Goal: Task Accomplishment & Management: Manage account settings

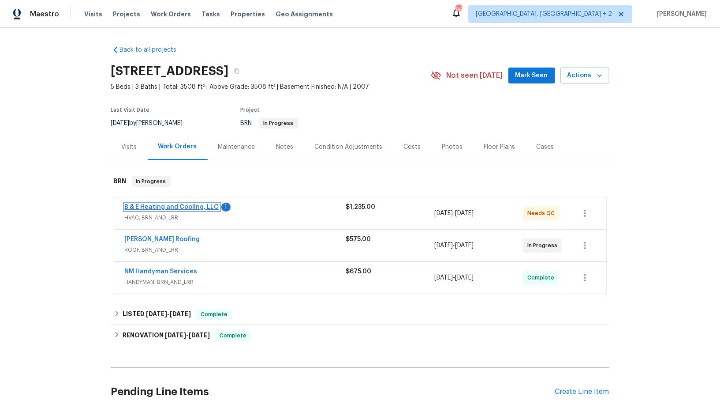
click at [181, 208] on link "B & E Heating and Cooling, LLC" at bounding box center [172, 207] width 94 height 6
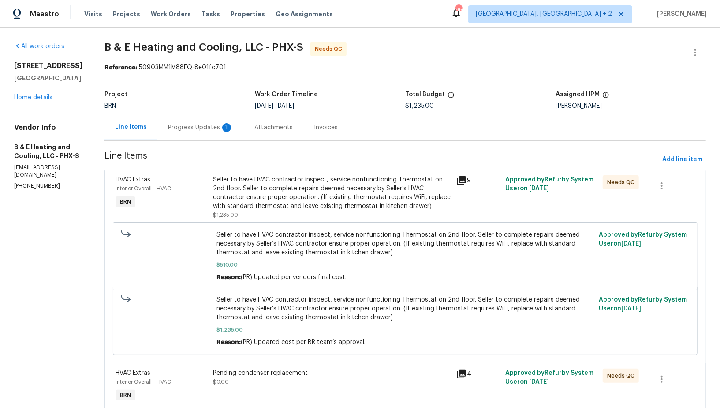
click at [308, 202] on div "Seller to have HVAC contractor inspect, service nonfunctioning Thermostat on 2n…" at bounding box center [332, 192] width 239 height 35
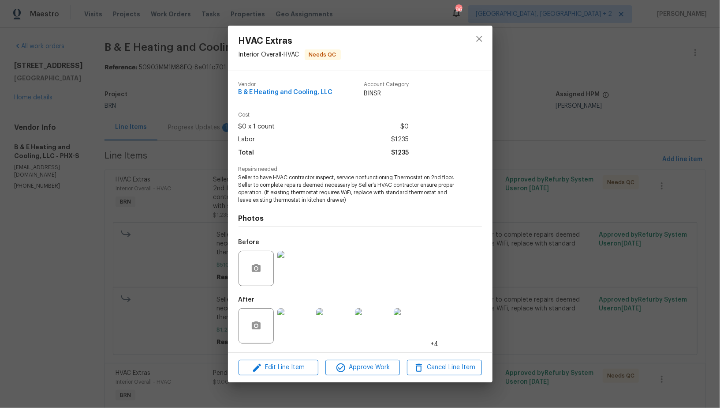
click at [170, 290] on div "HVAC Extras Interior Overall - HVAC Needs QC Vendor B & E Heating and Cooling, …" at bounding box center [360, 204] width 720 height 408
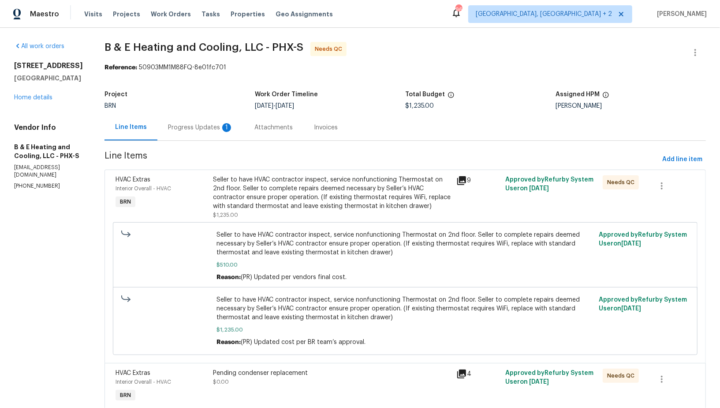
scroll to position [36, 0]
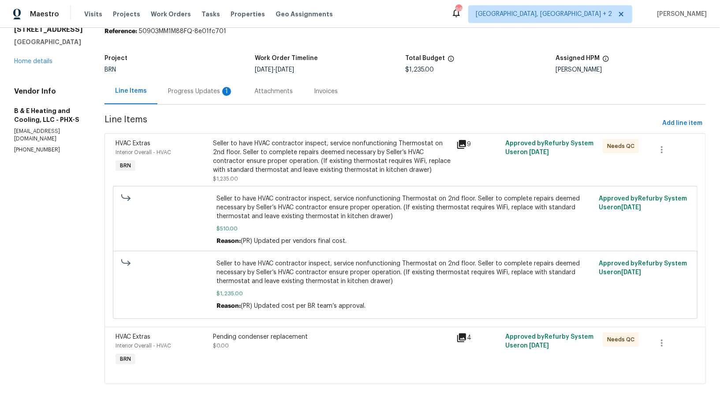
click at [309, 330] on div "Pending condenser replacement $0.00" at bounding box center [332, 350] width 244 height 41
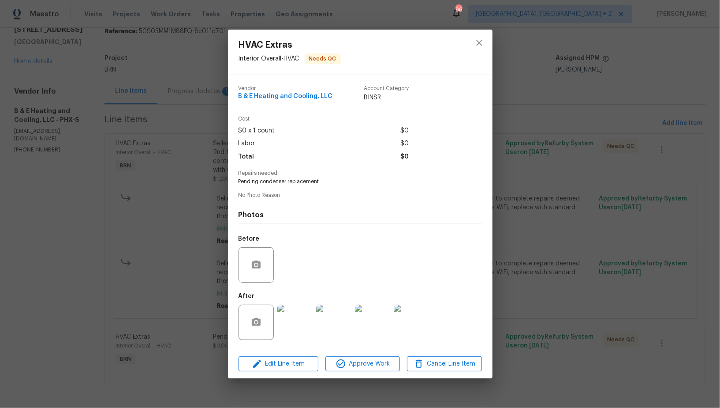
click at [292, 325] on img at bounding box center [294, 321] width 35 height 35
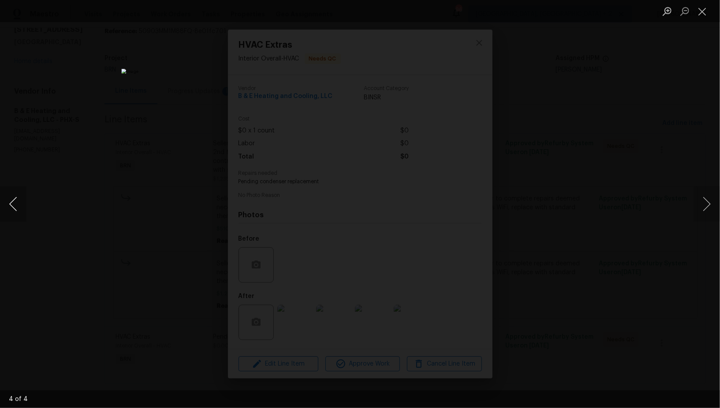
click at [9, 206] on button "Previous image" at bounding box center [13, 203] width 26 height 35
click at [588, 227] on div "Lightbox" at bounding box center [360, 204] width 720 height 408
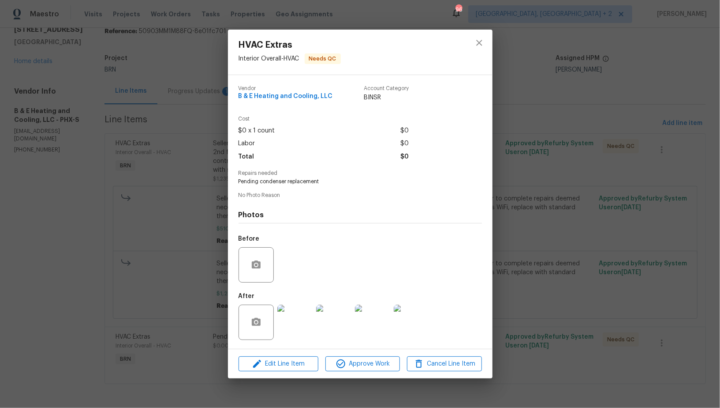
click at [588, 227] on div "HVAC Extras Interior Overall - HVAC Needs QC Vendor B & E Heating and Cooling, …" at bounding box center [360, 204] width 720 height 408
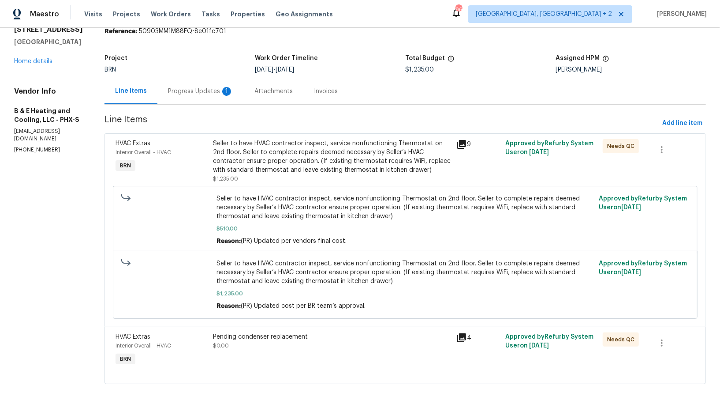
click at [292, 162] on div "Seller to have HVAC contractor inspect, service nonfunctioning Thermostat on 2n…" at bounding box center [332, 156] width 239 height 35
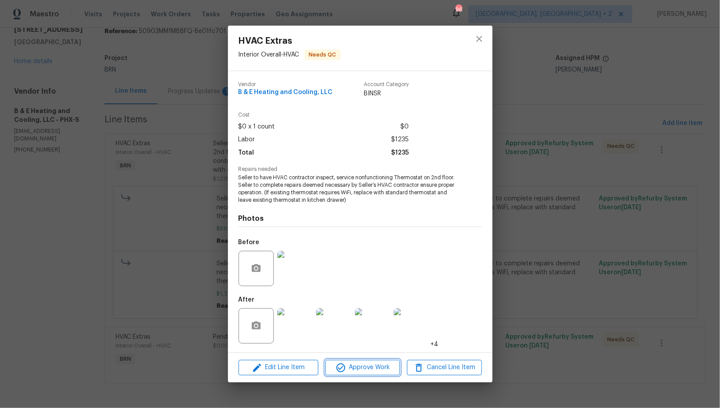
click at [376, 372] on span "Approve Work" at bounding box center [362, 367] width 69 height 11
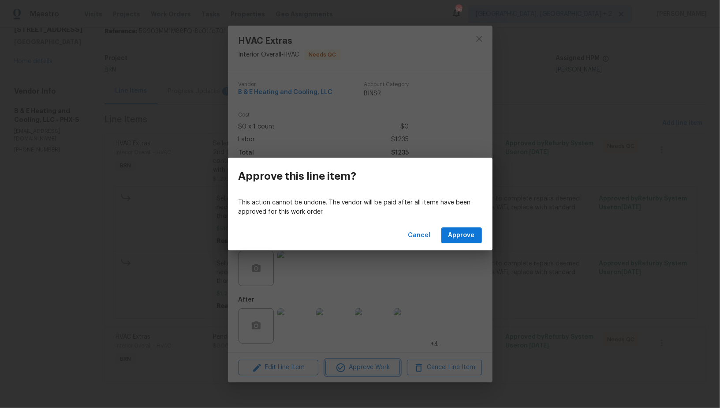
click at [468, 251] on div "Approve this line item? This action cannot be undone. The vendor will be paid a…" at bounding box center [360, 204] width 720 height 408
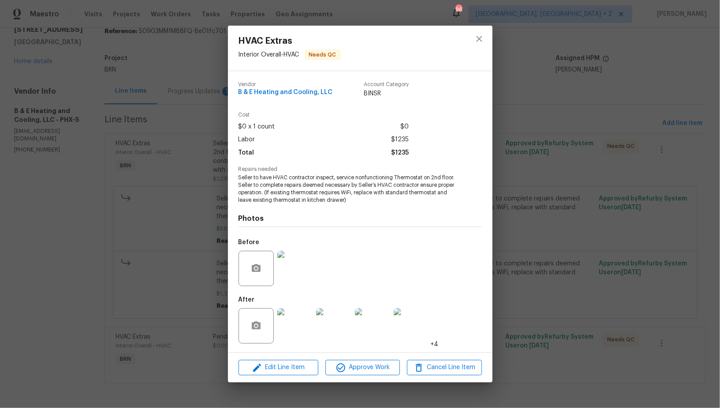
click at [463, 240] on div "Before" at bounding box center [360, 262] width 243 height 57
click at [143, 260] on div "HVAC Extras Interior Overall - HVAC Needs QC Vendor B & E Heating and Cooling, …" at bounding box center [360, 204] width 720 height 408
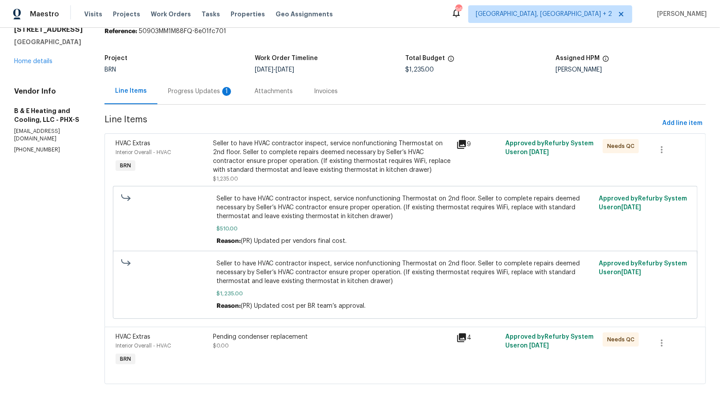
click at [298, 165] on div "Seller to have HVAC contractor inspect, service nonfunctioning Thermostat on 2n…" at bounding box center [332, 156] width 239 height 35
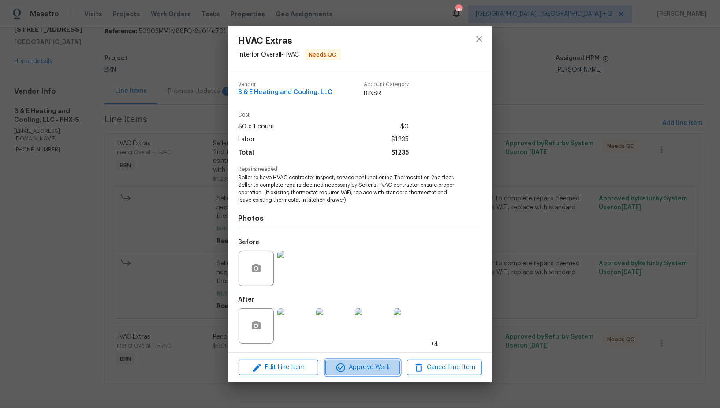
click at [369, 364] on span "Approve Work" at bounding box center [362, 367] width 69 height 11
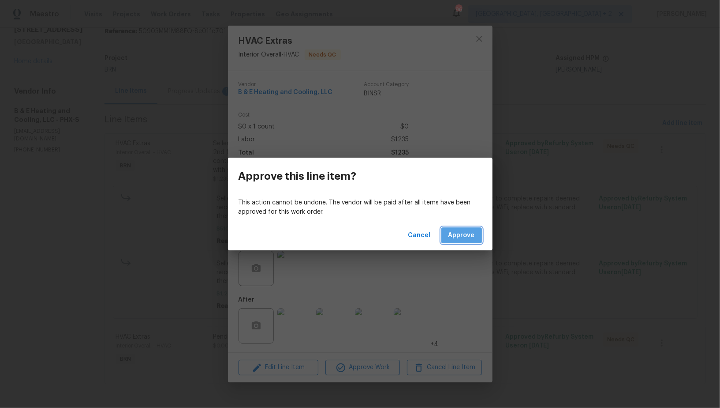
click at [468, 238] on span "Approve" at bounding box center [462, 235] width 26 height 11
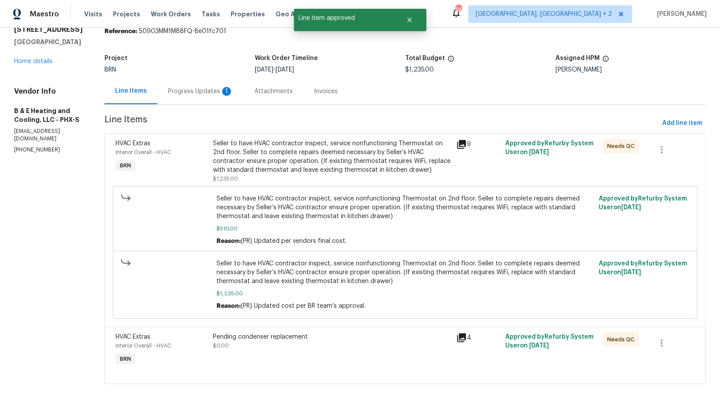
scroll to position [0, 0]
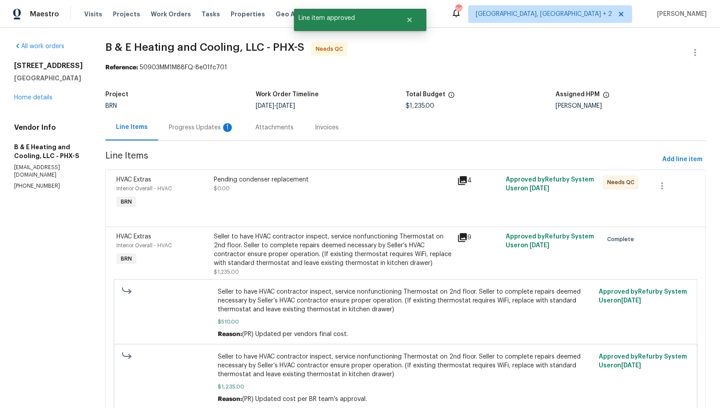
click at [290, 183] on div "Pending condenser replacement" at bounding box center [333, 179] width 238 height 9
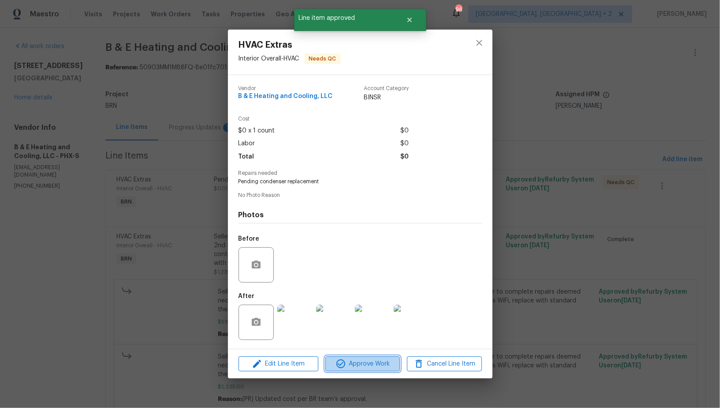
click at [354, 363] on span "Approve Work" at bounding box center [362, 363] width 69 height 11
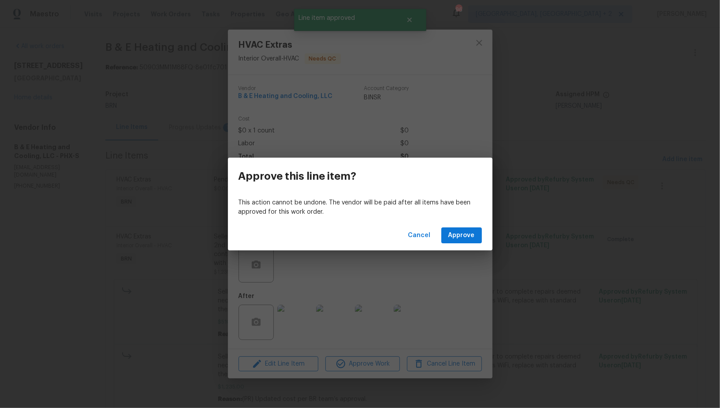
click at [464, 226] on div "Cancel Approve" at bounding box center [360, 235] width 265 height 30
click at [461, 235] on span "Approve" at bounding box center [462, 235] width 26 height 11
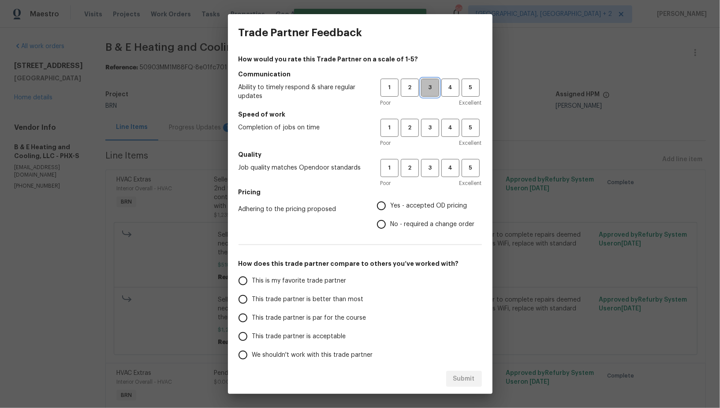
click at [432, 87] on span "3" at bounding box center [430, 87] width 16 height 10
click at [431, 134] on button "3" at bounding box center [430, 128] width 18 height 18
click at [432, 167] on span "3" at bounding box center [430, 168] width 16 height 10
click at [387, 227] on input "No - required a change order" at bounding box center [381, 224] width 19 height 19
radio input "true"
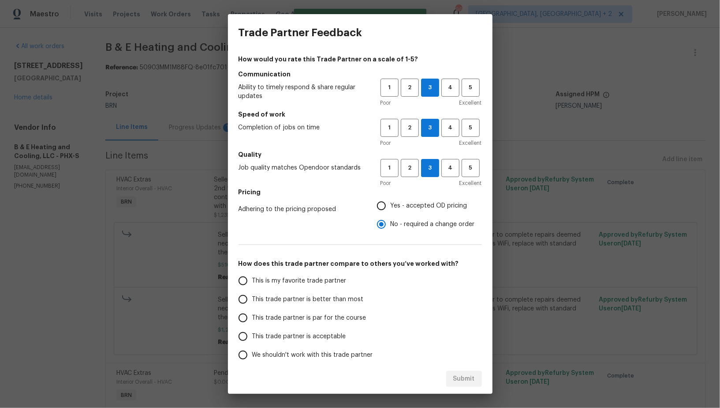
click at [254, 321] on span "This trade partner is par for the course" at bounding box center [309, 317] width 114 height 9
click at [252, 321] on input "This trade partner is par for the course" at bounding box center [243, 317] width 19 height 19
click at [491, 385] on div "Submit" at bounding box center [360, 378] width 265 height 30
click at [479, 385] on button "Submit" at bounding box center [464, 379] width 36 height 16
radio input "true"
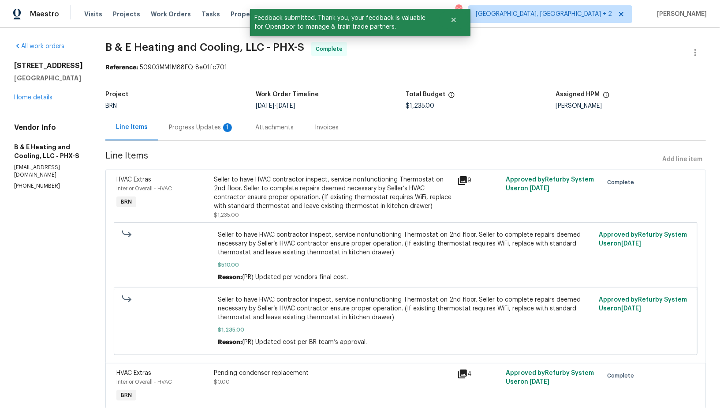
click at [214, 129] on div "Progress Updates 1" at bounding box center [201, 127] width 65 height 9
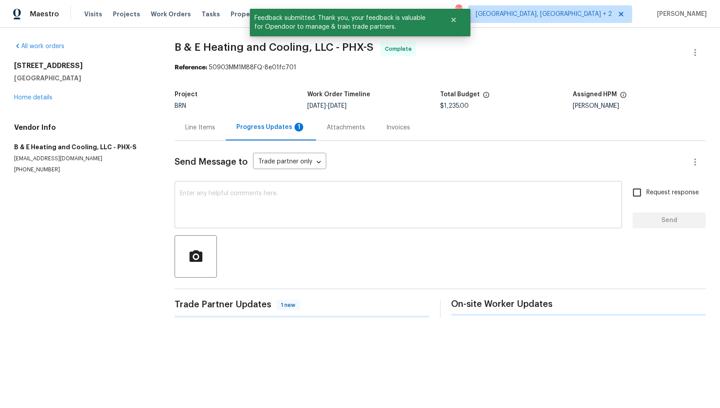
click at [257, 226] on div "x ​" at bounding box center [399, 205] width 448 height 45
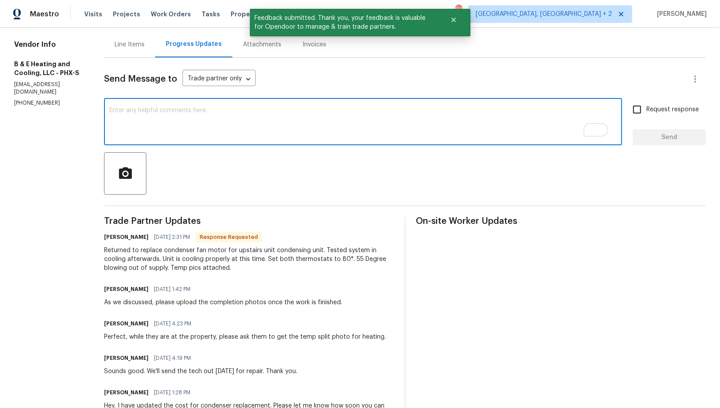
scroll to position [83, 0]
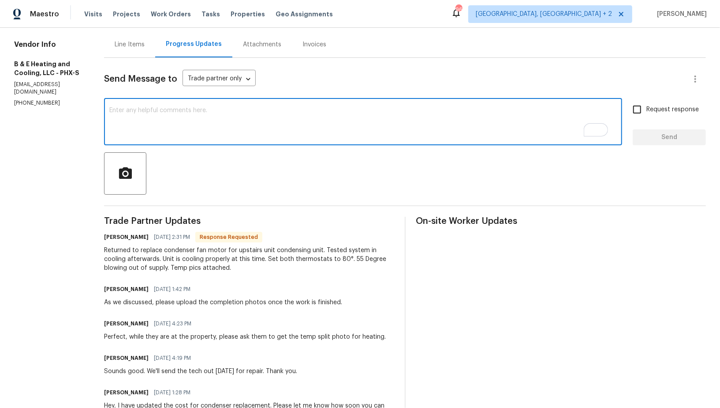
click at [198, 126] on textarea "To enrich screen reader interactions, please activate Accessibility in Grammarl…" at bounding box center [363, 122] width 508 height 31
paste textarea "WO is approved, Please upload the invoice under invoice section. Thanks!"
type textarea "WO is approved, Please upload the invoice under invoice section. Thanks!"
click at [638, 103] on input "Request response" at bounding box center [637, 109] width 19 height 19
checkbox input "true"
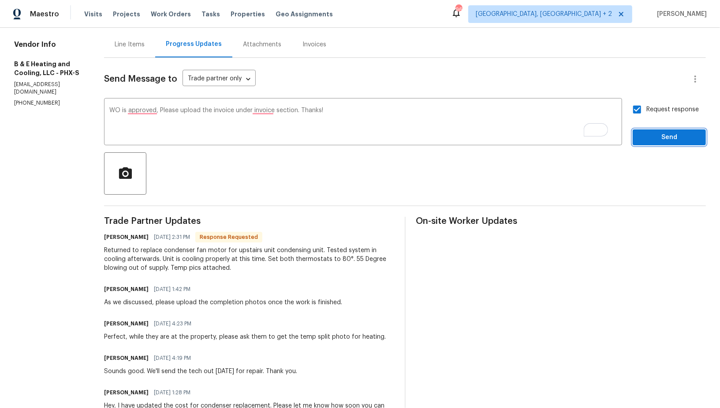
click at [650, 142] on span "Send" at bounding box center [669, 137] width 59 height 11
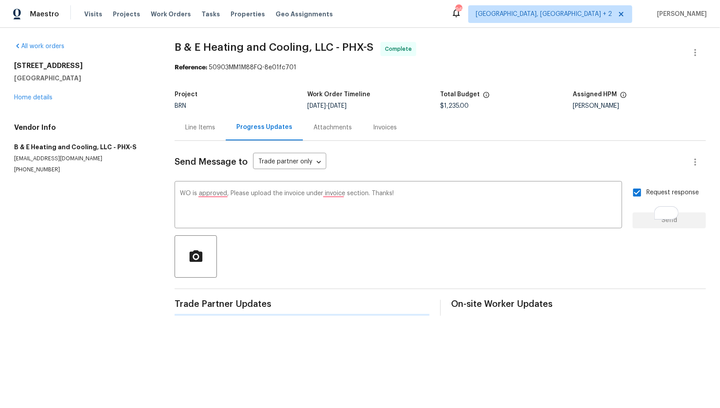
scroll to position [0, 0]
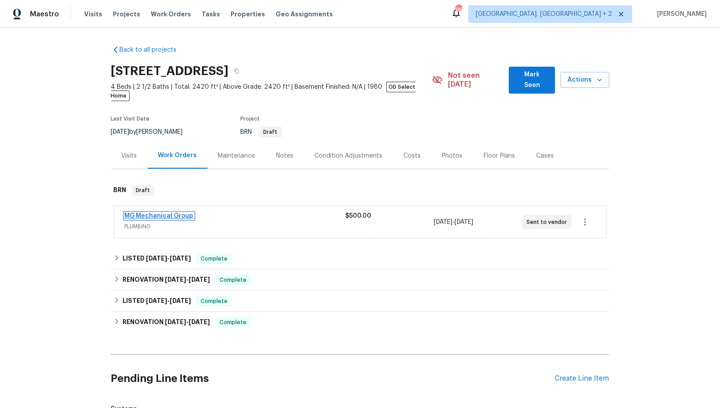
click at [164, 213] on link "MG Mechanical Group" at bounding box center [159, 216] width 69 height 6
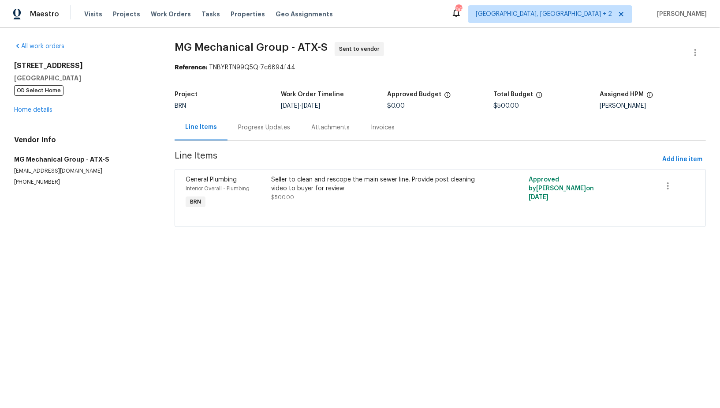
drag, startPoint x: 315, startPoint y: 106, endPoint x: 377, endPoint y: 106, distance: 62.6
click at [377, 106] on div "10/8/2025 - 10/10/2025" at bounding box center [334, 106] width 106 height 6
copy span "10/10/2025"
drag, startPoint x: 8, startPoint y: 163, endPoint x: 81, endPoint y: 161, distance: 73.2
click at [81, 161] on div "All work orders 6900 Vallecito Dr Austin, TX 78759 OD Select Home Home details …" at bounding box center [360, 140] width 720 height 224
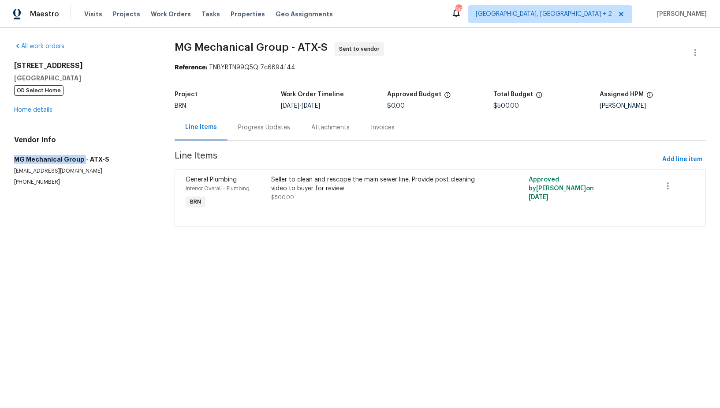
copy h5 "MG Mechanical Group"
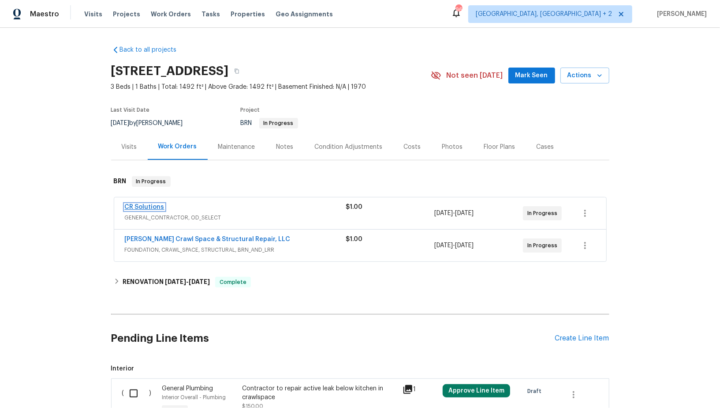
click at [154, 205] on link "CR Solutions" at bounding box center [145, 207] width 40 height 6
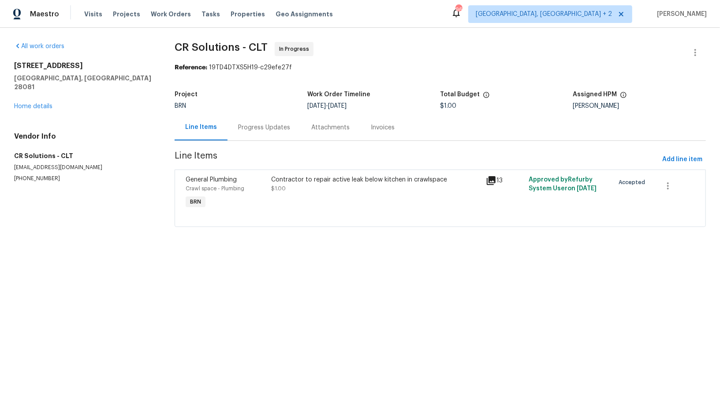
click at [232, 123] on div "Progress Updates" at bounding box center [264, 127] width 73 height 26
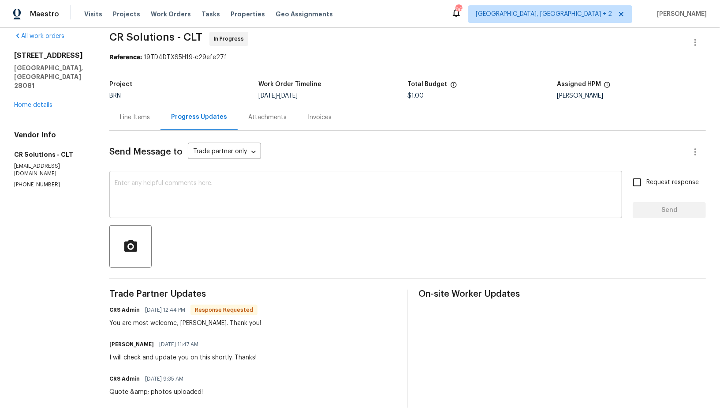
scroll to position [16, 0]
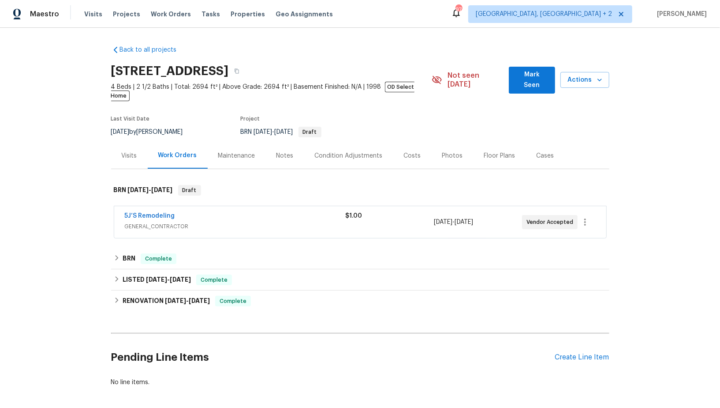
click at [146, 211] on span "5J’S Remodeling" at bounding box center [150, 215] width 50 height 9
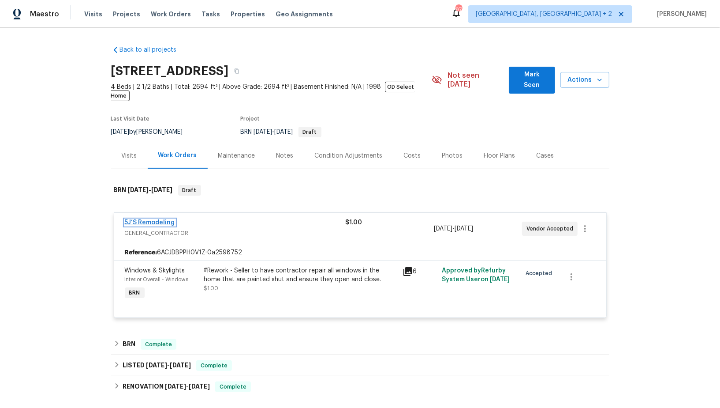
click at [141, 219] on link "5J’S Remodeling" at bounding box center [150, 222] width 50 height 6
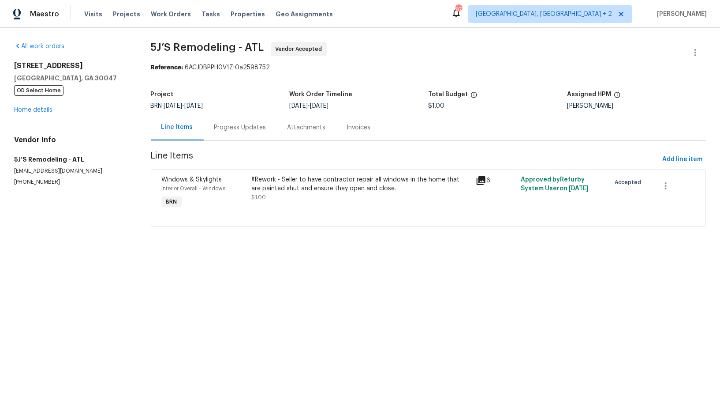
click at [218, 134] on div "Progress Updates" at bounding box center [240, 127] width 73 height 26
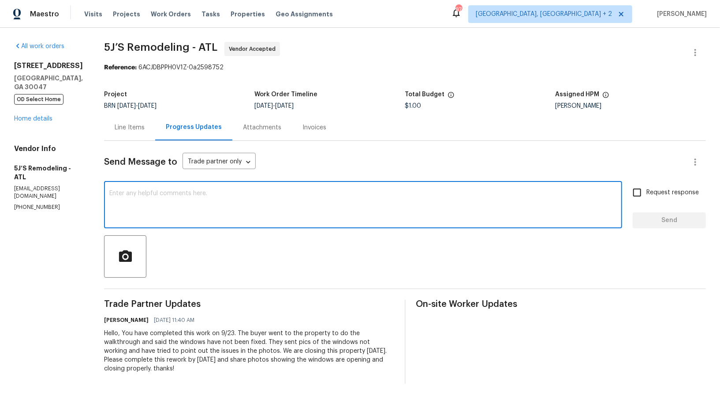
click at [183, 199] on textarea at bounding box center [363, 205] width 508 height 31
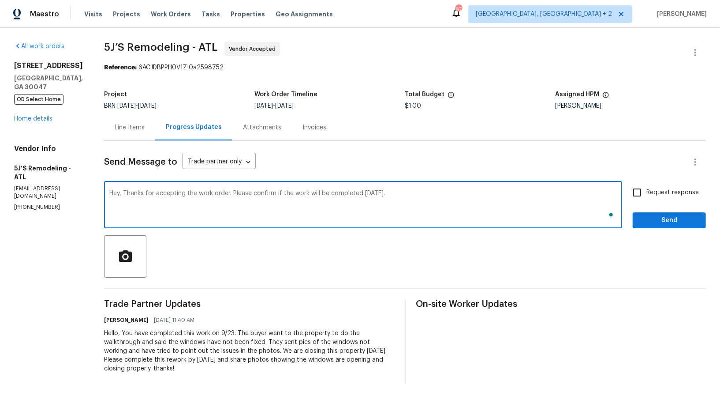
type textarea "Hey, Thanks for accepting the work order. Please confirm if the work will be co…"
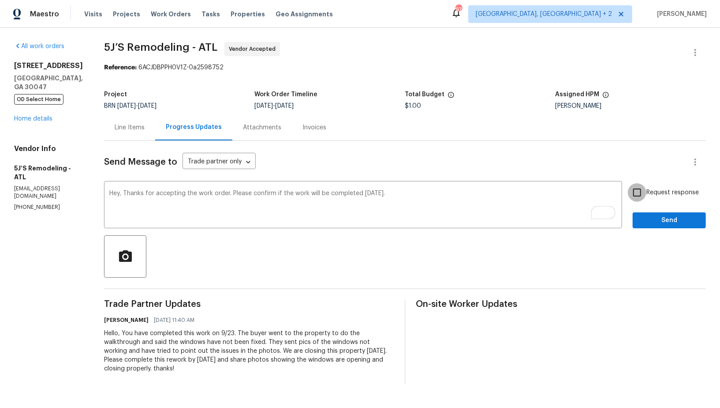
click at [646, 189] on input "Request response" at bounding box center [637, 192] width 19 height 19
checkbox input "true"
click at [655, 215] on span "Send" at bounding box center [669, 220] width 59 height 11
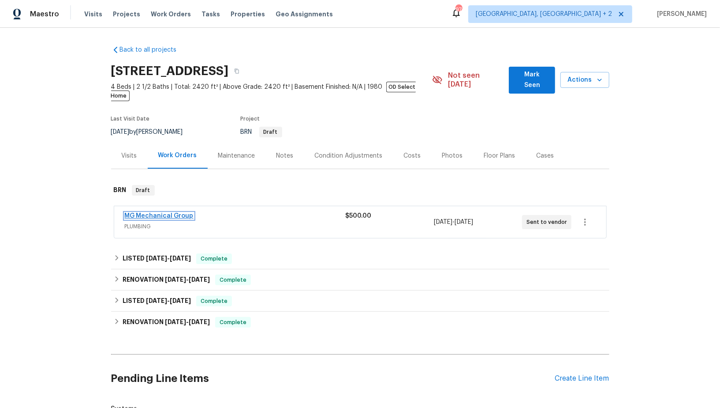
click at [167, 213] on link "MG Mechanical Group" at bounding box center [159, 216] width 69 height 6
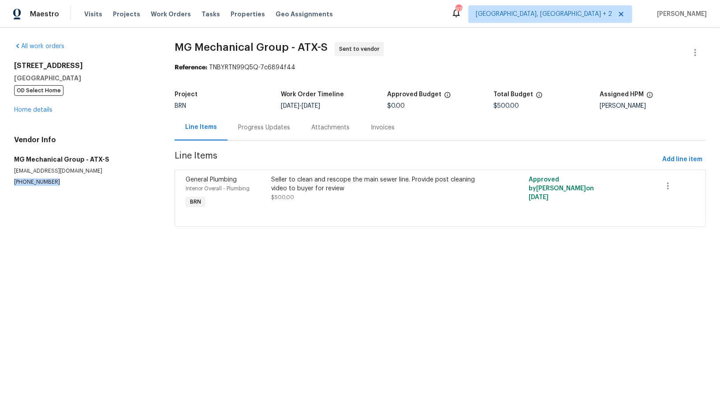
drag, startPoint x: 66, startPoint y: 183, endPoint x: 0, endPoint y: 182, distance: 66.2
click at [0, 182] on div "All work orders [STREET_ADDRESS][PERSON_NAME] OD Select Home Home details Vendo…" at bounding box center [360, 140] width 720 height 224
copy p "[PHONE_NUMBER]"
click at [262, 124] on div "Progress Updates" at bounding box center [264, 127] width 52 height 9
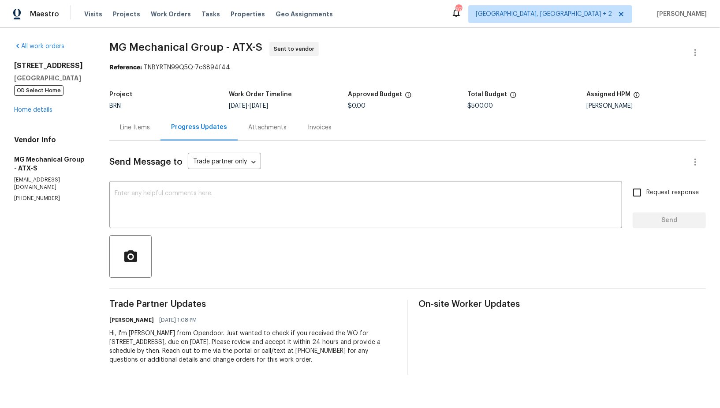
click at [137, 133] on div "Line Items" at bounding box center [134, 127] width 51 height 26
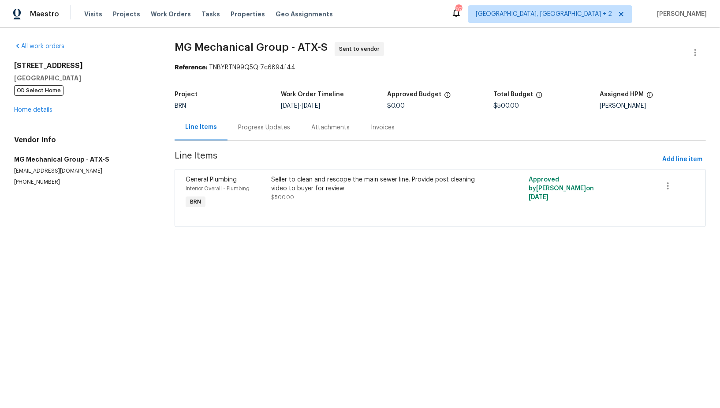
click at [235, 129] on div "Progress Updates" at bounding box center [264, 127] width 73 height 26
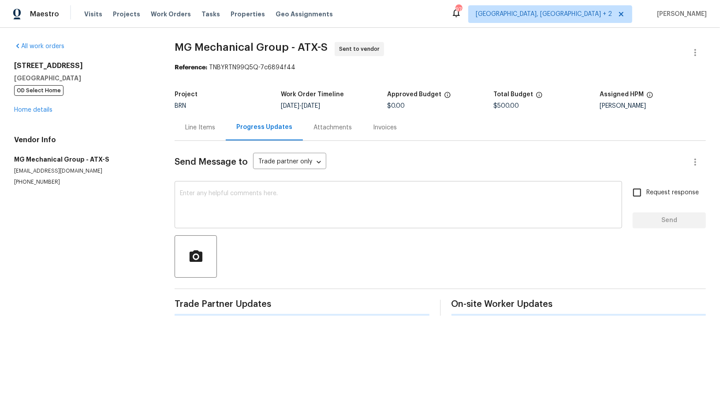
click at [219, 197] on textarea at bounding box center [398, 205] width 437 height 31
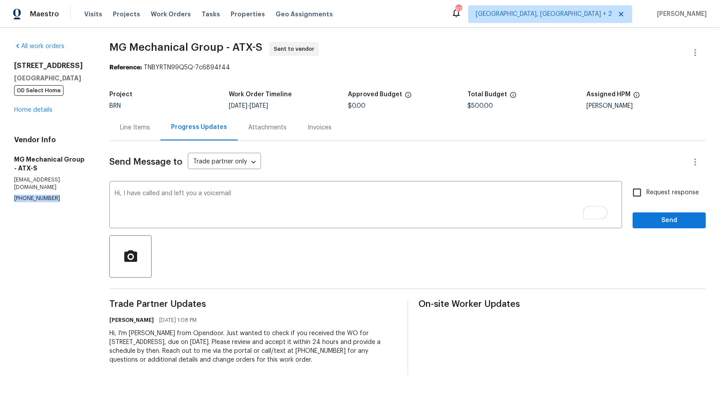
drag, startPoint x: 55, startPoint y: 192, endPoint x: 0, endPoint y: 192, distance: 55.1
click at [0, 192] on div "All work orders 6900 Vallecito Dr Austin, TX 78759 OD Select Home Home details …" at bounding box center [360, 208] width 720 height 361
copy p "(847) 226-0050"
click at [261, 194] on textarea "Hi, I have called and left you a voicemail" at bounding box center [366, 205] width 502 height 31
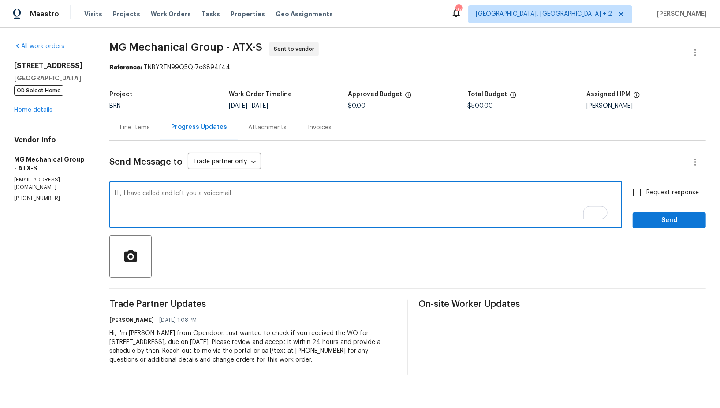
paste textarea "(847) 226-0050"
type textarea "Hi, I have called and left you a voicemail (847) 226-0050, Please check and let…"
click at [640, 193] on input "Request response" at bounding box center [637, 192] width 19 height 19
checkbox input "true"
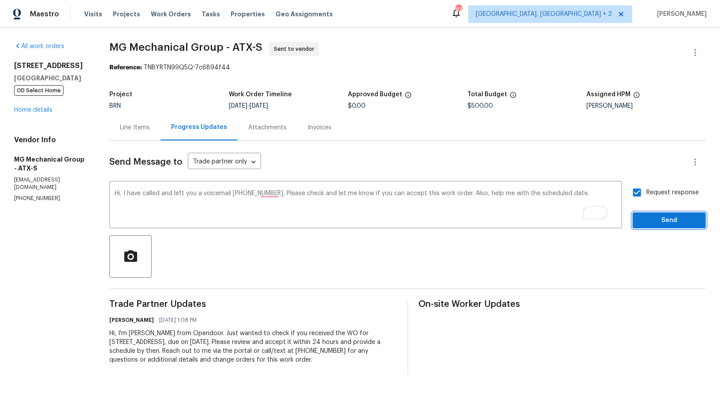
click at [644, 217] on span "Send" at bounding box center [669, 220] width 59 height 11
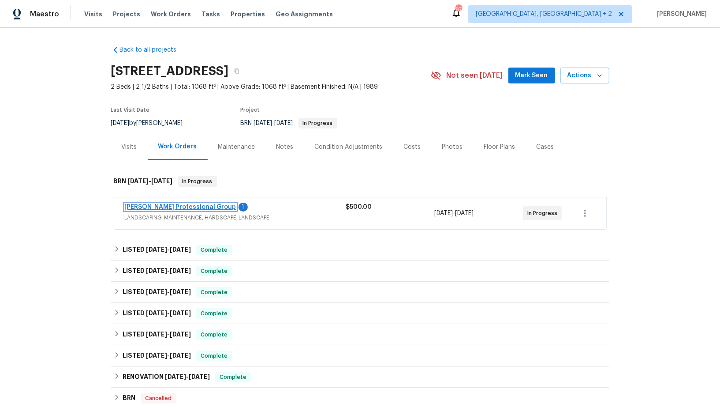
click at [199, 206] on link "[PERSON_NAME] Professional Group" at bounding box center [181, 207] width 112 height 6
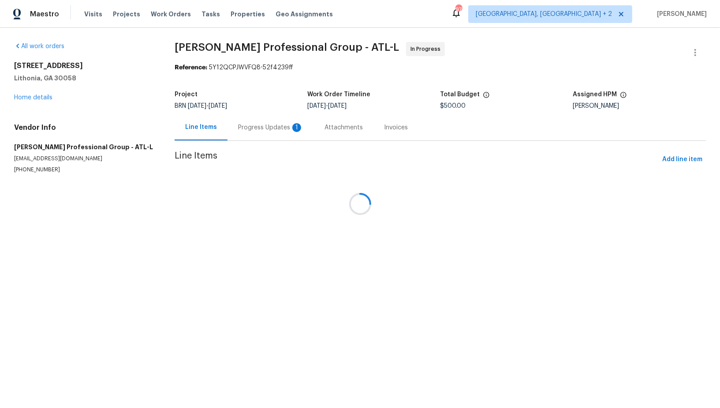
click at [314, 127] on div "Attachments" at bounding box center [344, 127] width 60 height 26
click at [254, 127] on div "Progress Updates 1" at bounding box center [268, 127] width 65 height 9
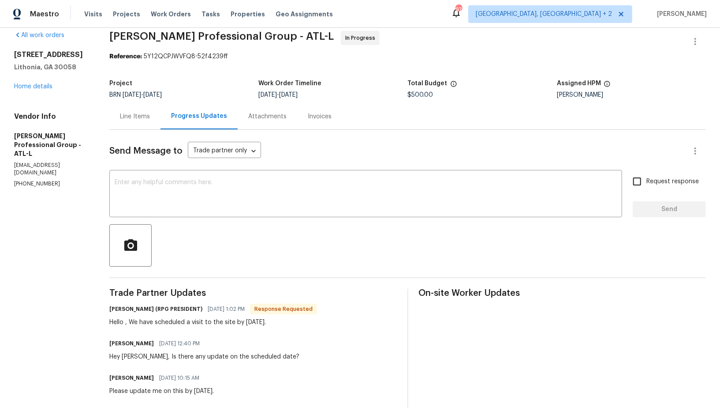
scroll to position [19, 0]
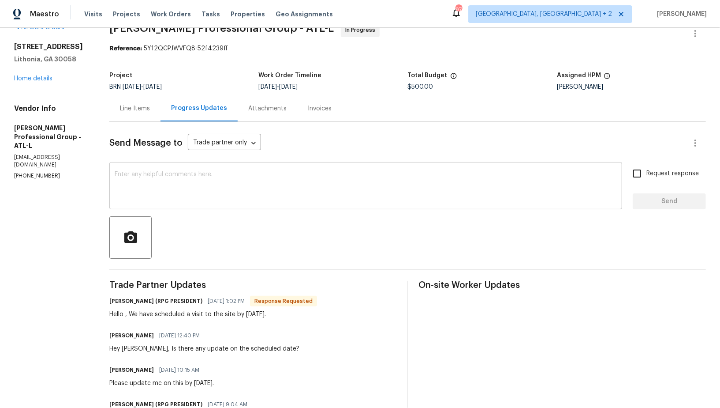
click at [230, 196] on textarea at bounding box center [366, 186] width 502 height 31
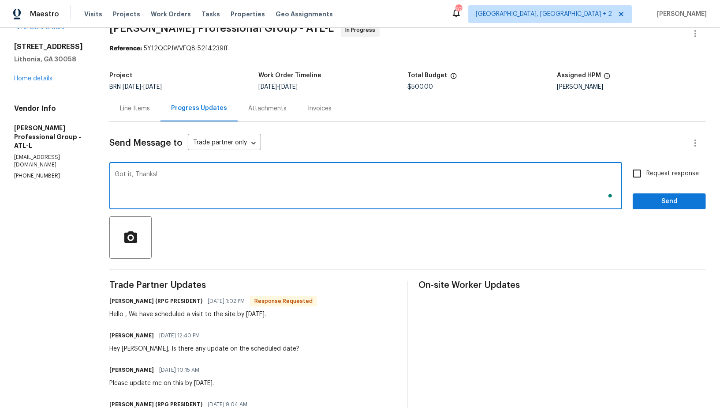
type textarea "Got it, Thanks!"
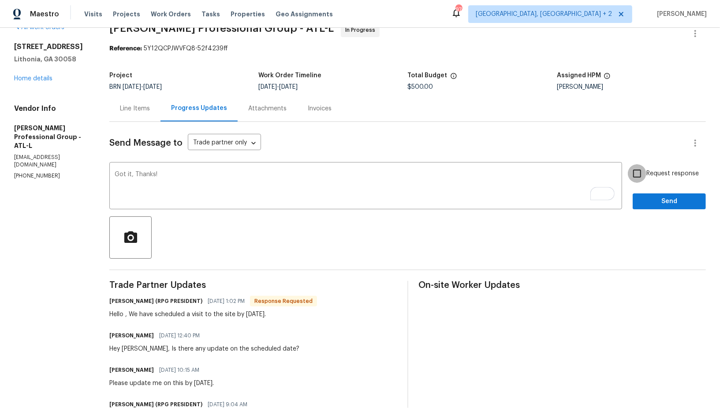
click at [637, 174] on input "Request response" at bounding box center [637, 173] width 19 height 19
checkbox input "true"
click at [652, 201] on span "Send" at bounding box center [669, 201] width 59 height 11
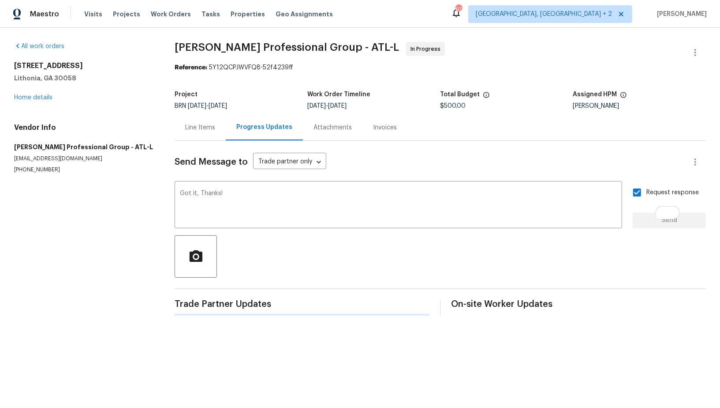
scroll to position [0, 0]
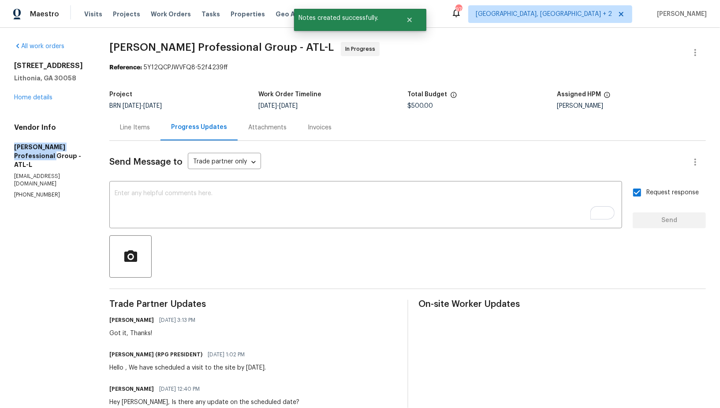
drag, startPoint x: 0, startPoint y: 150, endPoint x: 33, endPoint y: 157, distance: 34.0
click at [33, 157] on div "All work orders 2190 Wellington Cir Lithonia, GA 30058 Home details Vendor Info…" at bounding box center [360, 355] width 720 height 654
copy h5 "Ramsey's Professional Group"
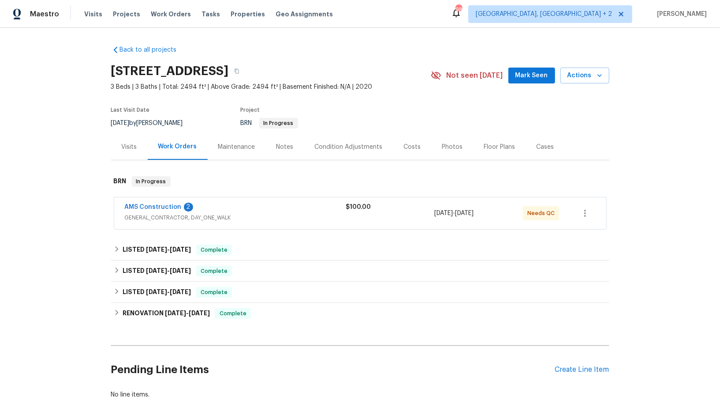
click at [135, 210] on span "AMS Construction" at bounding box center [153, 206] width 57 height 9
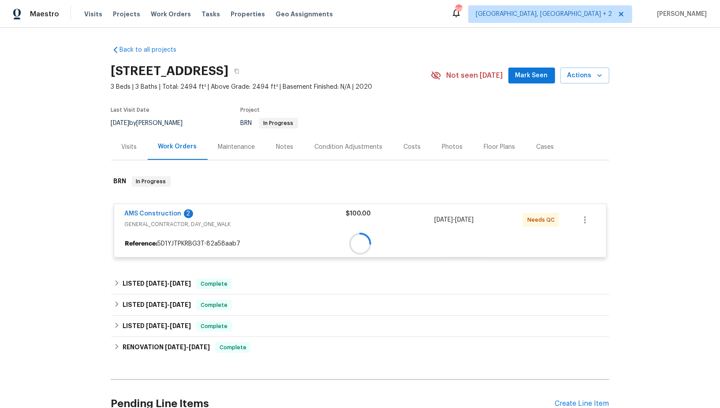
click at [143, 236] on div at bounding box center [360, 244] width 492 height 16
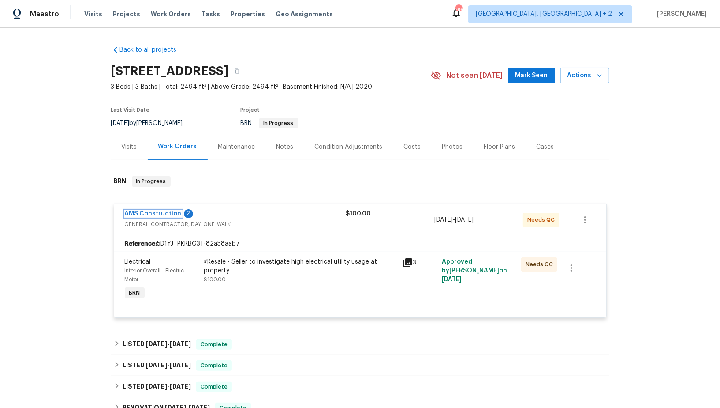
click at [143, 212] on link "AMS Construction" at bounding box center [153, 213] width 57 height 6
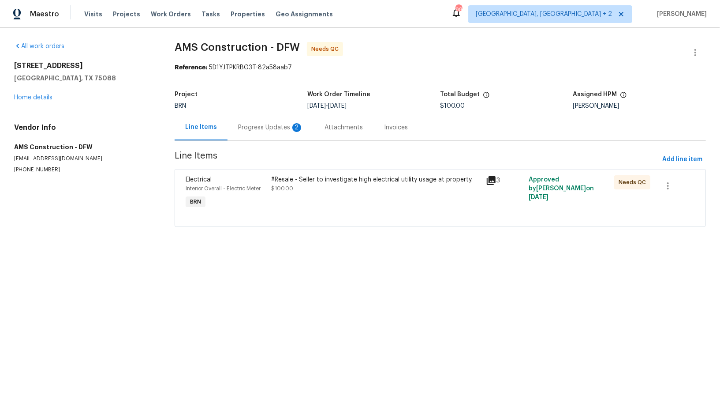
click at [247, 131] on div "Progress Updates 2" at bounding box center [270, 127] width 65 height 9
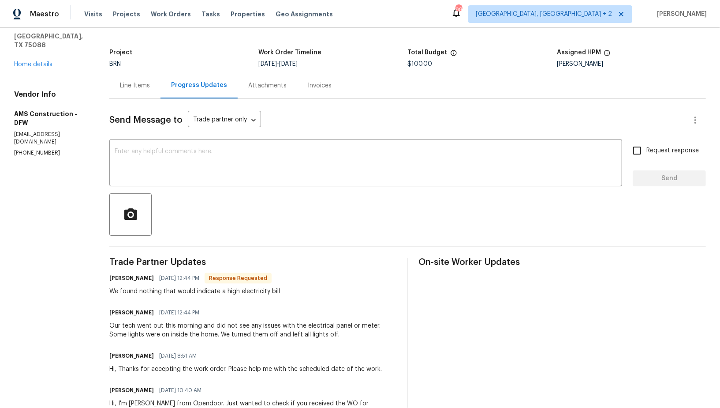
scroll to position [19, 0]
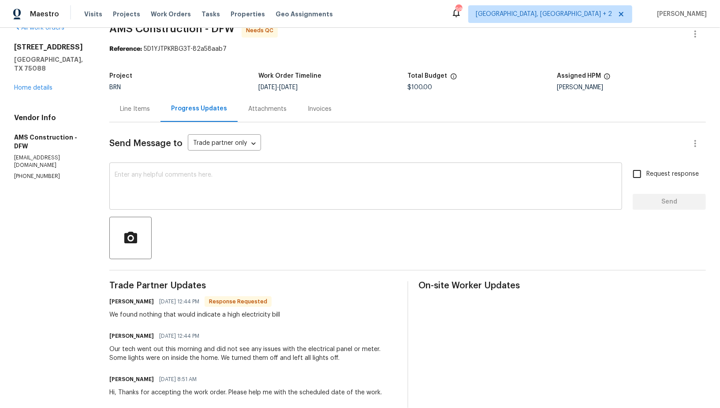
click at [192, 203] on div "x ​" at bounding box center [365, 187] width 513 height 45
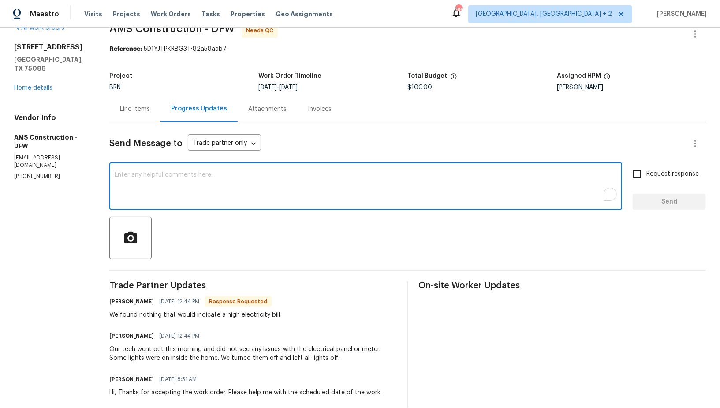
click at [141, 112] on div "Line Items" at bounding box center [135, 109] width 30 height 9
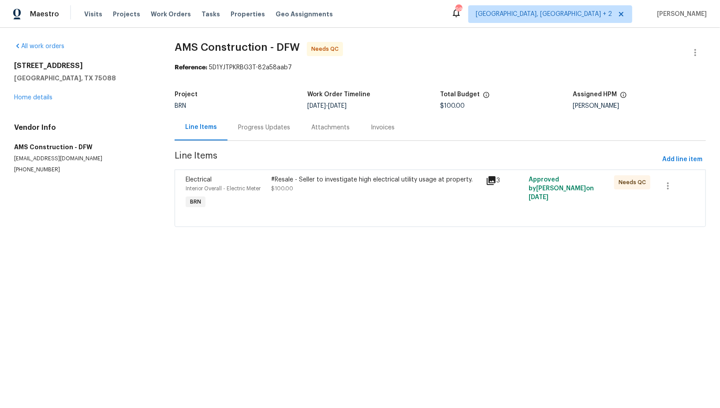
click at [298, 167] on span "Line Items" at bounding box center [417, 159] width 484 height 16
click at [300, 185] on div "#Resale - Seller to investigate high electrical utility usage at property. $100…" at bounding box center [376, 184] width 209 height 18
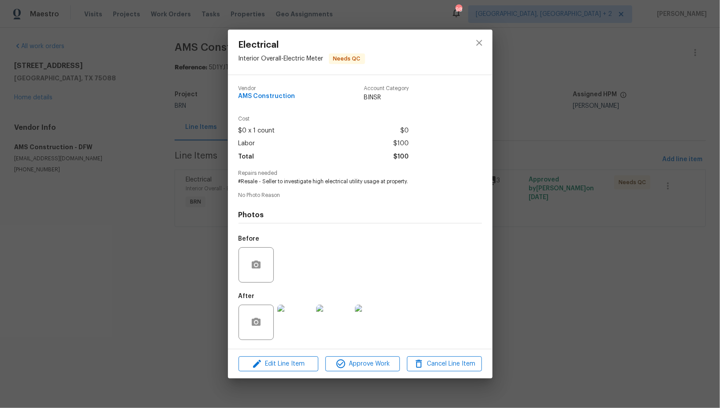
click at [212, 276] on div "Electrical Interior Overall - Electric Meter Needs QC Vendor AMS Construction A…" at bounding box center [360, 204] width 720 height 408
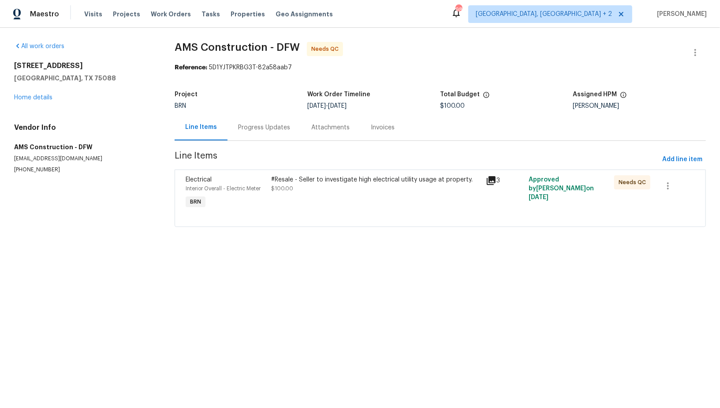
click at [258, 125] on div "Progress Updates" at bounding box center [264, 127] width 52 height 9
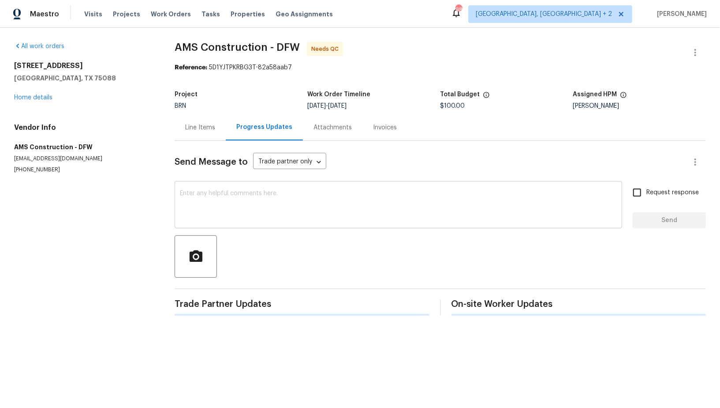
click at [256, 221] on div "x ​" at bounding box center [399, 205] width 448 height 45
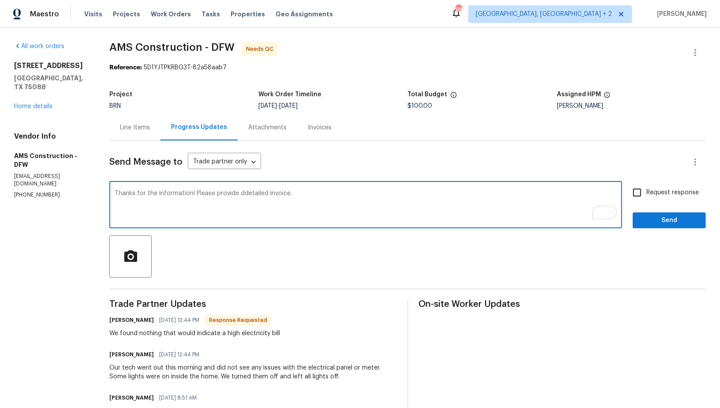
click at [240, 193] on textarea "Thanks for the information! Please provide ddetailed invoice." at bounding box center [366, 205] width 502 height 31
click at [295, 197] on textarea "Thanks for the information! Please provide detailed invoice." at bounding box center [366, 205] width 502 height 31
click at [241, 193] on textarea "Thanks for the information! Please provide detailed invoice." at bounding box center [366, 205] width 502 height 31
type textarea "Thanks for the information! Please provide a detailed invoice."
click at [635, 199] on input "Request response" at bounding box center [637, 192] width 19 height 19
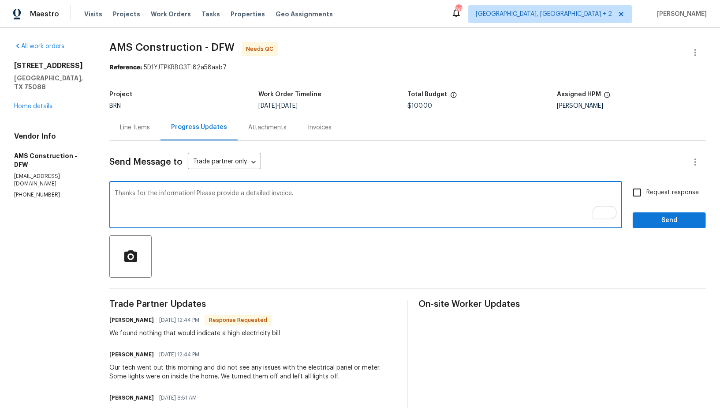
checkbox input "true"
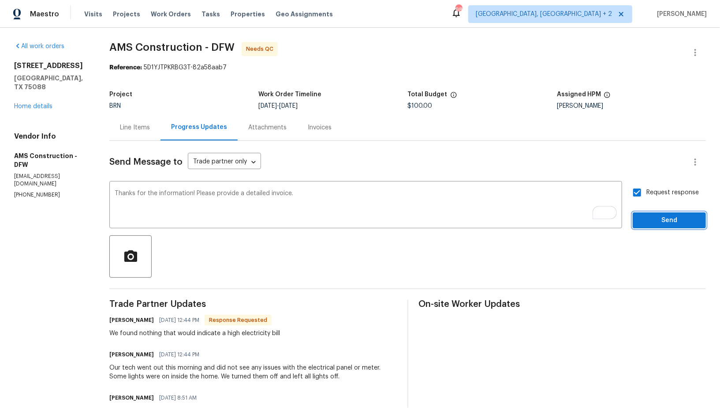
click at [651, 221] on span "Send" at bounding box center [669, 220] width 59 height 11
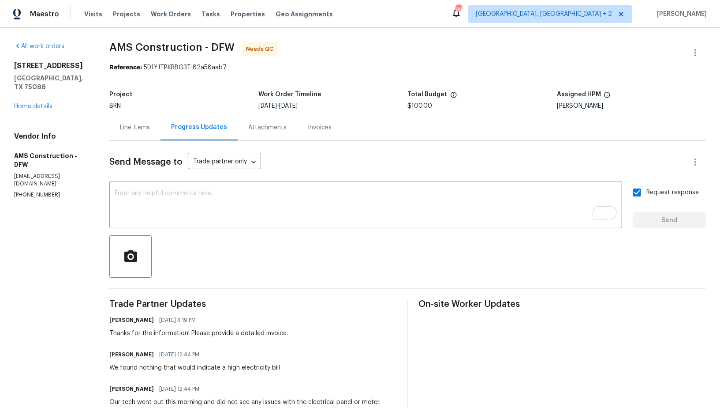
click at [141, 128] on div "Line Items" at bounding box center [135, 127] width 30 height 9
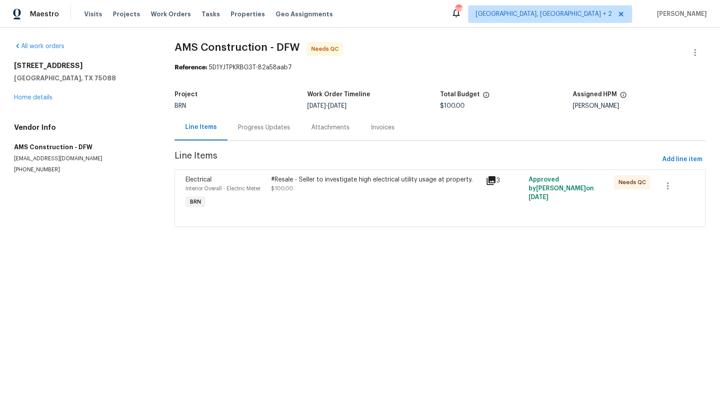
click at [273, 137] on div "Progress Updates" at bounding box center [264, 127] width 73 height 26
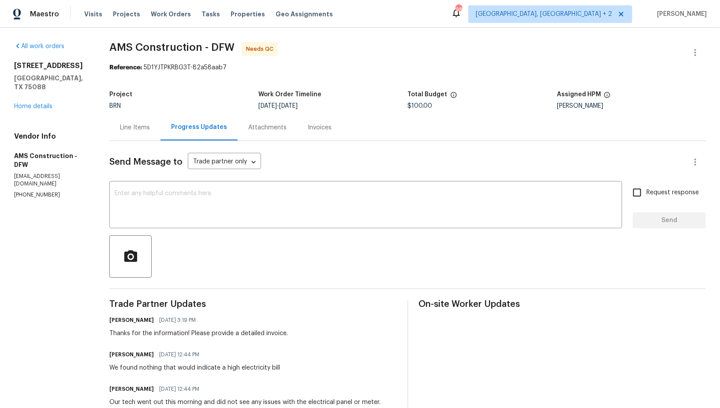
click at [118, 125] on div "Line Items" at bounding box center [134, 127] width 51 height 26
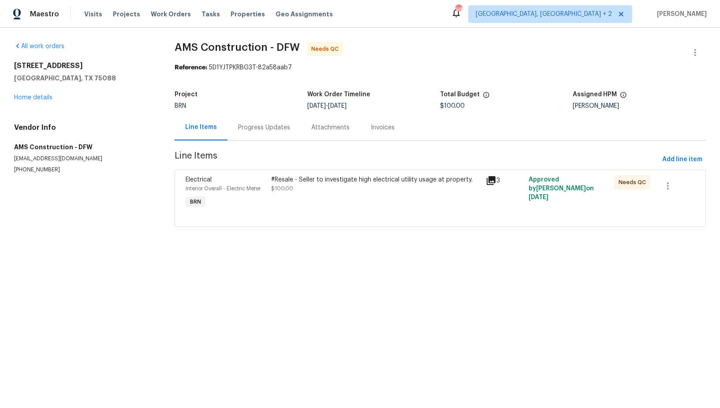
click at [252, 112] on div "Project BRN Work Order Timeline 10/7/2025 - 10/9/2025 Total Budget $100.00 Assi…" at bounding box center [441, 100] width 532 height 28
click at [252, 128] on div "Progress Updates" at bounding box center [264, 127] width 52 height 9
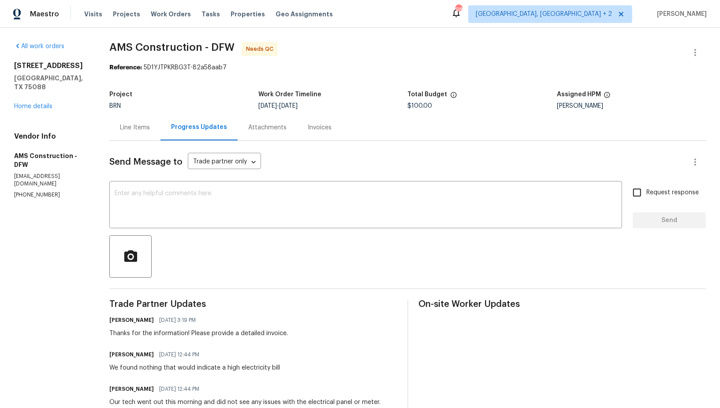
click at [139, 128] on div "Line Items" at bounding box center [135, 127] width 30 height 9
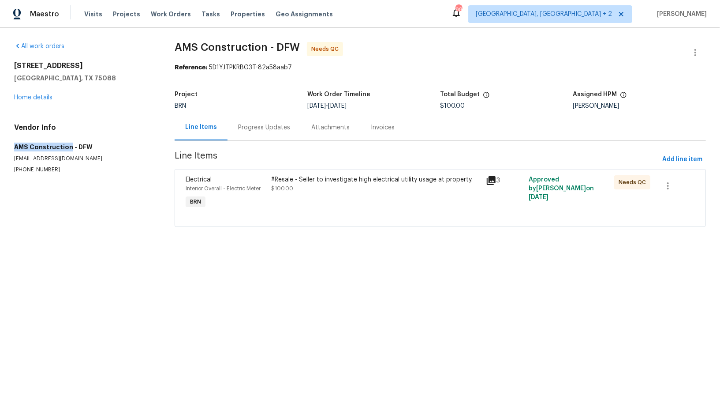
drag, startPoint x: 7, startPoint y: 145, endPoint x: 67, endPoint y: 146, distance: 60.9
click at [67, 146] on div "All work orders 2221 Laguna Dr Rowlett, TX 75088 Home details Vendor Info AMS C…" at bounding box center [360, 140] width 720 height 224
copy h5 "AMS Construction"
click at [252, 128] on div "Progress Updates" at bounding box center [264, 127] width 52 height 9
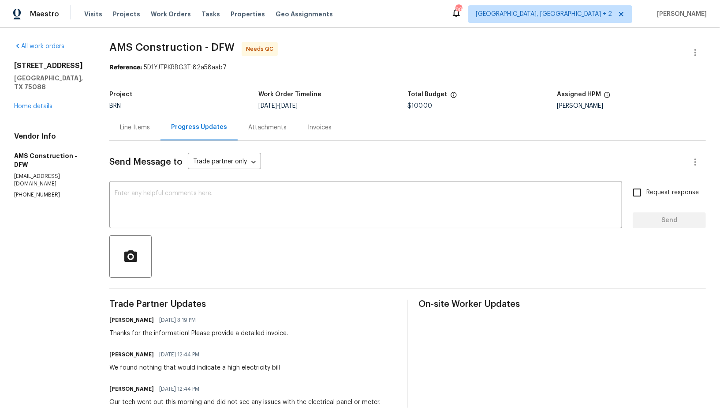
scroll to position [127, 0]
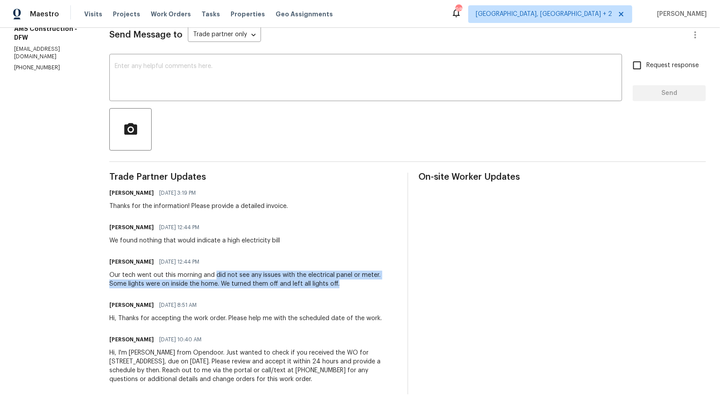
drag, startPoint x: 213, startPoint y: 275, endPoint x: 374, endPoint y: 283, distance: 161.2
click at [374, 283] on div "Our tech went out this morning and did not see any issues with the electrical p…" at bounding box center [252, 279] width 287 height 18
copy div "did not see any issues with the electrical panel or meter. Some lights were on …"
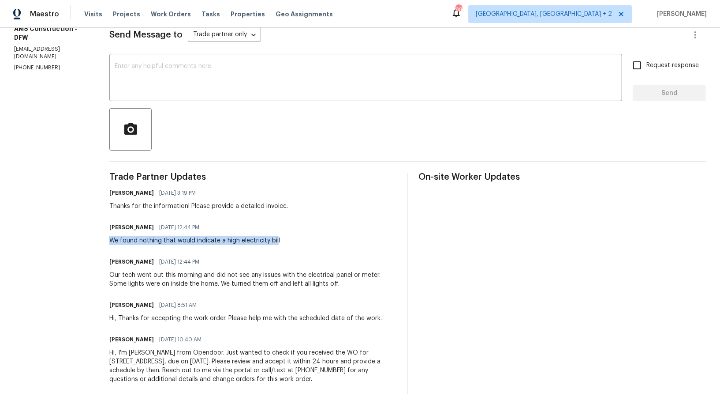
drag, startPoint x: 105, startPoint y: 239, endPoint x: 276, endPoint y: 239, distance: 171.6
click at [276, 239] on div "All work orders 2221 Laguna Dr Rowlett, TX 75088 Home details Vendor Info AMS C…" at bounding box center [360, 154] width 720 height 507
click at [150, 241] on div "We found nothing that would indicate a high electricity bill" at bounding box center [194, 240] width 171 height 9
drag, startPoint x: 119, startPoint y: 240, endPoint x: 330, endPoint y: 240, distance: 210.4
click at [330, 240] on div "Michael Kimbrell 10/08/2025 12:44 PM We found nothing that would indicate a hig…" at bounding box center [252, 233] width 287 height 24
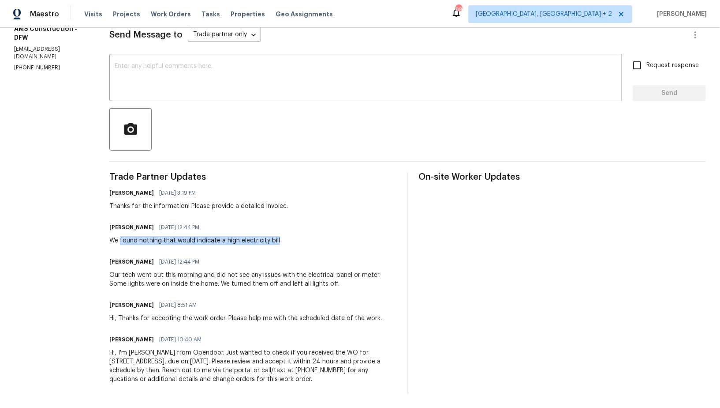
copy div "found nothing that would indicate a high electricity bill"
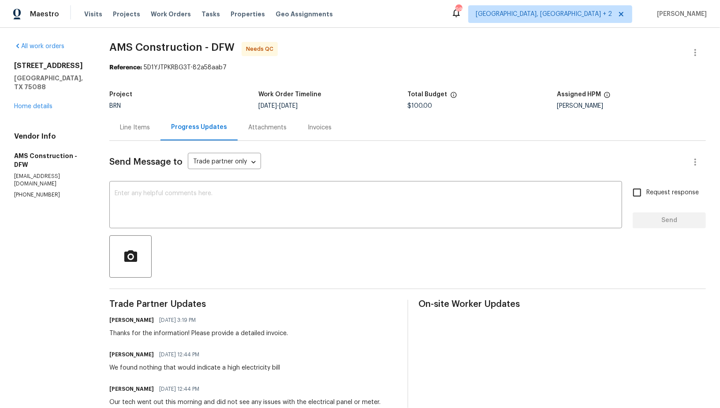
click at [148, 124] on div "Line Items" at bounding box center [135, 127] width 30 height 9
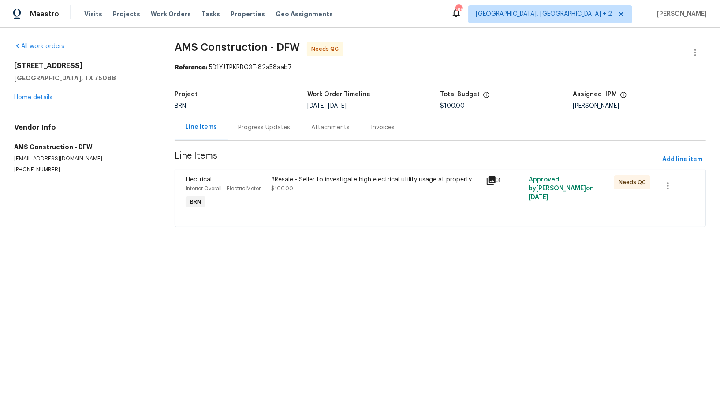
click at [271, 164] on span "Line Items" at bounding box center [417, 159] width 484 height 16
click at [284, 191] on div "#Resale - Seller to investigate high electrical utility usage at property. $100…" at bounding box center [376, 184] width 209 height 18
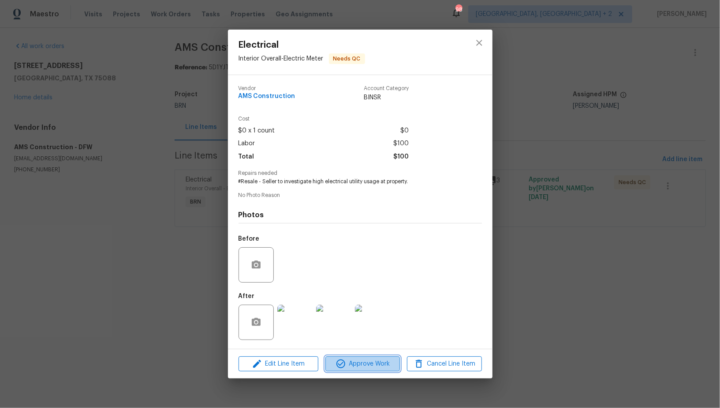
click at [353, 364] on span "Approve Work" at bounding box center [362, 363] width 69 height 11
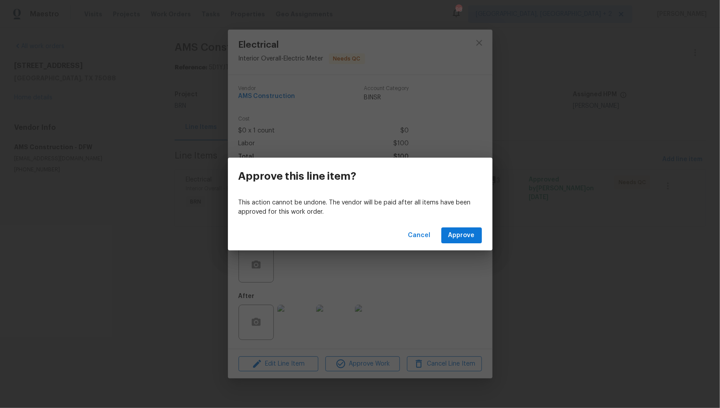
click at [454, 243] on div "Cancel Approve" at bounding box center [360, 235] width 265 height 30
click at [456, 236] on span "Approve" at bounding box center [462, 235] width 26 height 11
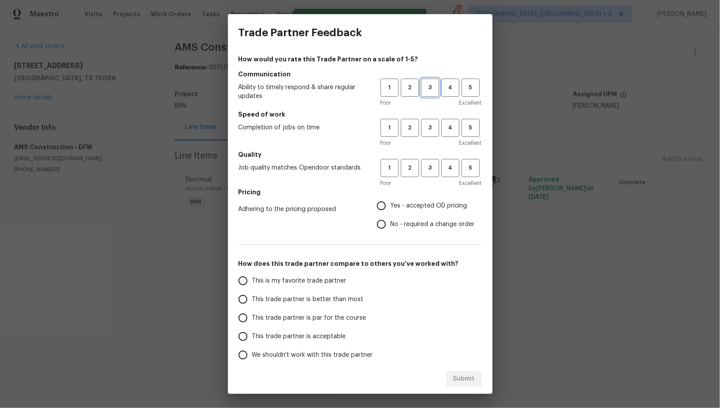
click at [434, 88] on span "3" at bounding box center [430, 87] width 16 height 10
click at [434, 113] on h5 "Speed of work" at bounding box center [360, 114] width 243 height 9
click at [434, 130] on span "3" at bounding box center [430, 128] width 16 height 10
click at [434, 171] on span "3" at bounding box center [430, 168] width 16 height 10
click at [383, 224] on input "No - required a change order" at bounding box center [381, 224] width 19 height 19
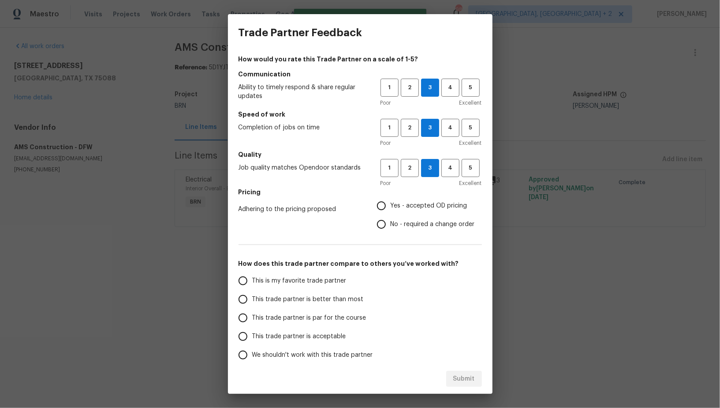
radio input "true"
click at [382, 209] on input "Yes - accepted OD pricing" at bounding box center [381, 205] width 19 height 19
radio input "true"
click at [250, 300] on input "This trade partner is better than most" at bounding box center [243, 299] width 19 height 19
click at [482, 371] on div "Submit" at bounding box center [360, 378] width 265 height 30
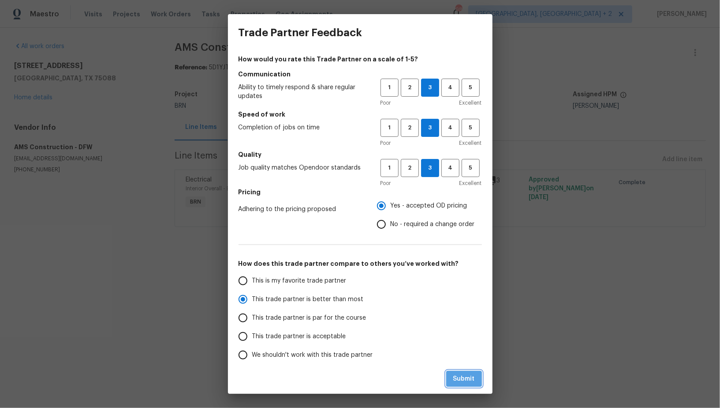
click at [478, 372] on button "Submit" at bounding box center [464, 379] width 36 height 16
radio input "true"
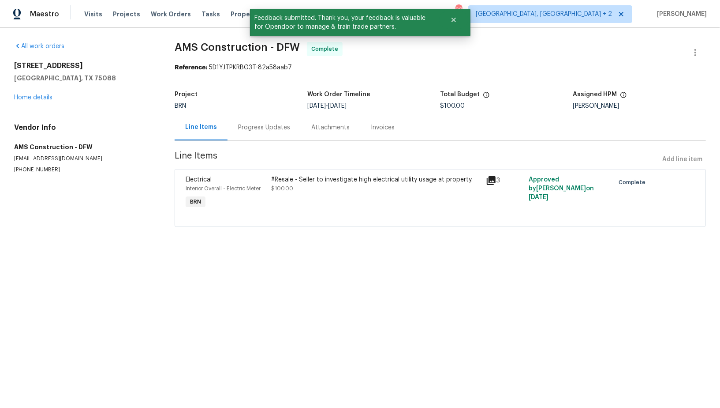
click at [240, 128] on div "Progress Updates" at bounding box center [264, 127] width 52 height 9
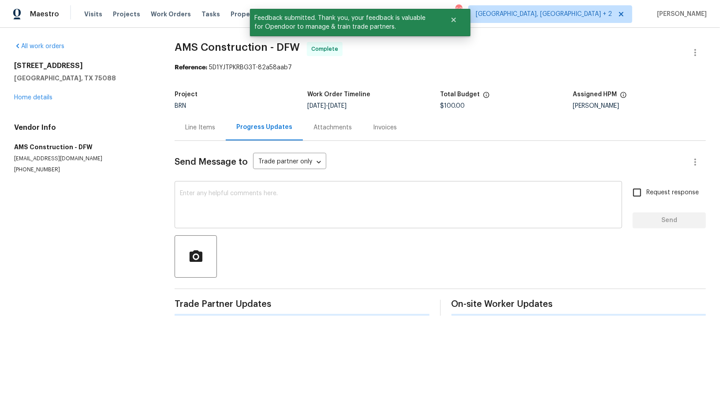
click at [244, 199] on textarea at bounding box center [398, 205] width 437 height 31
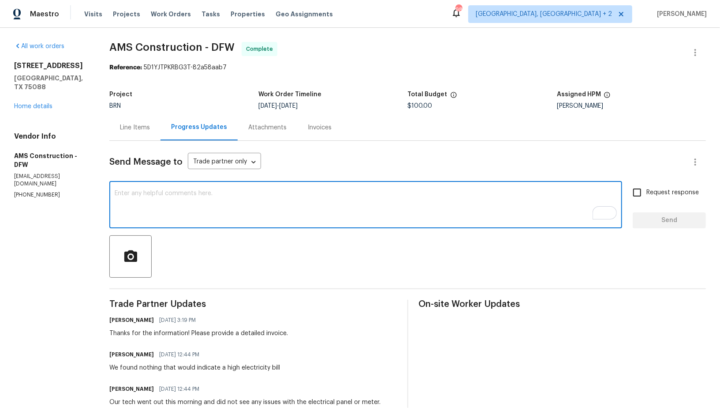
click at [179, 195] on textarea "To enrich screen reader interactions, please activate Accessibility in Grammarl…" at bounding box center [366, 205] width 502 height 31
paste textarea "WO is approved, Please upload the invoice under invoice section. Thanks!"
type textarea "WO is approved, Please upload the invoice under invoice section. Thanks!"
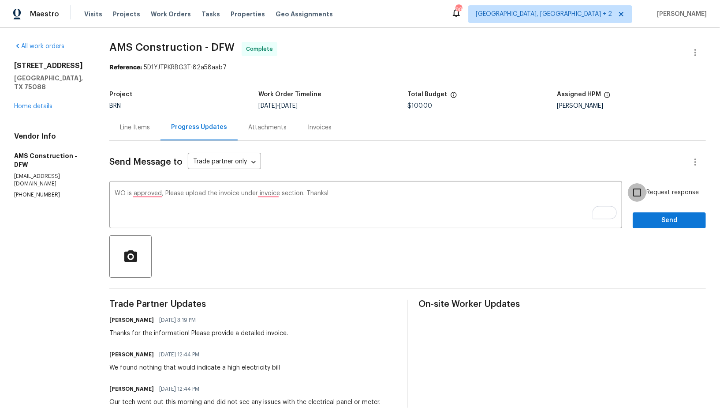
click at [644, 193] on input "Request response" at bounding box center [637, 192] width 19 height 19
checkbox input "true"
click at [653, 207] on div "Request response Send" at bounding box center [669, 205] width 73 height 45
click at [651, 215] on span "Send" at bounding box center [669, 220] width 59 height 11
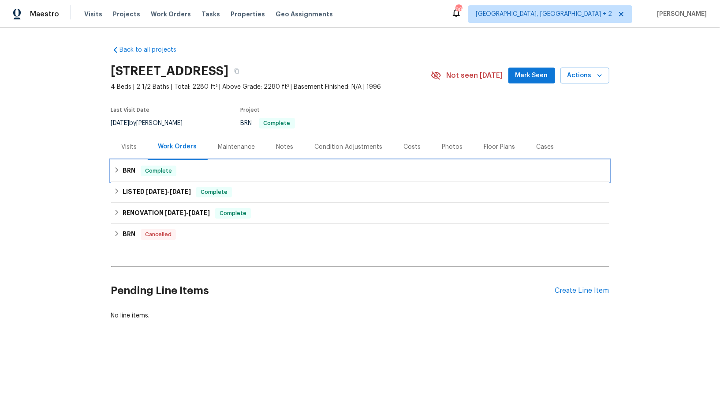
click at [143, 173] on span "Complete" at bounding box center [159, 170] width 34 height 9
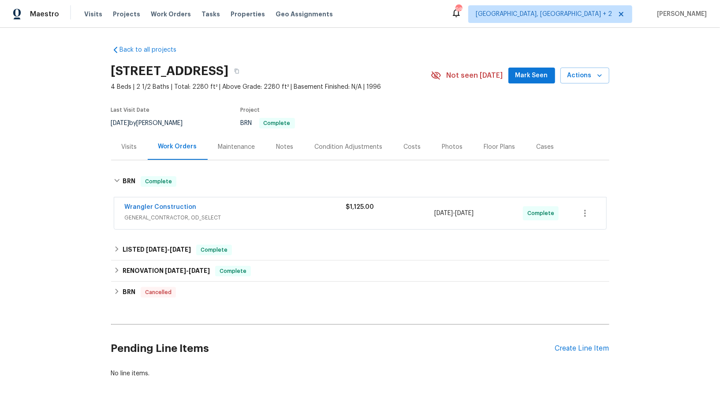
click at [162, 210] on span "Wrangler Construction" at bounding box center [161, 206] width 72 height 9
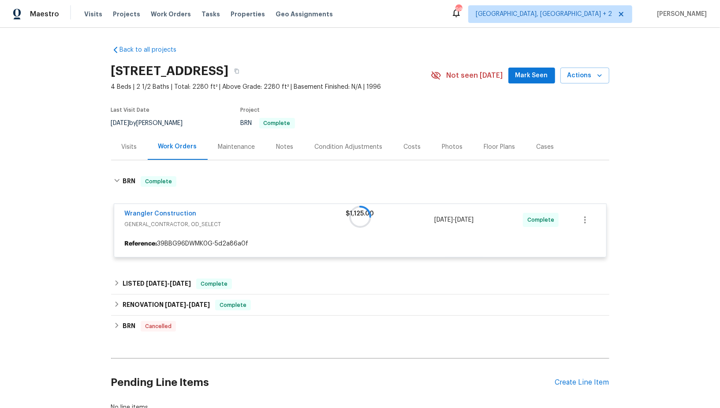
click at [157, 212] on div at bounding box center [360, 216] width 498 height 99
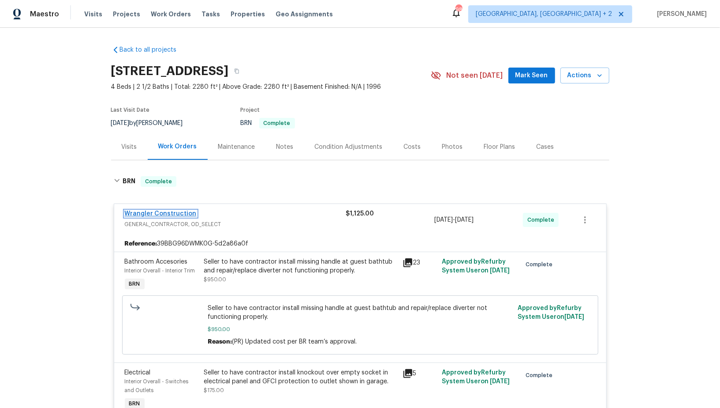
click at [154, 213] on link "Wrangler Construction" at bounding box center [161, 213] width 72 height 6
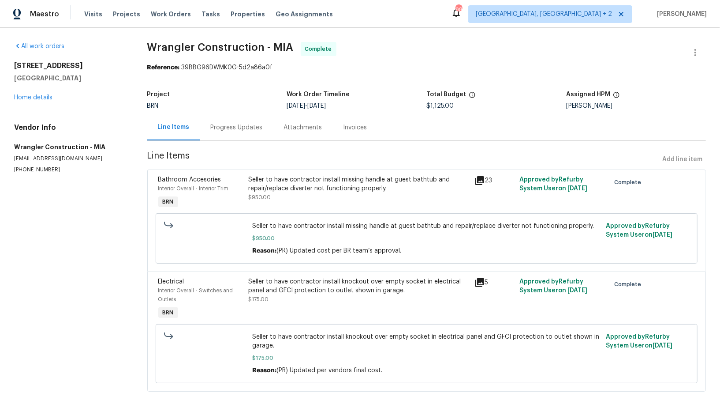
click at [285, 189] on div "Seller to have contractor install missing handle at guest bathtub and repair/re…" at bounding box center [358, 184] width 221 height 18
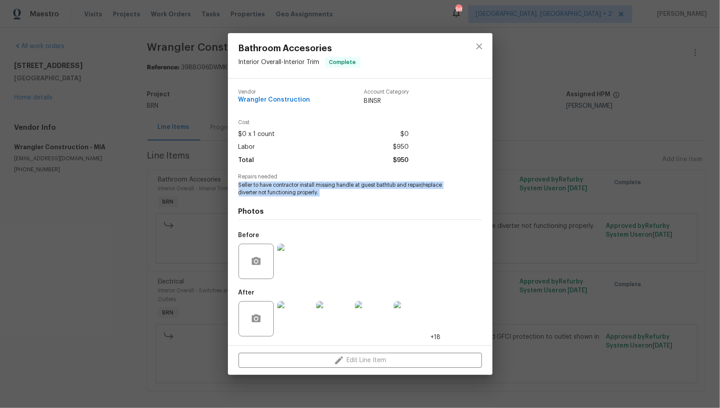
drag, startPoint x: 235, startPoint y: 187, endPoint x: 346, endPoint y: 197, distance: 111.6
click at [346, 197] on div "Vendor Wrangler Construction Account Category BINSR Cost $0 x 1 count $0 Labor …" at bounding box center [360, 212] width 265 height 266
copy span "Seller to have contractor install missing handle at guest bathtub and repair/re…"
click at [299, 259] on img at bounding box center [294, 260] width 35 height 35
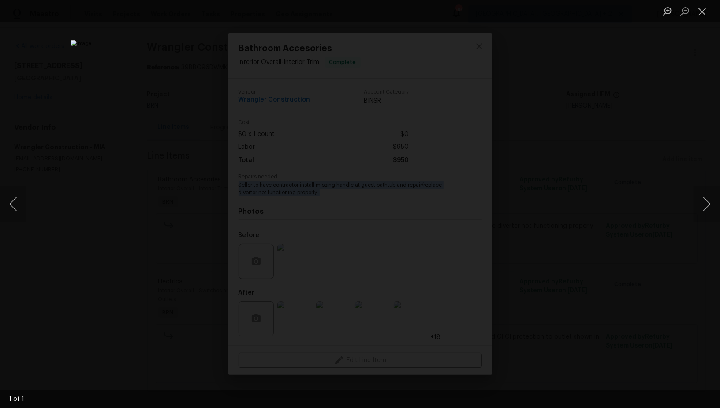
click at [609, 194] on div "Lightbox" at bounding box center [360, 204] width 720 height 408
click at [706, 14] on button "Close lightbox" at bounding box center [703, 11] width 18 height 15
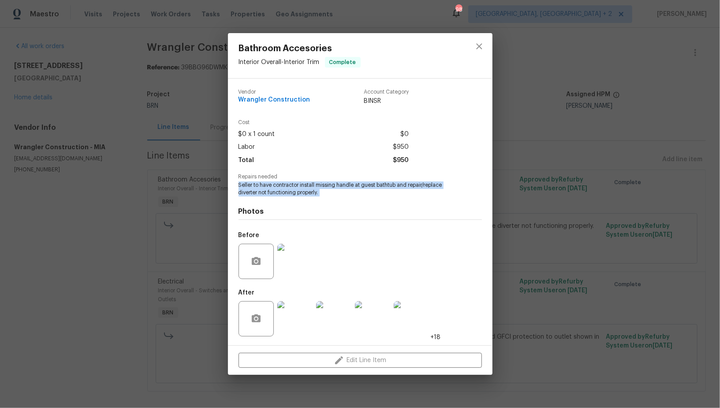
click at [300, 321] on img at bounding box center [294, 318] width 35 height 35
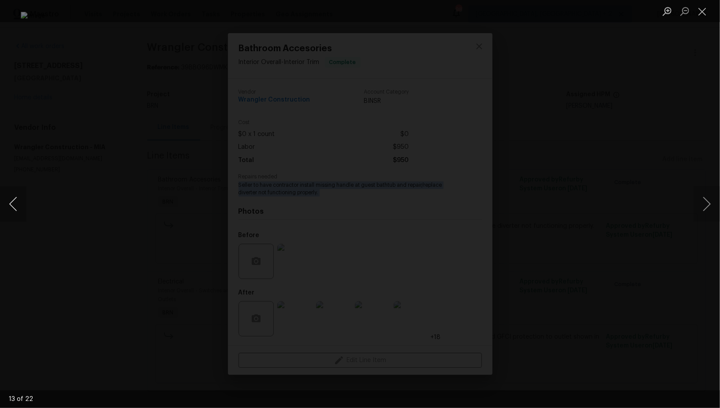
click at [14, 202] on button "Previous image" at bounding box center [13, 203] width 26 height 35
click at [3, 207] on button "Previous image" at bounding box center [13, 203] width 26 height 35
click at [5, 207] on button "Previous image" at bounding box center [13, 203] width 26 height 35
click at [10, 203] on button "Previous image" at bounding box center [13, 203] width 26 height 35
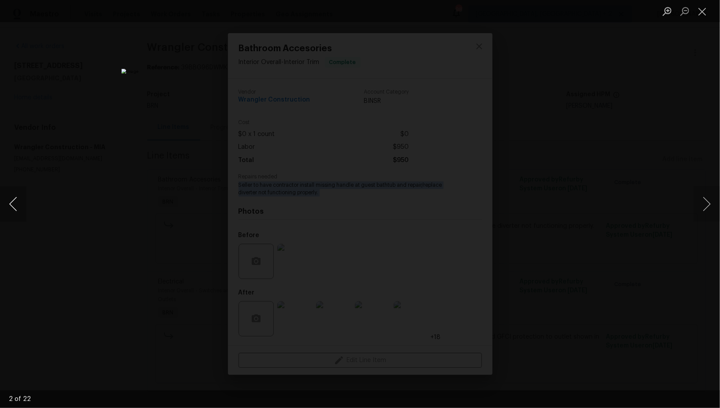
click at [10, 203] on button "Previous image" at bounding box center [13, 203] width 26 height 35
click at [68, 239] on div "Lightbox" at bounding box center [360, 204] width 720 height 408
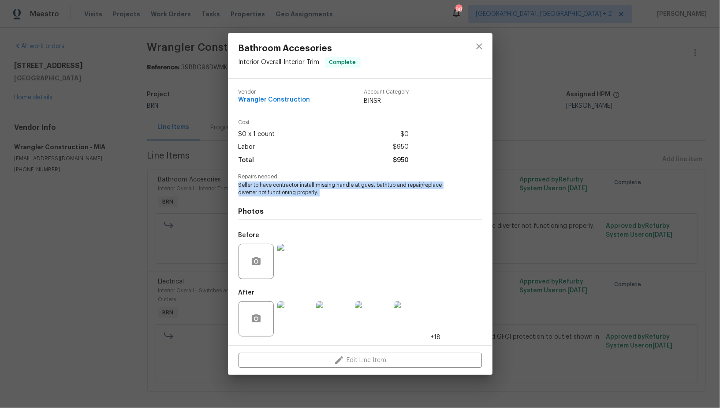
click at [68, 239] on div "Bathroom Accesories Interior Overall - Interior Trim Complete Vendor Wrangler C…" at bounding box center [360, 204] width 720 height 408
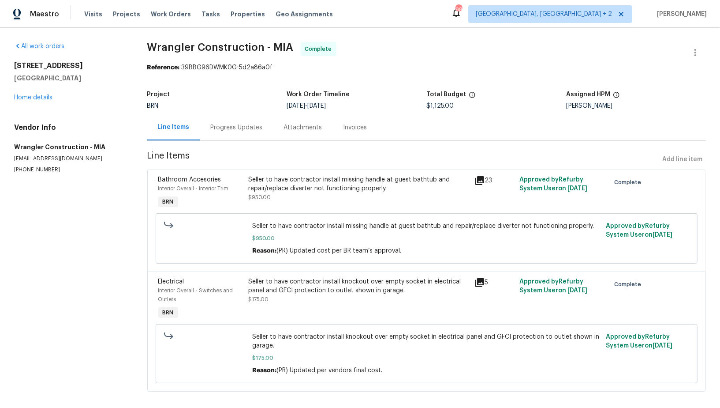
click at [285, 289] on div "Seller to have contractor install knockout over empty socket in electrical pane…" at bounding box center [358, 286] width 221 height 18
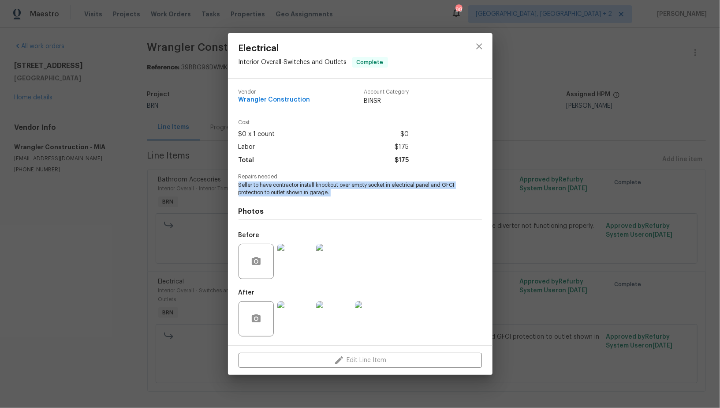
drag, startPoint x: 234, startPoint y: 183, endPoint x: 355, endPoint y: 204, distance: 123.1
click at [355, 204] on div "Vendor Wrangler Construction Account Category BINSR Cost $0 x 1 count $0 Labor …" at bounding box center [360, 212] width 265 height 266
copy span "Seller to have contractor install knockout over empty socket in electrical pane…"
click at [290, 254] on img at bounding box center [294, 260] width 35 height 35
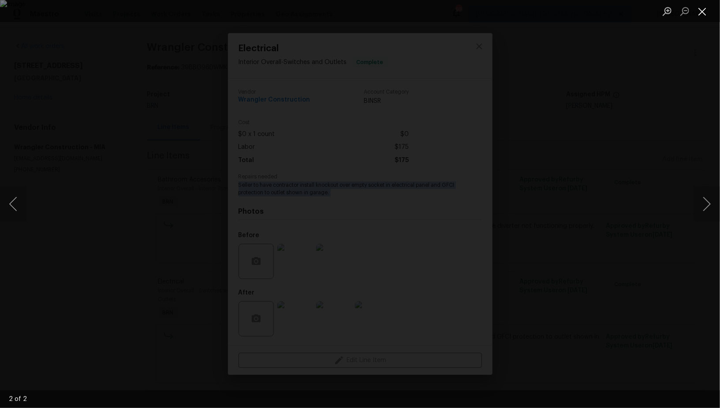
click at [707, 10] on button "Close lightbox" at bounding box center [703, 11] width 18 height 15
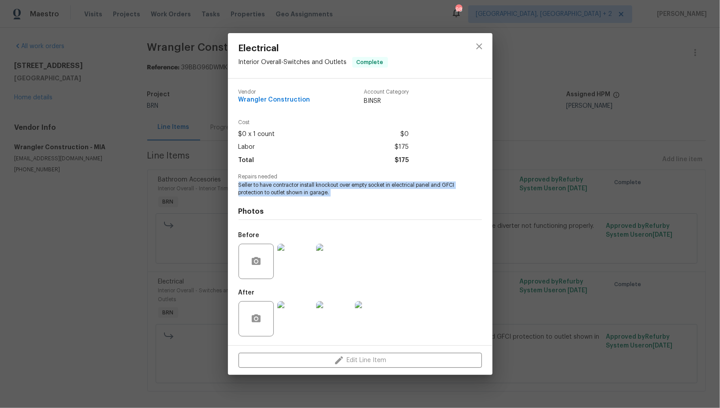
click at [309, 320] on img at bounding box center [294, 318] width 35 height 35
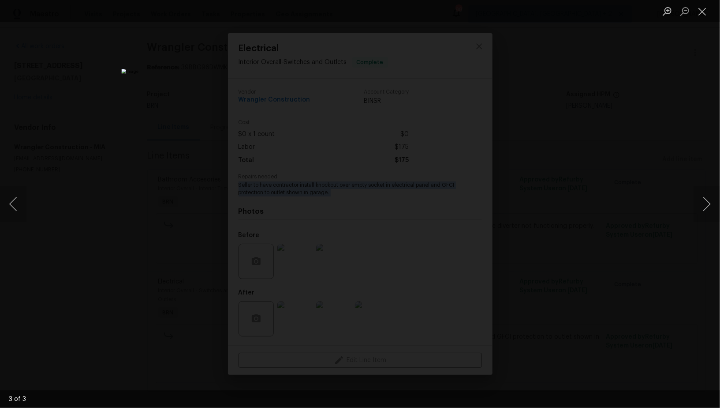
click at [108, 239] on div "Lightbox" at bounding box center [360, 204] width 720 height 408
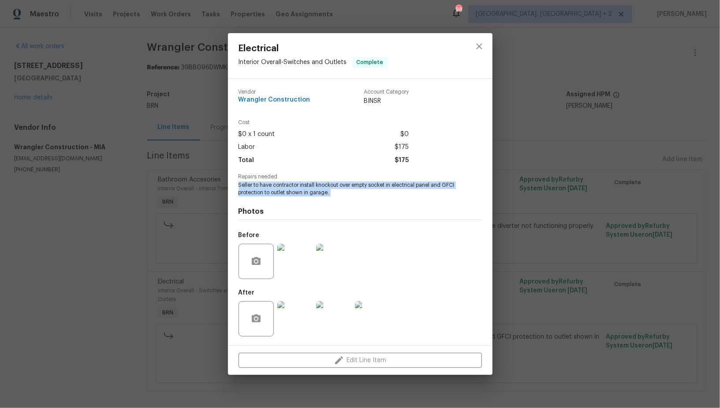
click at [108, 239] on div "Electrical Interior Overall - Switches and Outlets Complete Vendor Wrangler Con…" at bounding box center [360, 204] width 720 height 408
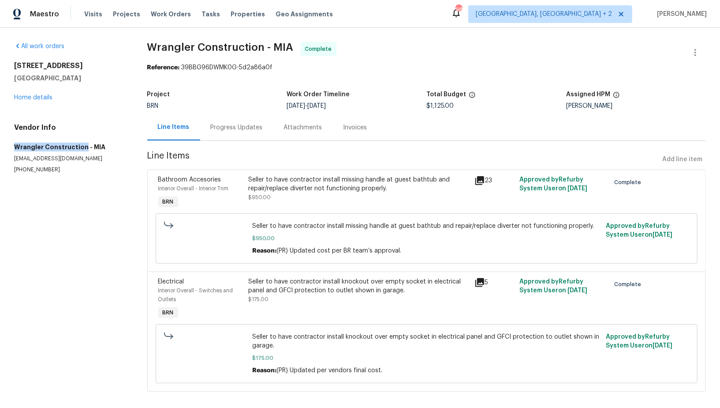
drag, startPoint x: 5, startPoint y: 149, endPoint x: 82, endPoint y: 149, distance: 76.8
click at [82, 149] on div "All work orders 11087 NW 46th Dr Coral Springs, FL 33076 Home details Vendor In…" at bounding box center [360, 222] width 720 height 388
copy h5 "Wrangler Construction"
click at [356, 129] on div "Invoices" at bounding box center [356, 127] width 24 height 9
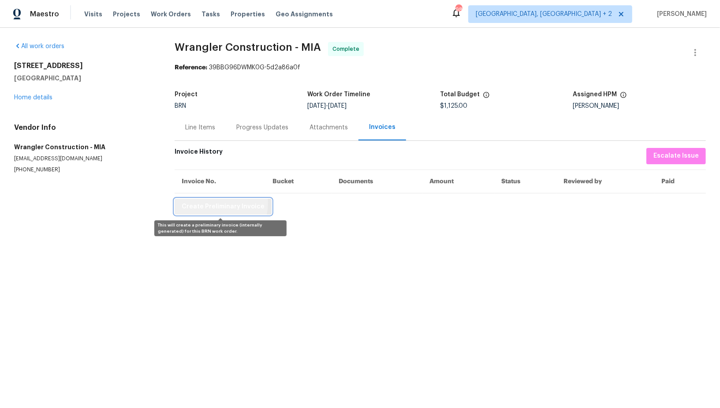
click at [214, 202] on span "Create Preliminary Invoice" at bounding box center [223, 206] width 83 height 11
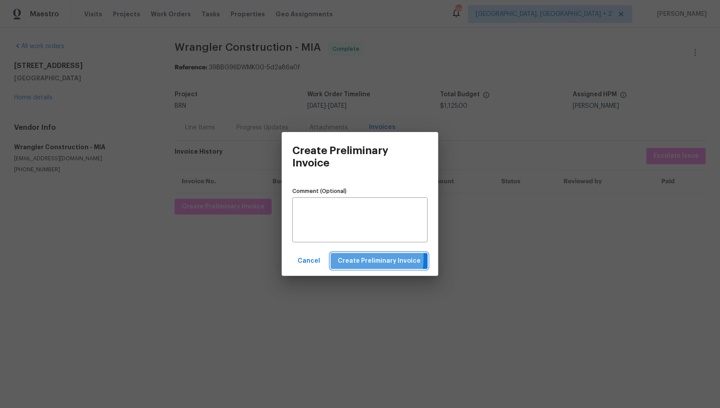
click at [356, 258] on span "Create Preliminary Invoice" at bounding box center [379, 260] width 83 height 11
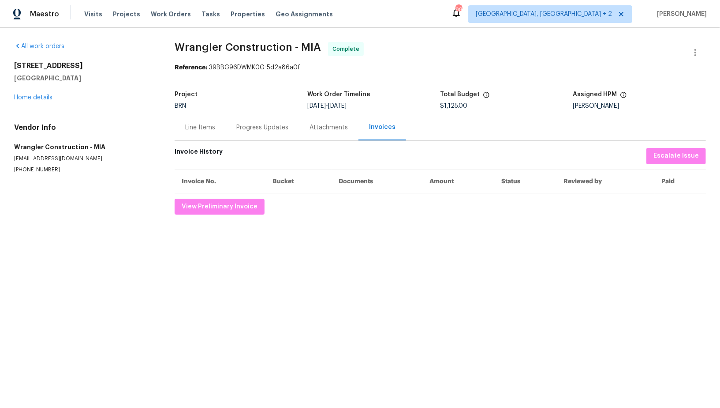
click at [252, 133] on div "Progress Updates" at bounding box center [262, 127] width 73 height 26
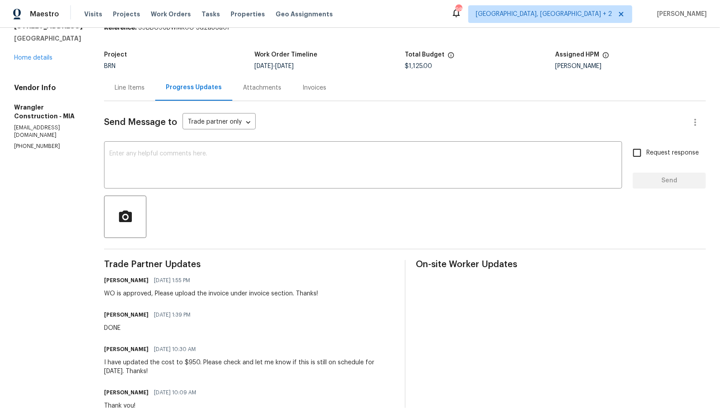
scroll to position [71, 0]
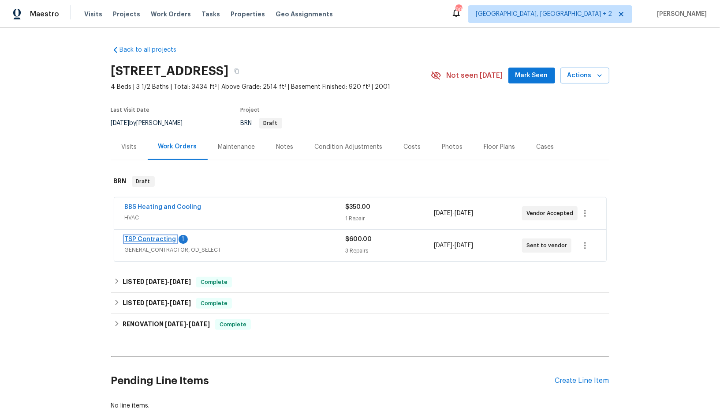
click at [153, 239] on link "TSP Contracting" at bounding box center [151, 239] width 52 height 6
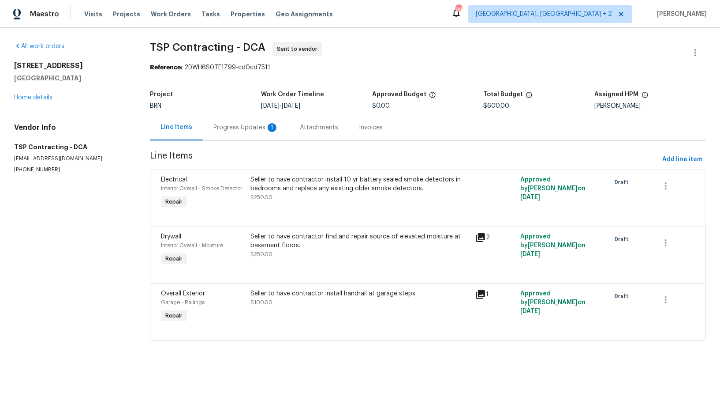
click at [236, 124] on div "Progress Updates 1" at bounding box center [245, 127] width 65 height 9
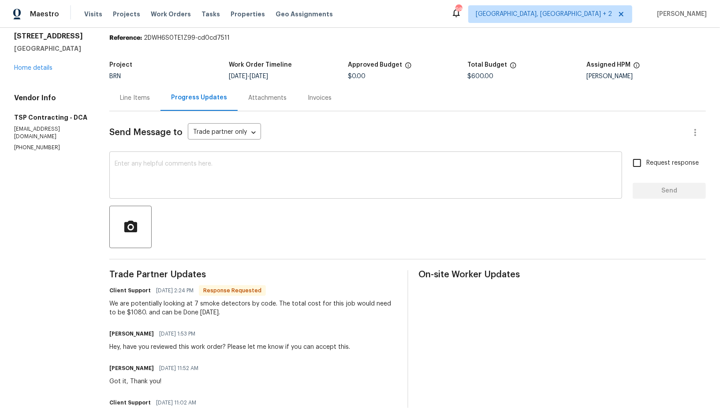
scroll to position [34, 0]
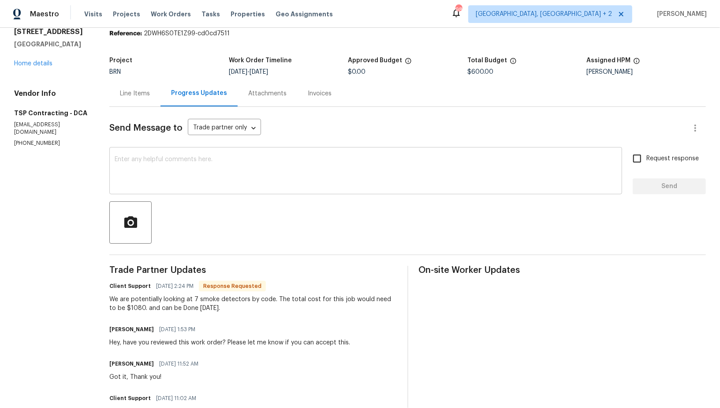
click at [190, 173] on textarea at bounding box center [366, 171] width 502 height 31
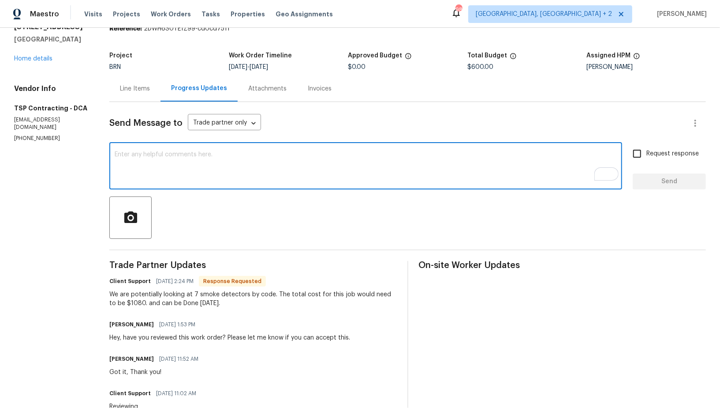
scroll to position [38, 0]
click at [139, 93] on div "Line Items" at bounding box center [135, 89] width 30 height 9
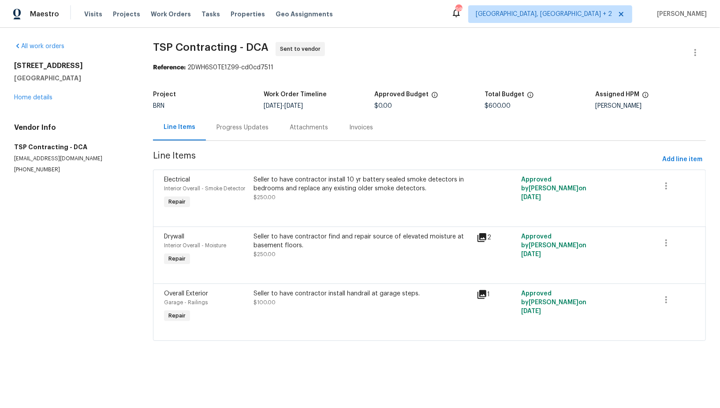
click at [288, 322] on div "Seller to have contractor install handrail at garage steps. $100.00" at bounding box center [363, 306] width 224 height 41
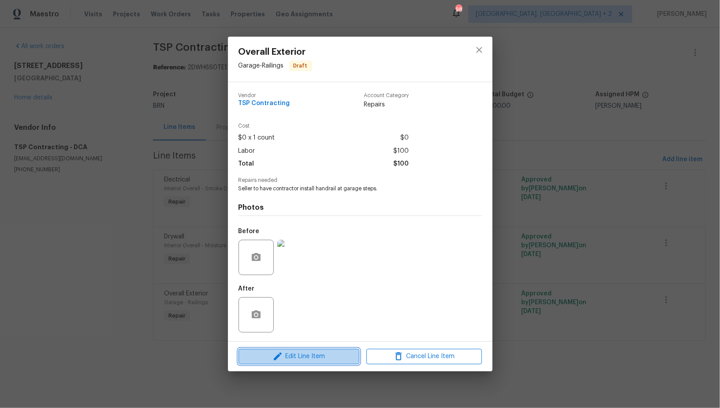
click at [282, 356] on icon "button" at bounding box center [278, 356] width 11 height 11
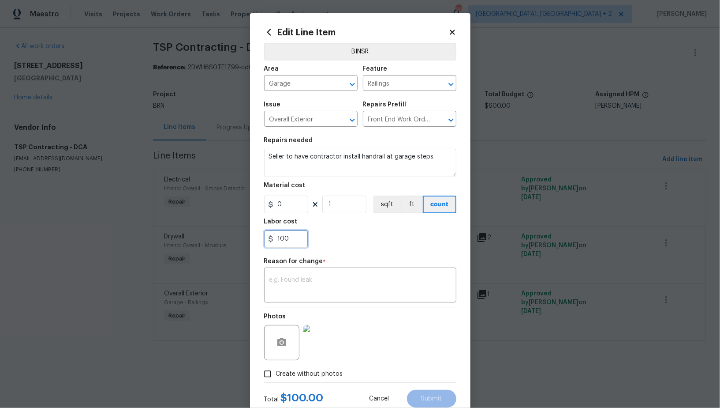
click at [292, 243] on input "100" at bounding box center [286, 239] width 44 height 18
type input "400"
click at [298, 287] on textarea at bounding box center [361, 286] width 182 height 19
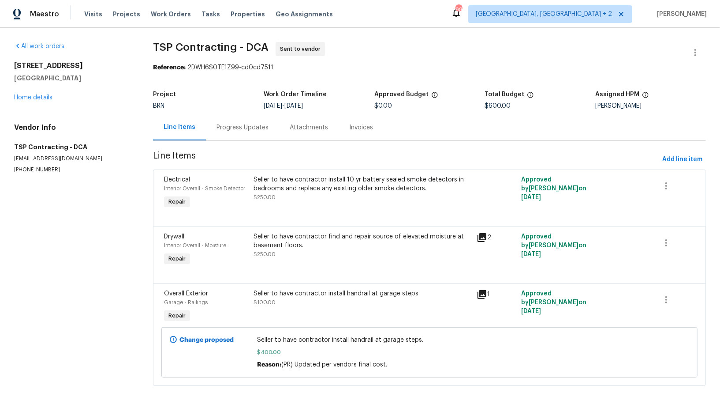
click at [226, 133] on div "Progress Updates" at bounding box center [242, 127] width 73 height 26
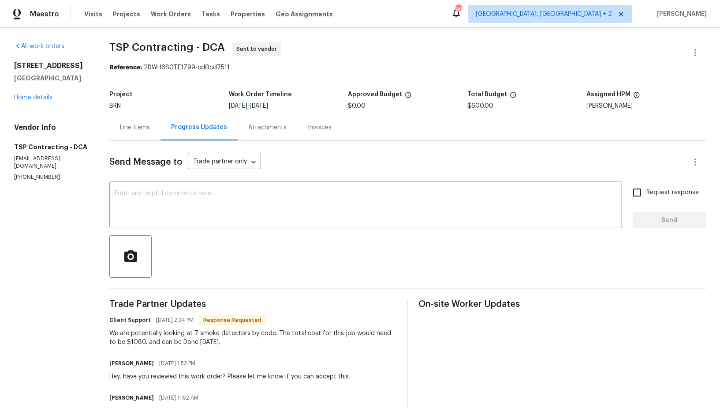
click at [136, 134] on div "Line Items" at bounding box center [134, 127] width 51 height 26
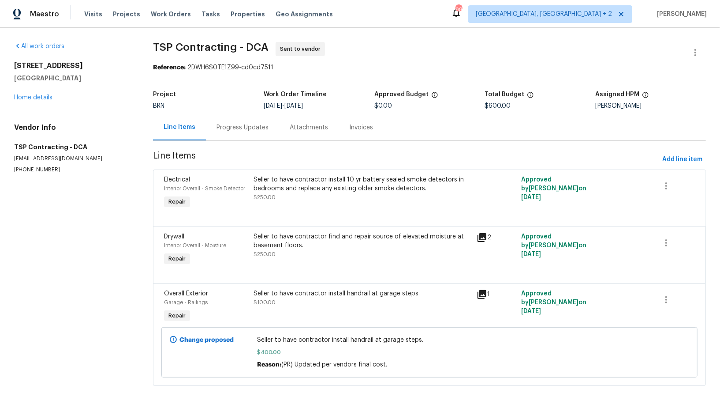
scroll to position [2, 0]
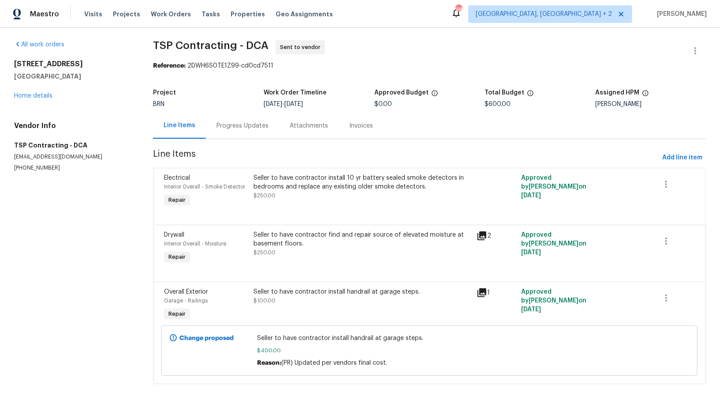
click at [225, 129] on div "Progress Updates" at bounding box center [243, 125] width 52 height 9
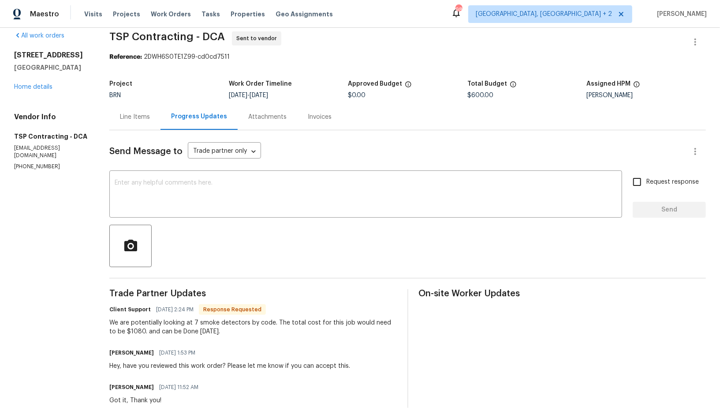
scroll to position [15, 0]
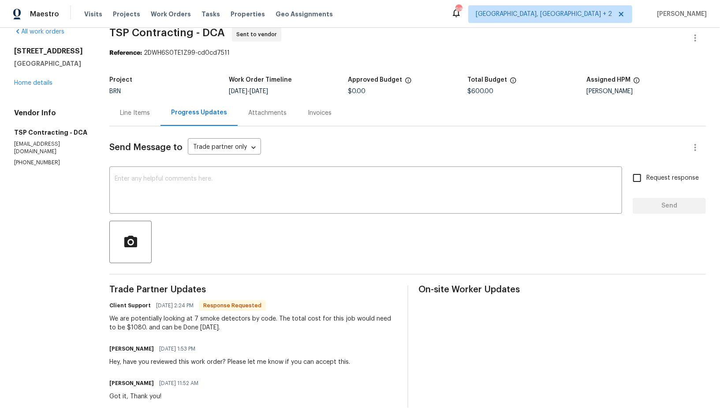
click at [142, 116] on div "Line Items" at bounding box center [135, 113] width 30 height 9
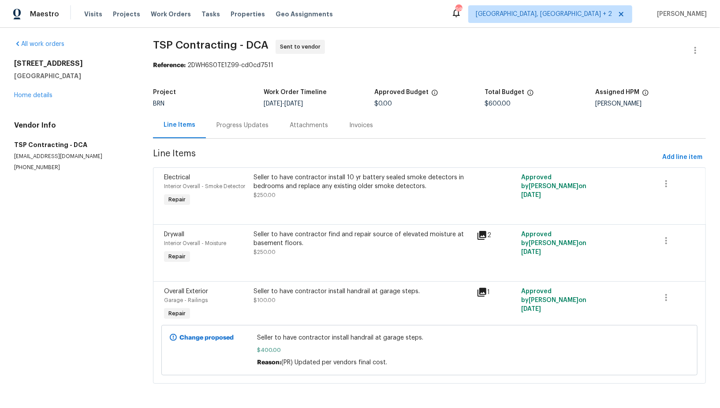
click at [286, 195] on div "Seller to have contractor install 10 yr battery sealed smoke detectors in bedro…" at bounding box center [363, 186] width 218 height 26
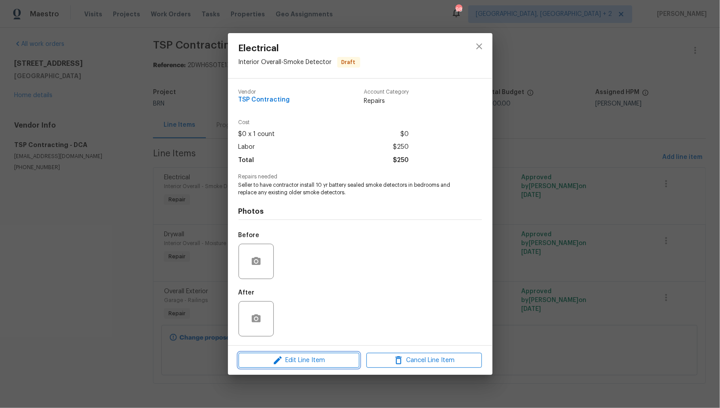
click at [295, 361] on span "Edit Line Item" at bounding box center [299, 360] width 116 height 11
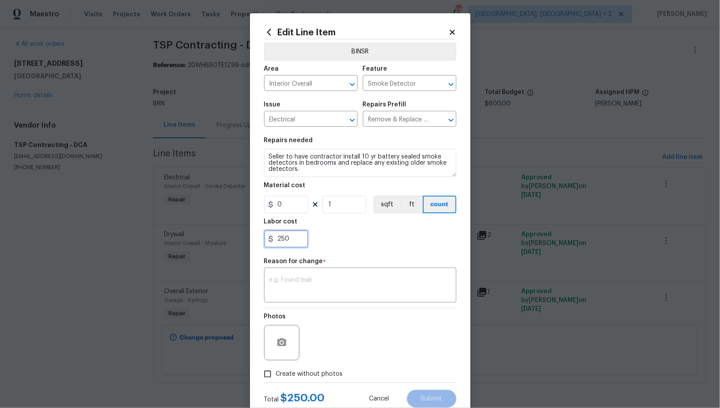
click at [296, 243] on input "250" at bounding box center [286, 239] width 44 height 18
type input "380"
click at [301, 277] on textarea at bounding box center [361, 286] width 182 height 19
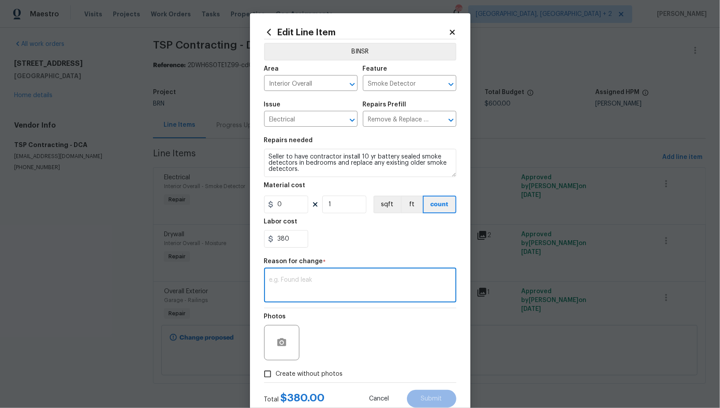
paste textarea "(PR) Updated per vendors final cost."
type textarea "(PR) Updated per vendors final cost."
click at [277, 366] on label "Create without photos" at bounding box center [301, 373] width 84 height 17
click at [276, 366] on input "Create without photos" at bounding box center [267, 373] width 17 height 17
checkbox input "true"
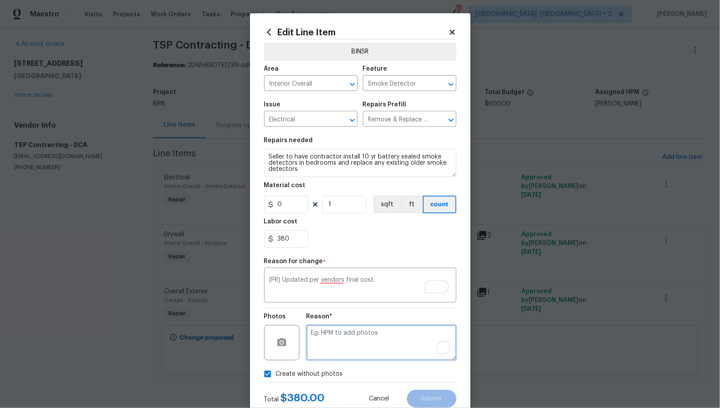
click at [341, 345] on textarea "To enrich screen reader interactions, please activate Accessibility in Grammarl…" at bounding box center [382, 342] width 150 height 35
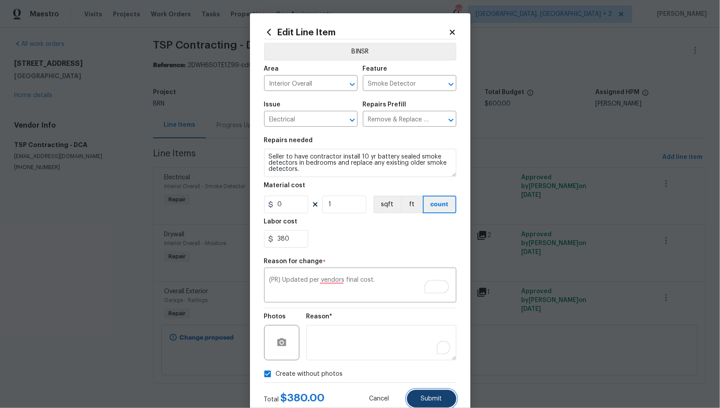
click at [432, 396] on span "Submit" at bounding box center [431, 398] width 21 height 7
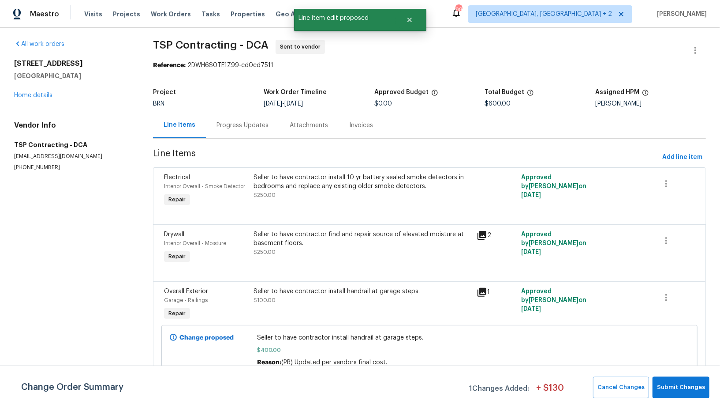
scroll to position [2, 0]
click at [683, 385] on span "Submit Changes" at bounding box center [681, 387] width 48 height 10
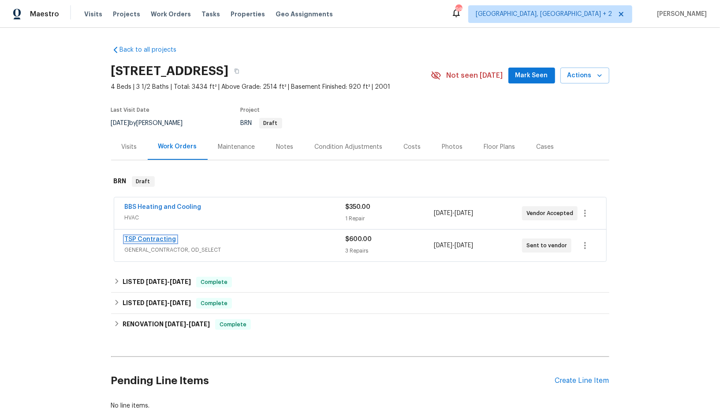
click at [141, 240] on link "TSP Contracting" at bounding box center [151, 239] width 52 height 6
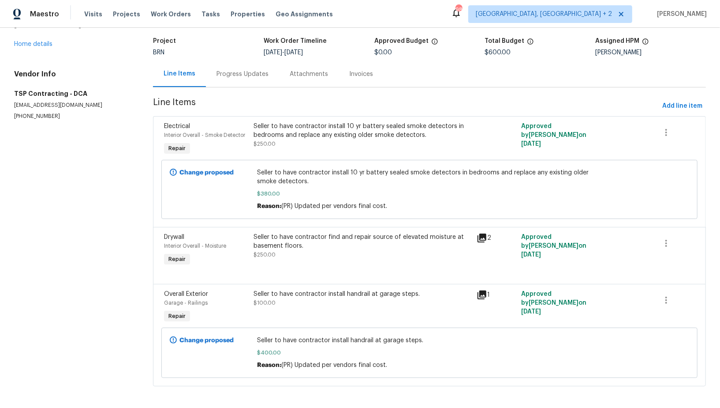
scroll to position [56, 0]
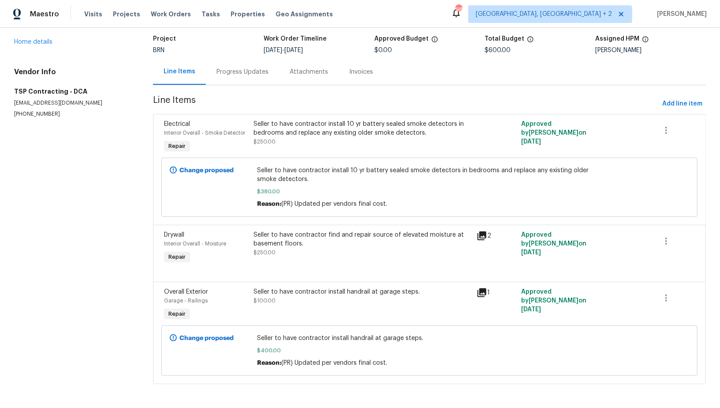
click at [234, 83] on div "Progress Updates" at bounding box center [242, 72] width 73 height 26
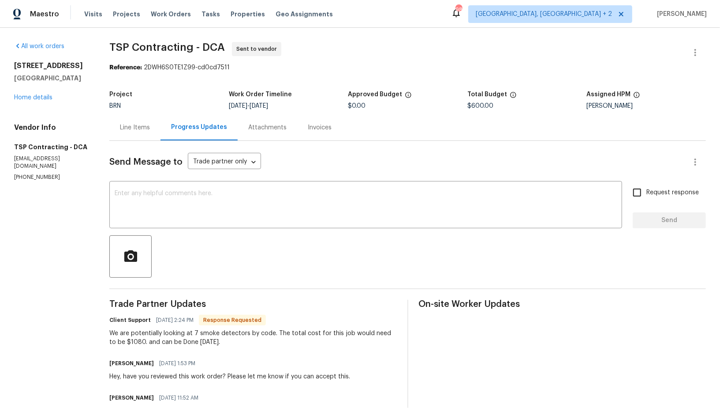
click at [214, 230] on div "Send Message to Trade partner only Trade partner only ​ x ​ Request response Se…" at bounding box center [407, 331] width 597 height 380
click at [198, 222] on div "x ​" at bounding box center [365, 205] width 513 height 45
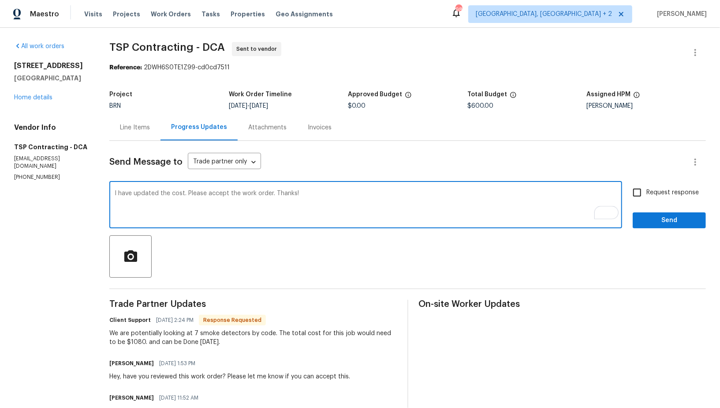
type textarea "I have updated the cost. Please accept the work order. Thanks!"
click at [642, 190] on input "Request response" at bounding box center [637, 192] width 19 height 19
checkbox input "true"
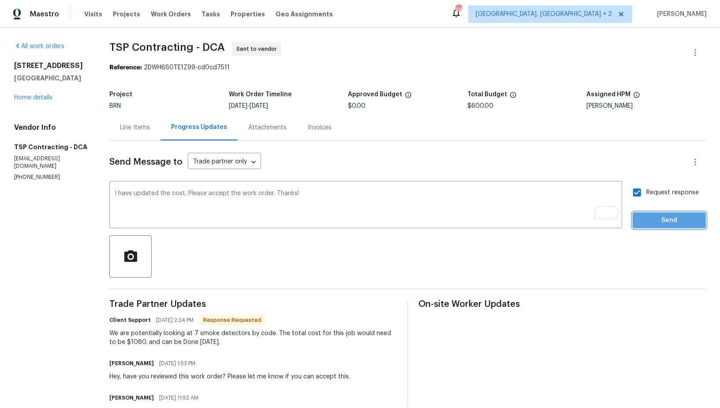
click at [652, 217] on span "Send" at bounding box center [669, 220] width 59 height 11
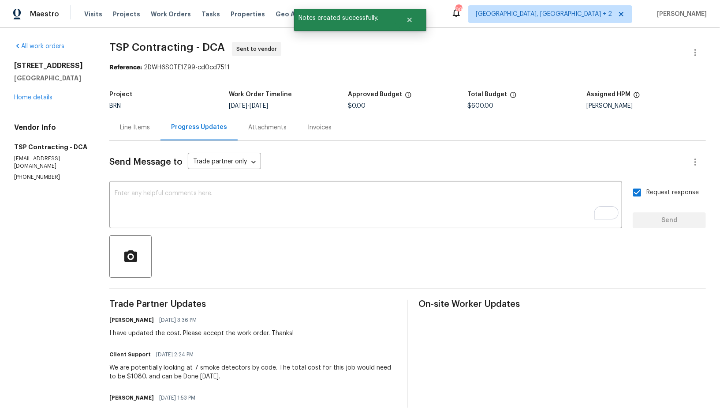
click at [133, 127] on div "Line Items" at bounding box center [135, 127] width 30 height 9
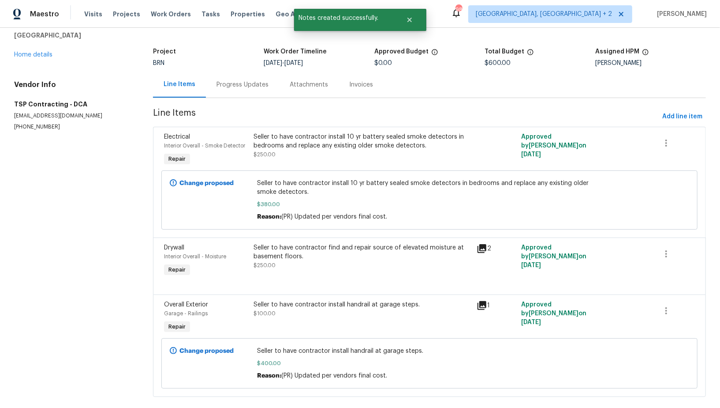
scroll to position [49, 0]
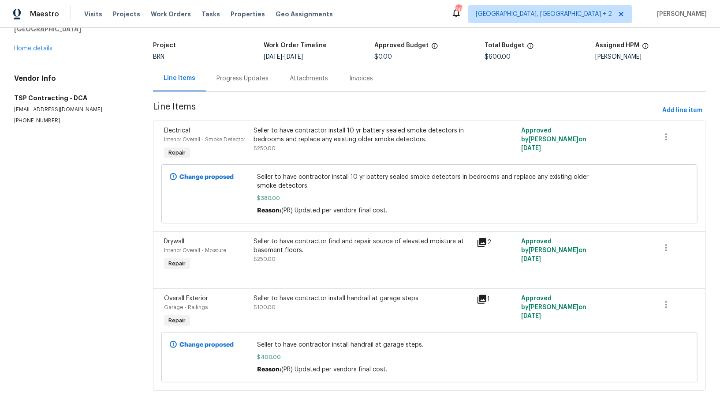
click at [235, 86] on div "Progress Updates" at bounding box center [242, 78] width 73 height 26
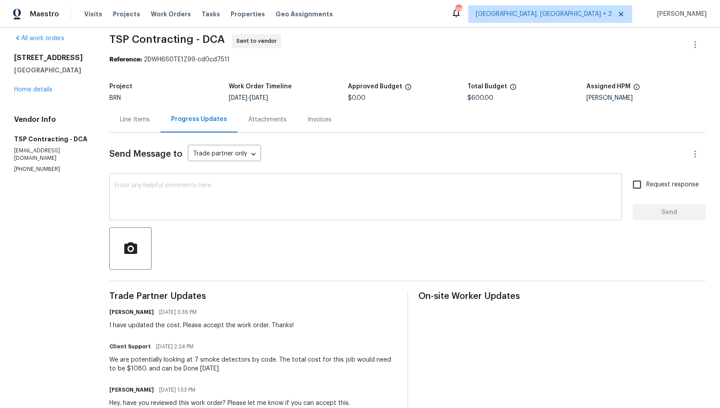
scroll to position [14, 0]
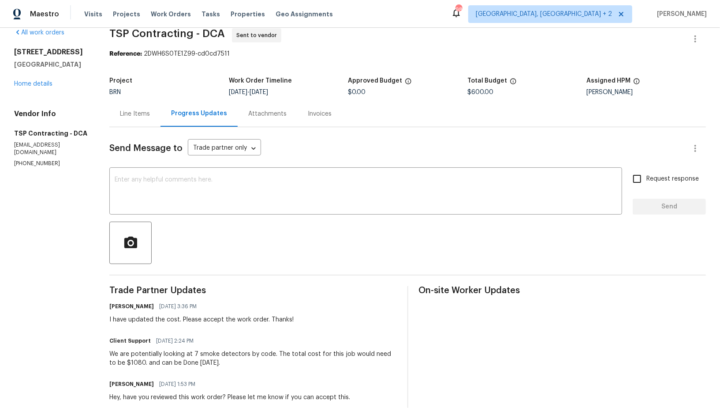
click at [136, 120] on div "Line Items" at bounding box center [134, 114] width 51 height 26
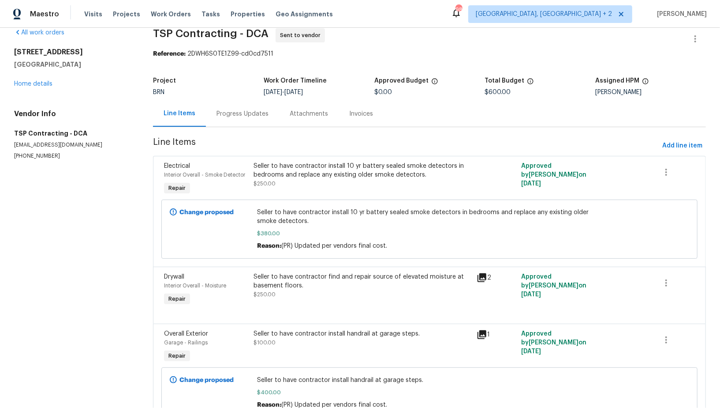
click at [272, 276] on div "Seller to have contractor find and repair source of elevated moisture at baseme…" at bounding box center [363, 281] width 218 height 18
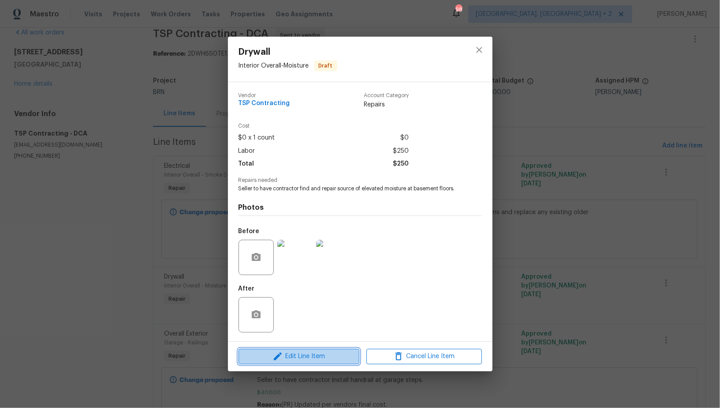
click at [289, 360] on span "Edit Line Item" at bounding box center [299, 356] width 116 height 11
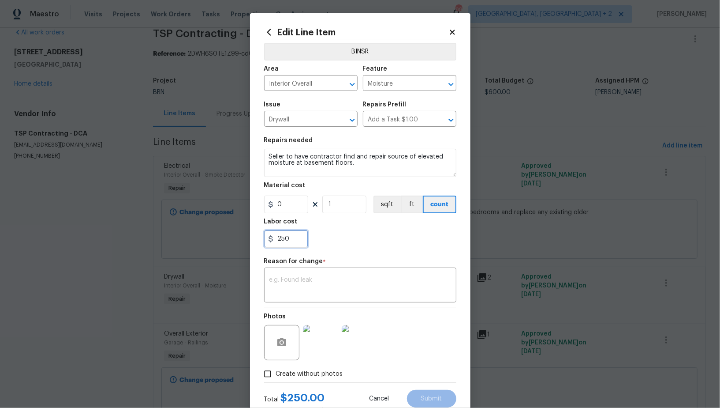
click at [288, 239] on input "250" at bounding box center [286, 239] width 44 height 18
type input "300"
click at [279, 288] on textarea at bounding box center [361, 286] width 182 height 19
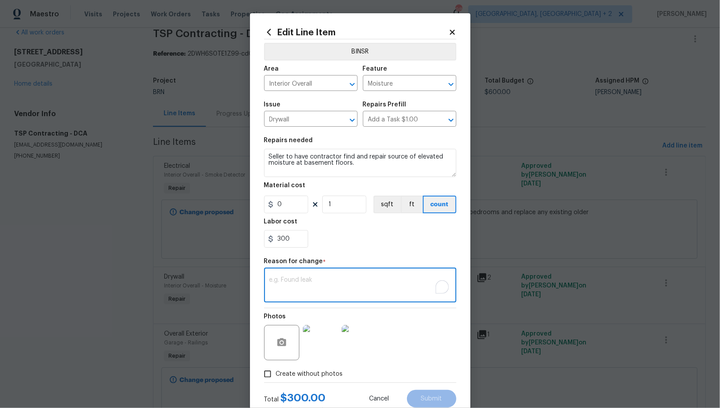
paste textarea "(PR) Updated per vendors final cost."
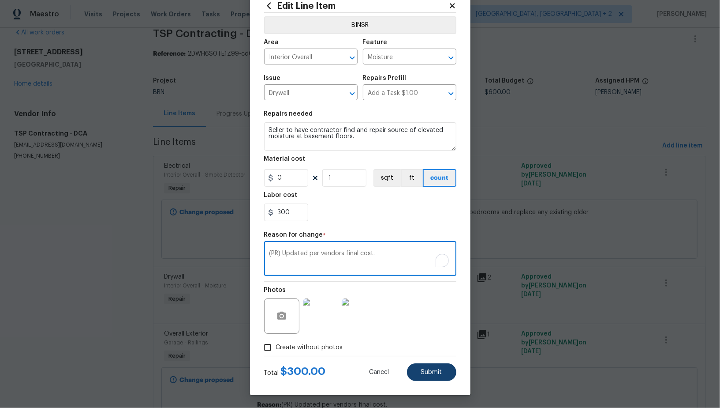
type textarea "(PR) Updated per vendors final cost."
click at [425, 370] on span "Submit" at bounding box center [431, 372] width 21 height 7
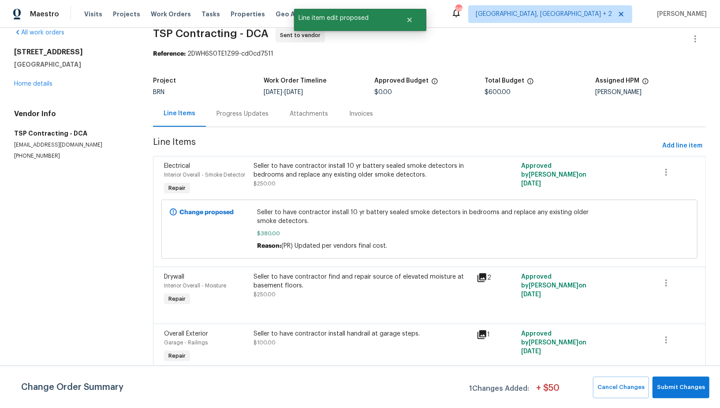
scroll to position [0, 0]
click at [685, 389] on span "Submit Changes" at bounding box center [681, 387] width 48 height 10
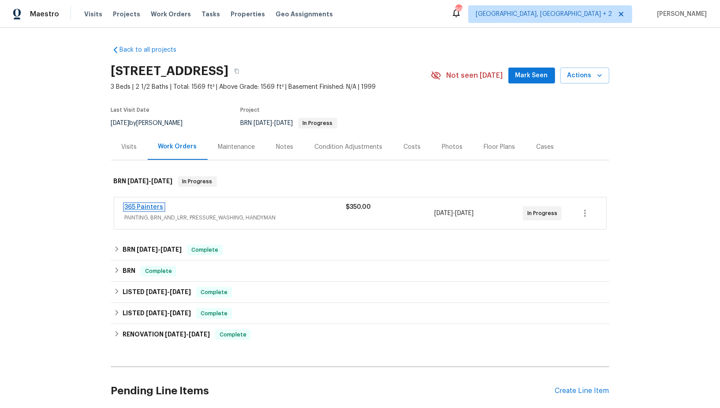
click at [146, 208] on link "365 Painters" at bounding box center [144, 207] width 39 height 6
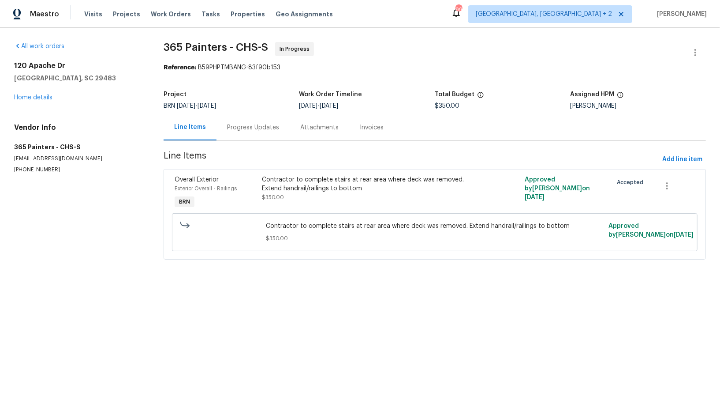
click at [244, 130] on div "Progress Updates" at bounding box center [253, 127] width 52 height 9
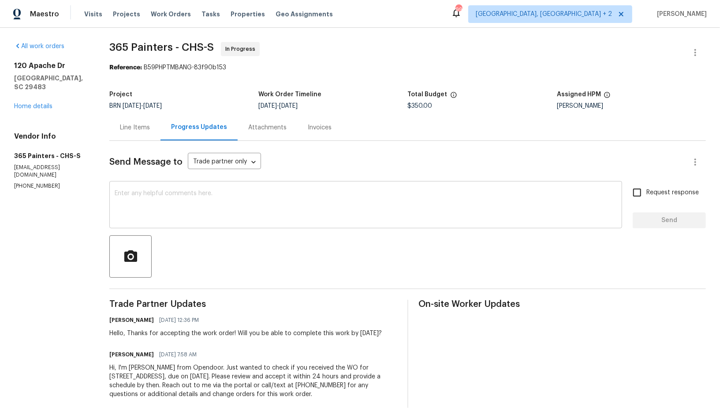
click at [238, 198] on textarea at bounding box center [366, 205] width 502 height 31
drag, startPoint x: 10, startPoint y: 148, endPoint x: 53, endPoint y: 148, distance: 42.8
click at [53, 148] on div "All work orders [STREET_ADDRESS][PERSON_NAME] Home details Vendor Info 365 Pain…" at bounding box center [360, 225] width 720 height 395
copy h5 "365 Painters"
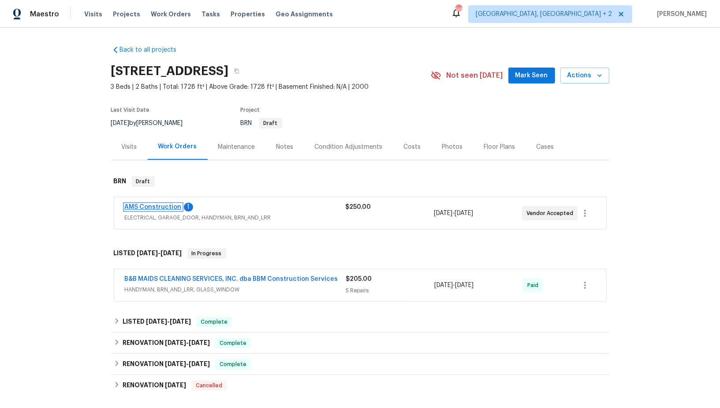
click at [150, 205] on link "AMS Construction" at bounding box center [153, 207] width 57 height 6
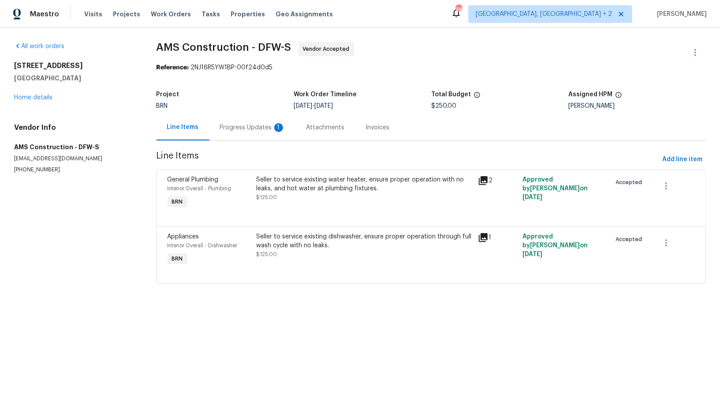
click at [238, 132] on div "Progress Updates 1" at bounding box center [253, 127] width 86 height 26
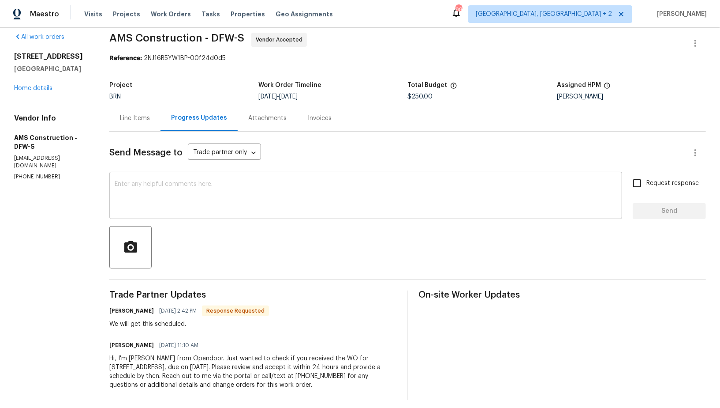
scroll to position [10, 0]
click at [141, 116] on div "Line Items" at bounding box center [135, 117] width 30 height 9
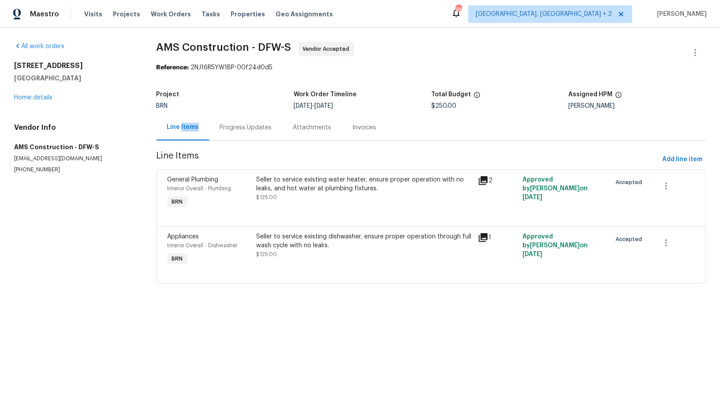
click at [221, 133] on div "Progress Updates" at bounding box center [246, 127] width 73 height 26
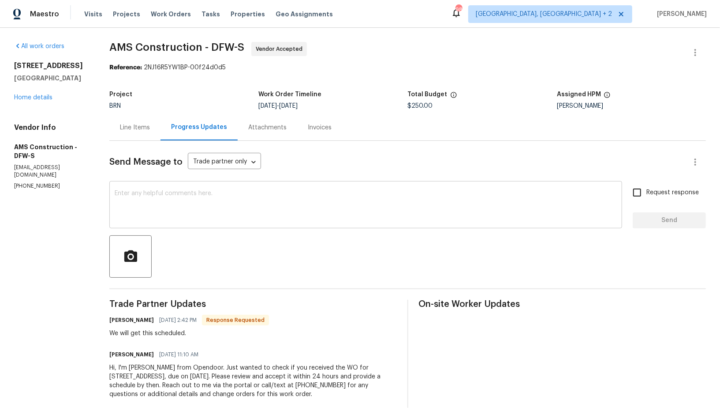
drag, startPoint x: 220, startPoint y: 202, endPoint x: 225, endPoint y: 189, distance: 13.8
click at [220, 202] on textarea at bounding box center [366, 205] width 502 height 31
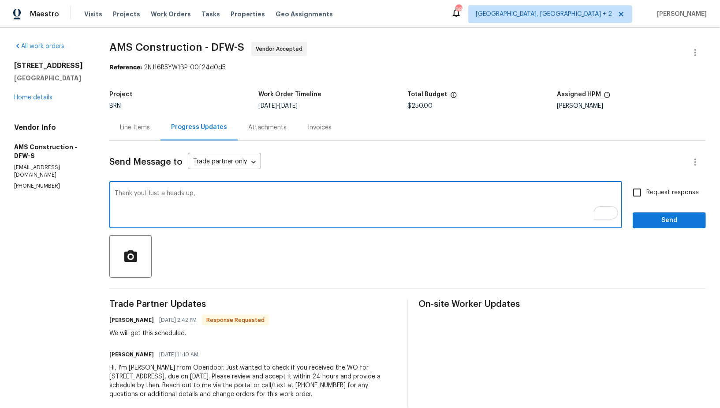
paste textarea "I need photos showing that the pilot light is on, as well as temperature readin…"
type textarea "Thank you! Just a heads up, I need photos showing that the pilot light is on, a…"
click at [631, 189] on input "Request response" at bounding box center [637, 192] width 19 height 19
checkbox input "true"
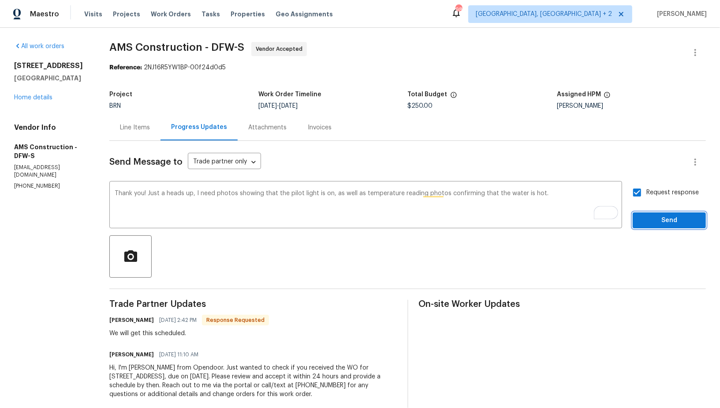
click at [634, 214] on button "Send" at bounding box center [669, 220] width 73 height 16
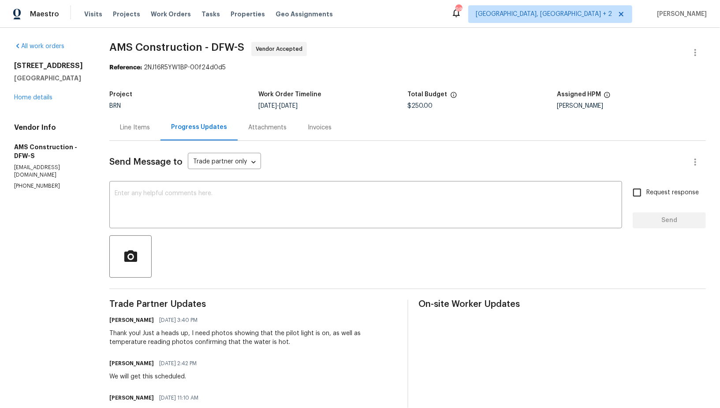
click at [136, 130] on div "Line Items" at bounding box center [135, 127] width 30 height 9
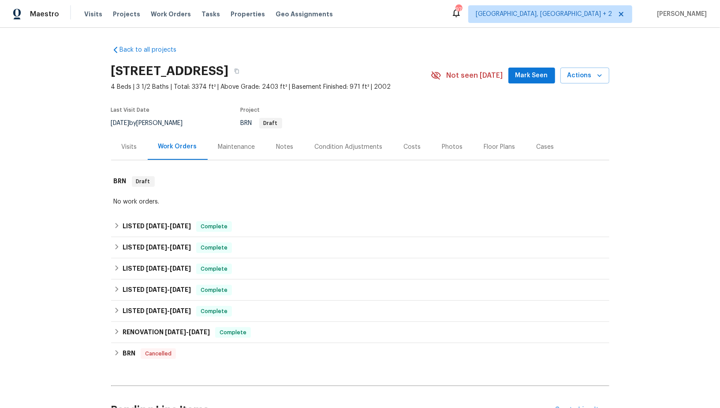
scroll to position [90, 0]
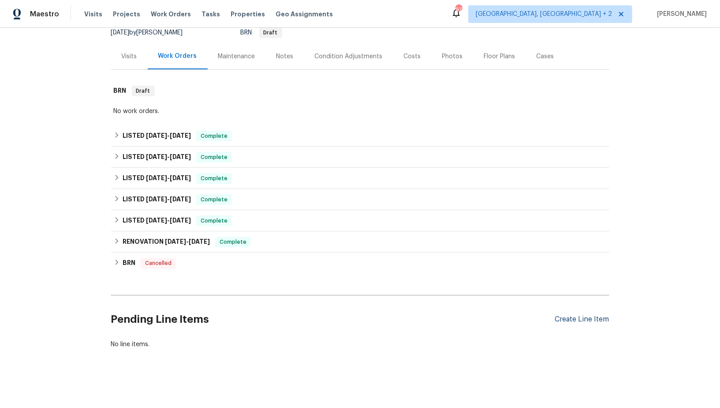
click at [565, 321] on div "Create Line Item" at bounding box center [582, 319] width 54 height 8
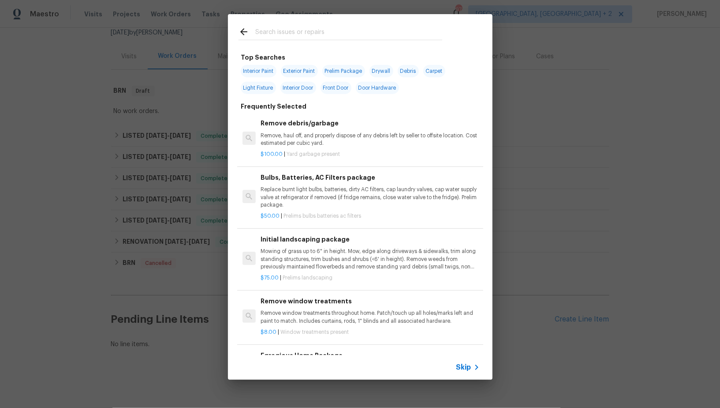
click at [462, 367] on span "Skip" at bounding box center [464, 367] width 15 height 9
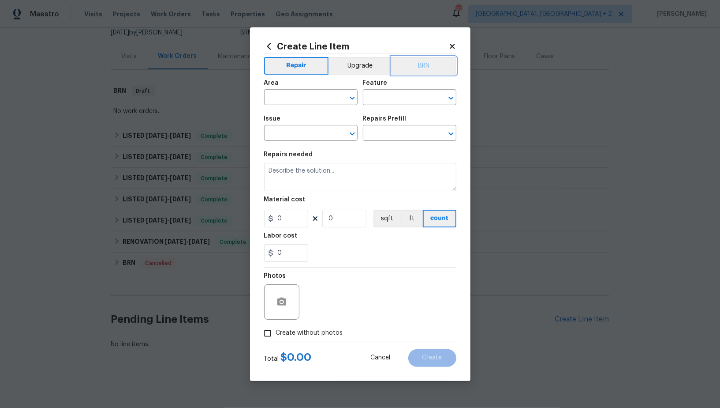
click at [427, 71] on button "BRN" at bounding box center [424, 66] width 65 height 18
click at [300, 101] on input "text" at bounding box center [298, 98] width 69 height 14
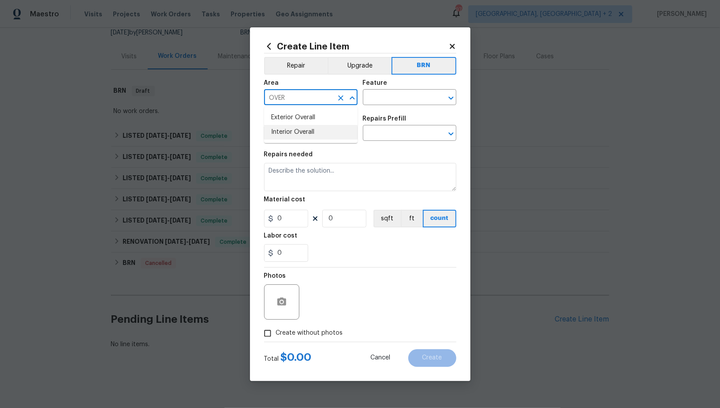
click at [311, 129] on li "Interior Overall" at bounding box center [311, 132] width 94 height 15
type input "Interior Overall"
click at [374, 96] on input "text" at bounding box center [397, 98] width 69 height 14
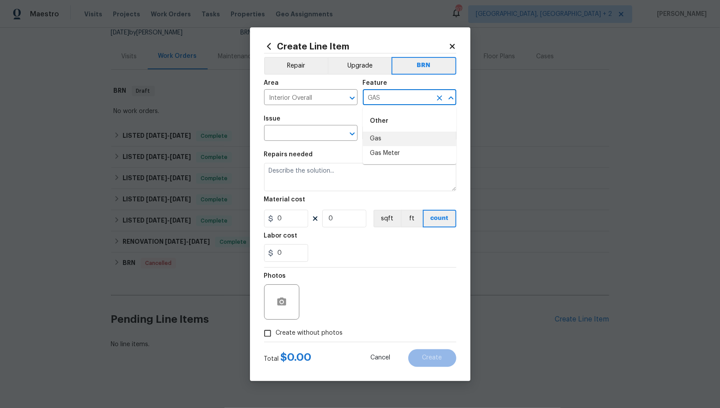
click at [381, 139] on li "Gas" at bounding box center [410, 138] width 94 height 15
type input "Gas"
click at [305, 132] on input "text" at bounding box center [298, 134] width 69 height 14
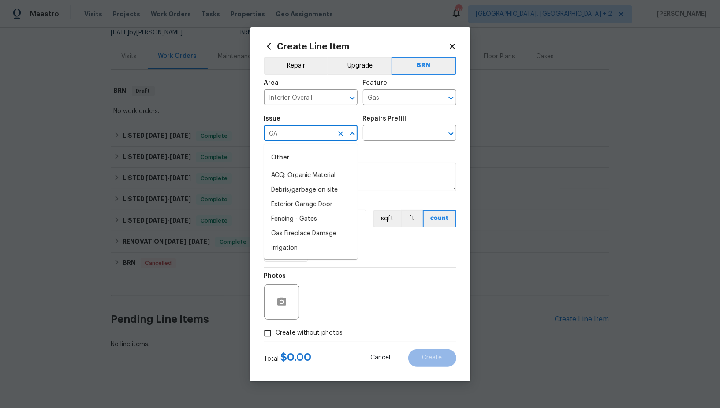
type input "G"
type input "m"
type input "s"
click at [307, 183] on li "Other Odor" at bounding box center [311, 190] width 94 height 15
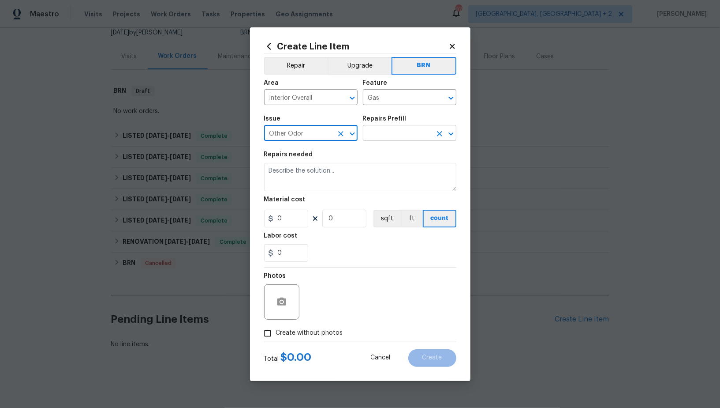
type input "Other Odor"
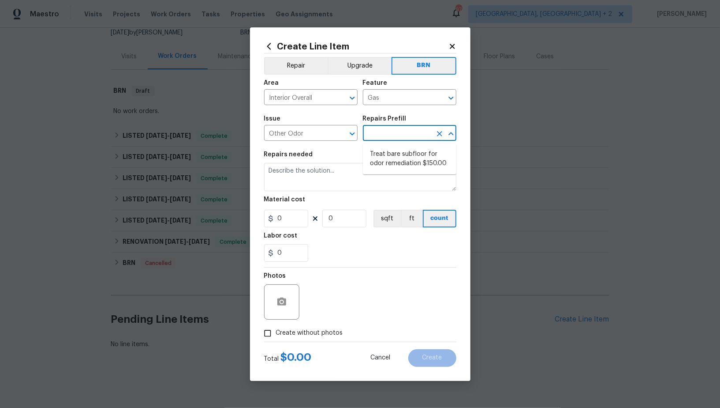
click at [386, 135] on input "text" at bounding box center [397, 134] width 69 height 14
click at [326, 183] on textarea at bounding box center [360, 177] width 192 height 28
click at [328, 136] on input "Other Odor" at bounding box center [298, 134] width 69 height 14
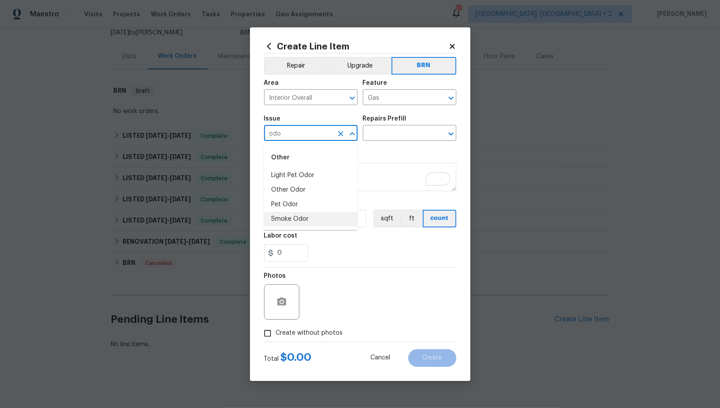
click at [307, 218] on li "Smoke Odor" at bounding box center [311, 219] width 94 height 15
type input "Smoke Odor"
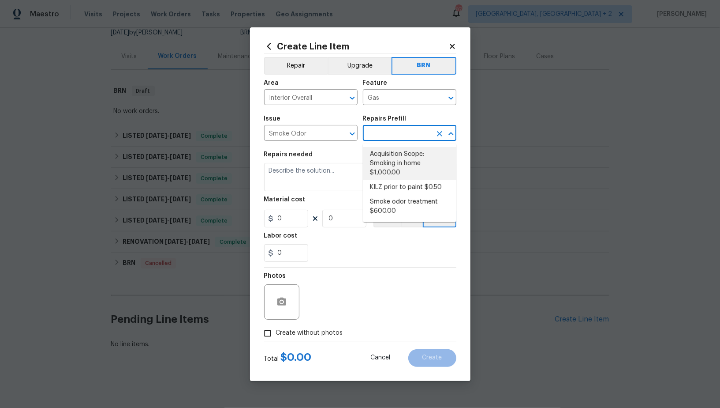
click at [368, 136] on input "text" at bounding box center [397, 134] width 69 height 14
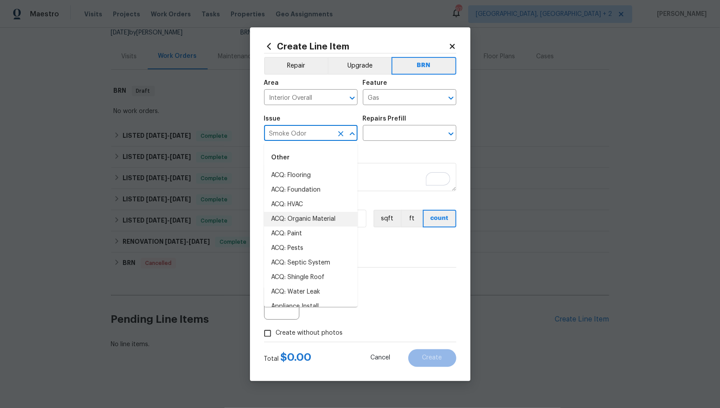
click at [332, 135] on input "Smoke Odor" at bounding box center [298, 134] width 69 height 14
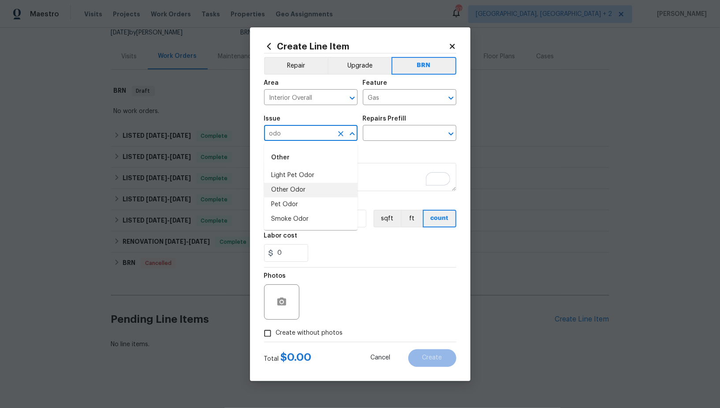
click at [293, 193] on li "Other Odor" at bounding box center [311, 190] width 94 height 15
type input "Other Odor"
click at [381, 139] on input "text" at bounding box center [397, 134] width 69 height 14
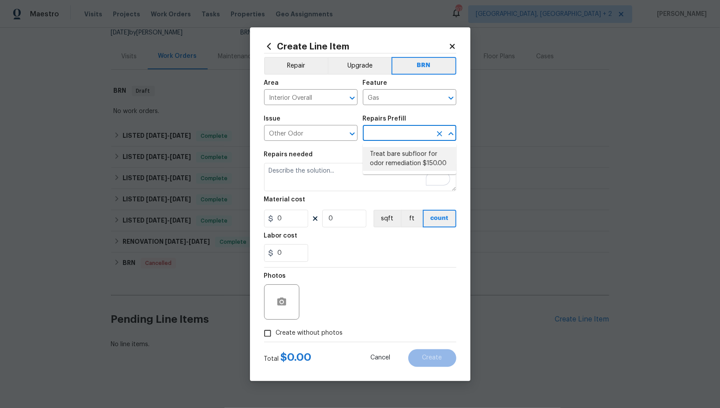
click at [389, 156] on li "Treat bare subfloor for odor remediation $150.00" at bounding box center [410, 159] width 94 height 24
type input "Treat bare subfloor for odor remediation $150.00"
type textarea "Enzyme Treatment for bare subfloor"
type input "1"
type input "150"
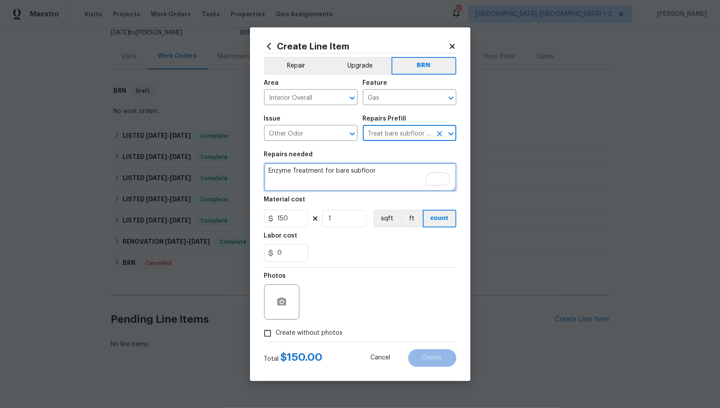
click at [351, 173] on textarea "Enzyme Treatment for bare subfloor" at bounding box center [360, 177] width 192 height 28
paste textarea "Seller to investigate strong gas odor in basement. Turn off gas as needed, prov…"
type textarea "Seller to investigate strong gas odor in basement. Turn off gas as needed, prov…"
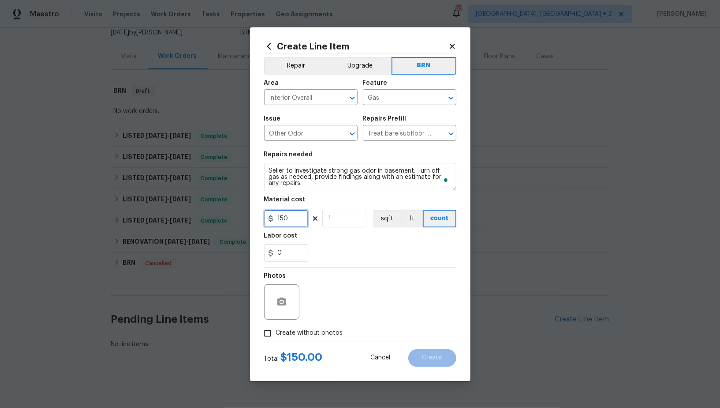
click at [305, 216] on input "150" at bounding box center [286, 219] width 44 height 18
type input "0"
click at [285, 258] on input "0" at bounding box center [286, 253] width 44 height 18
type input "100"
click at [271, 336] on input "Create without photos" at bounding box center [267, 333] width 17 height 17
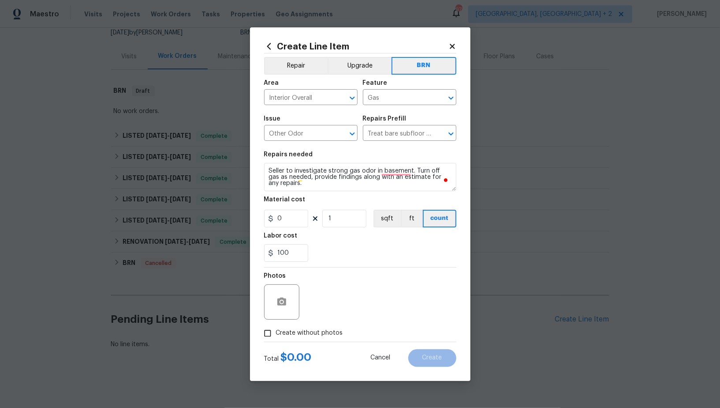
checkbox input "true"
click at [352, 321] on div "Reason*" at bounding box center [382, 295] width 150 height 57
click at [356, 314] on textarea "To enrich screen reader interactions, please activate Accessibility in Grammarl…" at bounding box center [382, 301] width 150 height 35
click at [430, 351] on button "Create" at bounding box center [432, 358] width 48 height 18
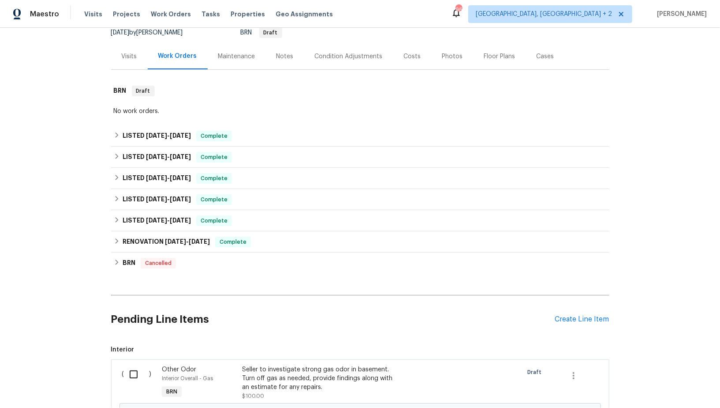
scroll to position [199, 0]
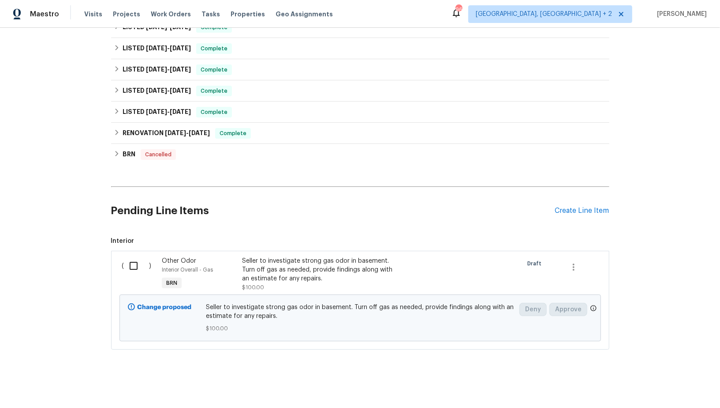
click at [135, 265] on input "checkbox" at bounding box center [136, 265] width 25 height 19
checkbox input "true"
click at [645, 381] on span "Create Work Order" at bounding box center [669, 385] width 59 height 11
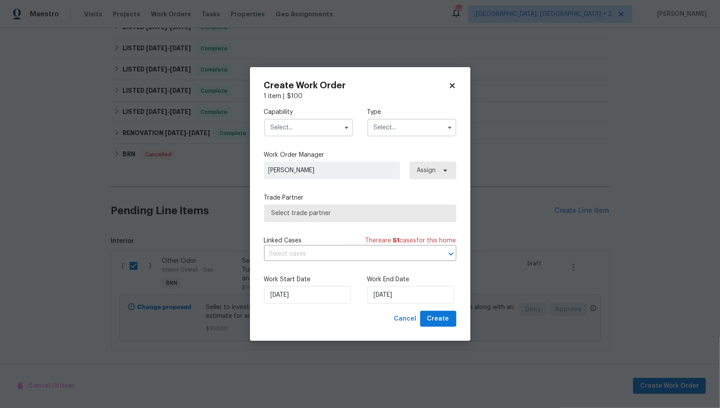
click at [295, 134] on input "text" at bounding box center [308, 128] width 89 height 18
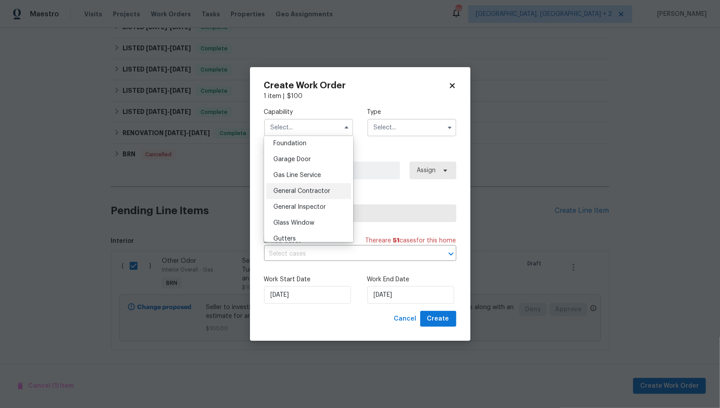
scroll to position [395, 0]
click at [298, 174] on span "General Contractor" at bounding box center [301, 173] width 57 height 6
type input "General Contractor"
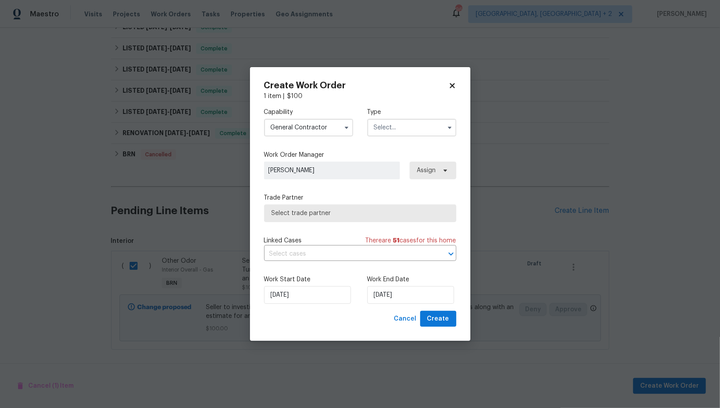
click at [402, 129] on input "text" at bounding box center [411, 128] width 89 height 18
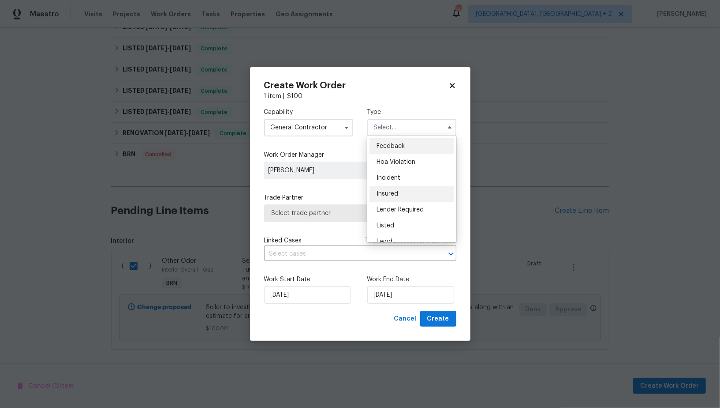
scroll to position [105, 0]
click at [389, 199] on span "Resale" at bounding box center [386, 200] width 19 height 6
type input "Resale"
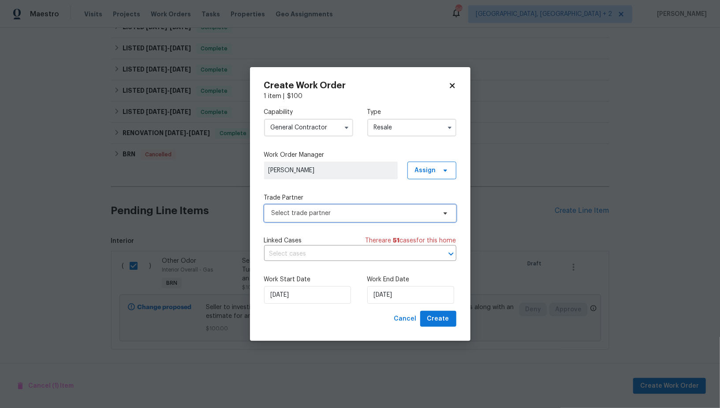
click at [371, 210] on span "Select trade partner" at bounding box center [354, 213] width 165 height 9
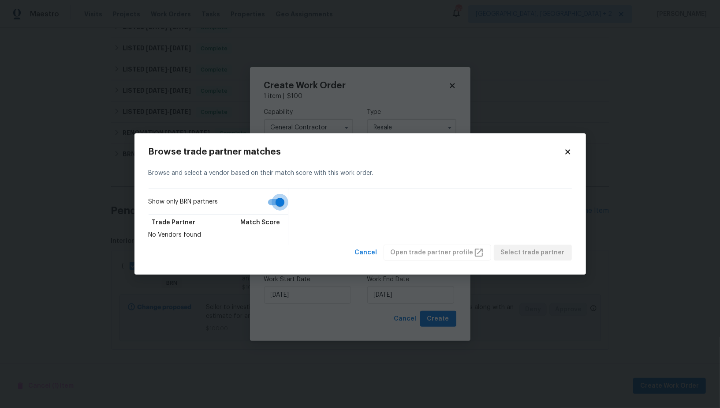
click at [282, 199] on input "Show only BRN partners" at bounding box center [280, 202] width 50 height 17
checkbox input "false"
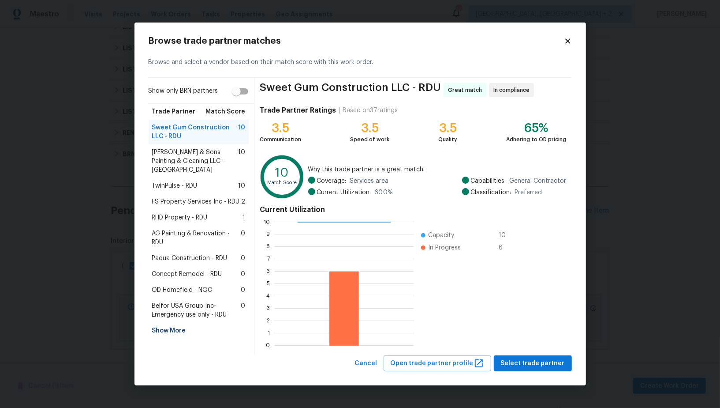
scroll to position [1, 0]
click at [187, 213] on span "RHD Property - RDU" at bounding box center [180, 217] width 56 height 9
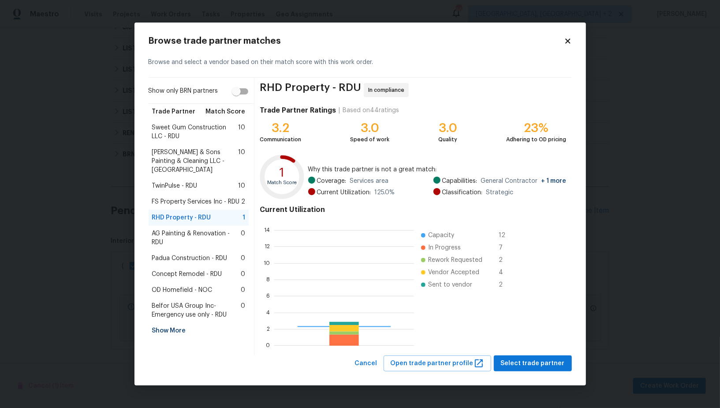
scroll to position [124, 139]
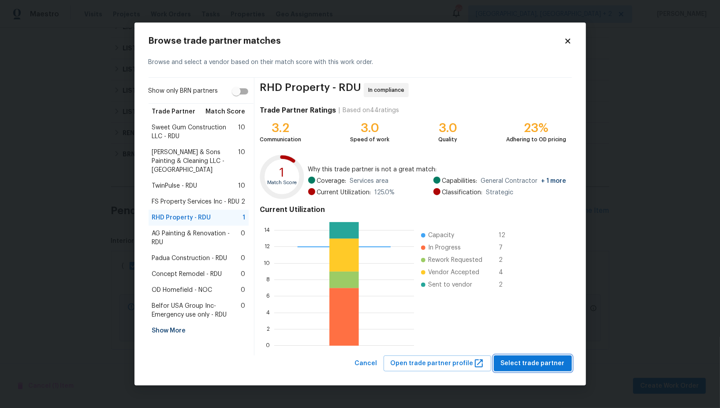
click at [518, 360] on span "Select trade partner" at bounding box center [533, 363] width 64 height 11
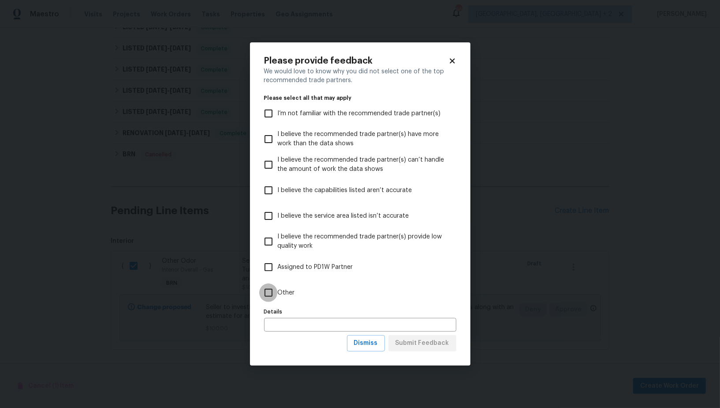
click at [273, 292] on input "Other" at bounding box center [268, 292] width 19 height 19
checkbox input "true"
click at [409, 340] on span "Submit Feedback" at bounding box center [423, 342] width 54 height 11
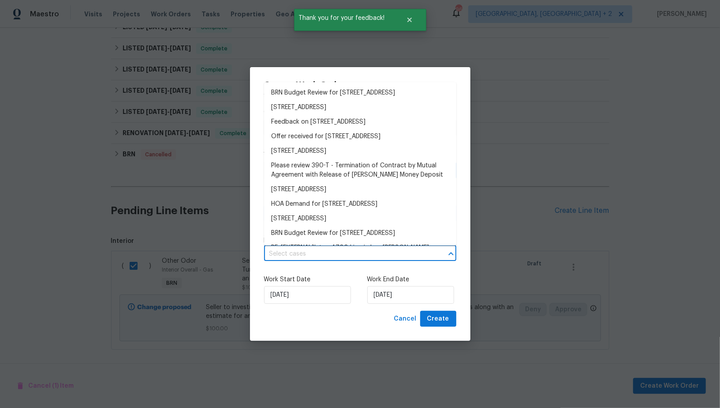
click at [361, 250] on input "text" at bounding box center [348, 254] width 168 height 14
click at [324, 99] on li "BRN Budget Review for 4700 Linaria Ln, Fuquay Varina, NC 27526" at bounding box center [360, 93] width 192 height 15
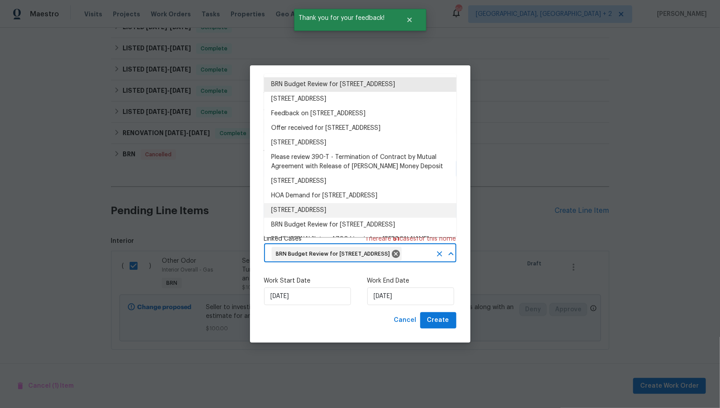
click at [352, 298] on div "08/10/2025" at bounding box center [308, 296] width 89 height 18
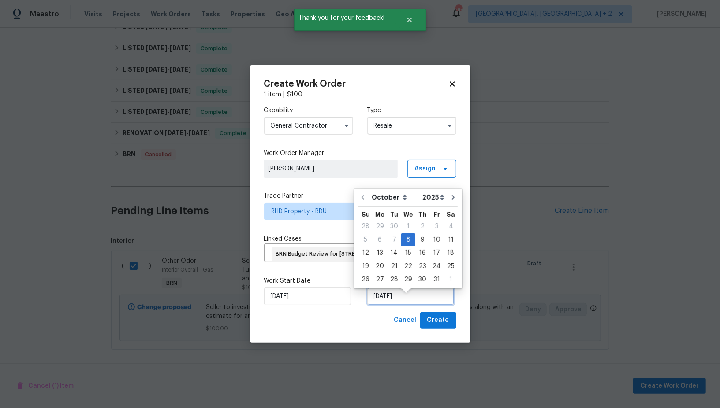
click at [387, 302] on input "08/10/2025" at bounding box center [410, 296] width 87 height 18
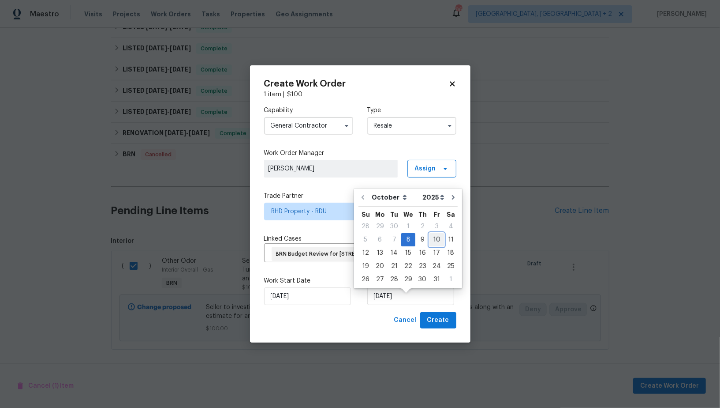
click at [434, 235] on div "10" at bounding box center [437, 239] width 15 height 12
type input "10/10/2025"
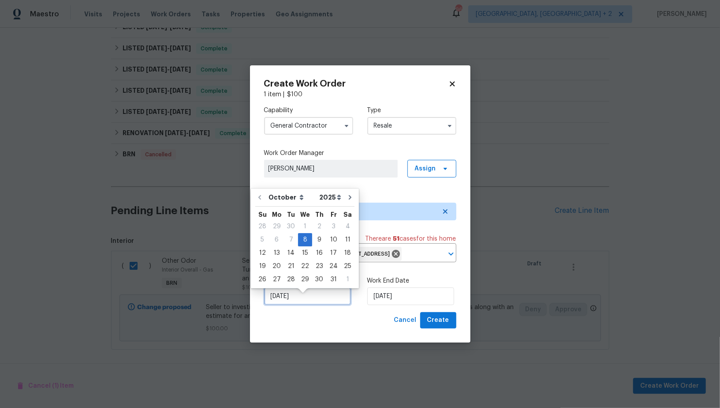
click at [303, 297] on input "08/10/2025" at bounding box center [307, 296] width 87 height 18
click at [314, 245] on div "9" at bounding box center [319, 239] width 14 height 12
type input "09/10/2025"
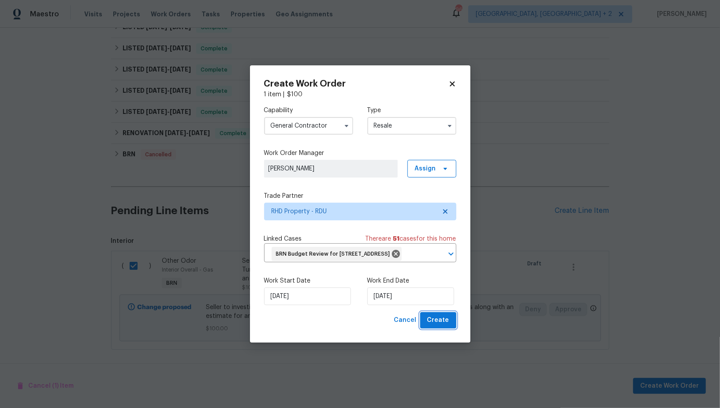
click at [440, 325] on span "Create" at bounding box center [438, 320] width 22 height 11
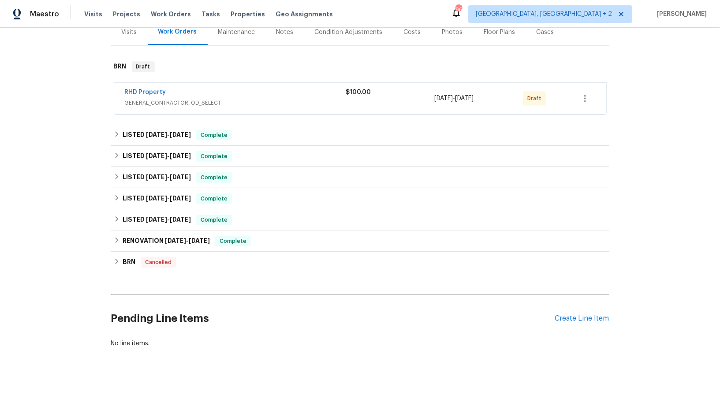
scroll to position [113, 0]
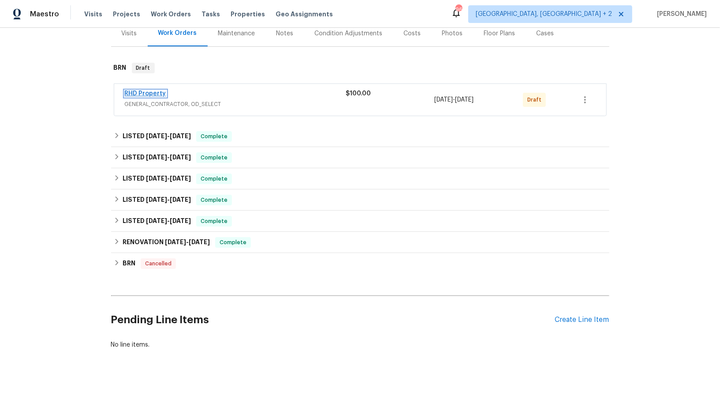
click at [150, 92] on link "RHD Property" at bounding box center [145, 93] width 41 height 6
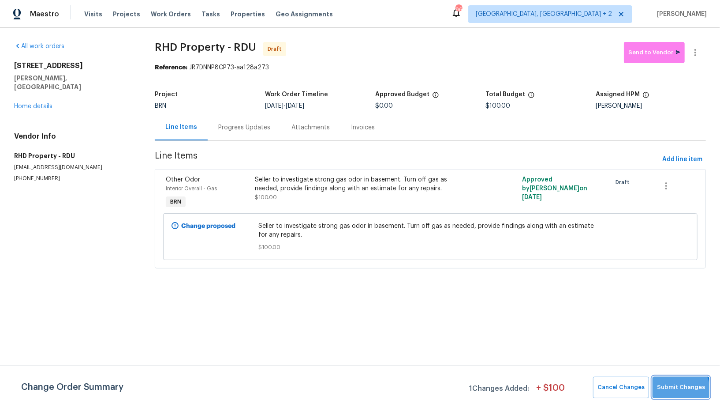
click at [670, 392] on span "Submit Changes" at bounding box center [681, 387] width 48 height 10
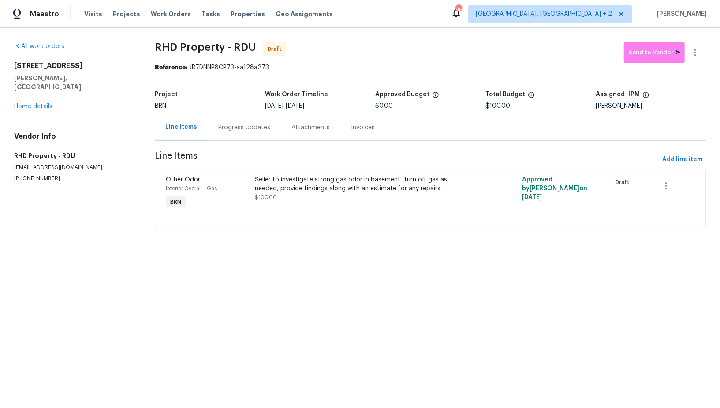
click at [246, 136] on div "Progress Updates" at bounding box center [244, 127] width 73 height 26
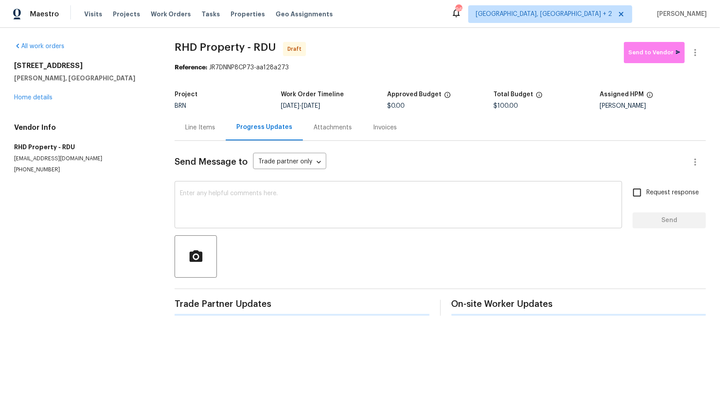
click at [255, 202] on textarea at bounding box center [398, 205] width 437 height 31
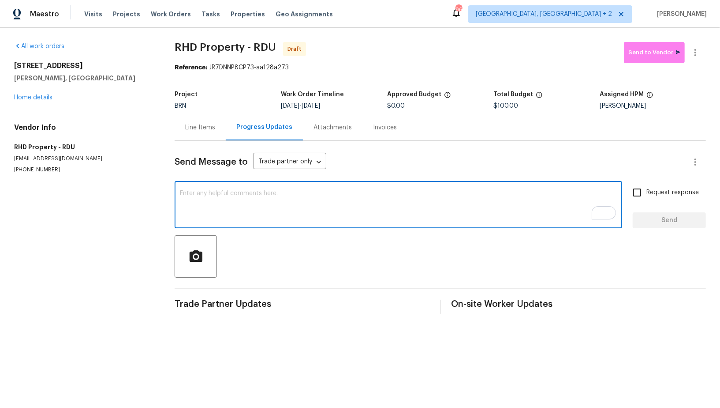
click at [264, 188] on div "x ​" at bounding box center [399, 205] width 448 height 45
paste textarea "Hi, I'm Padmapriya from Opendoor. Just wanted to check if you received the WO f…"
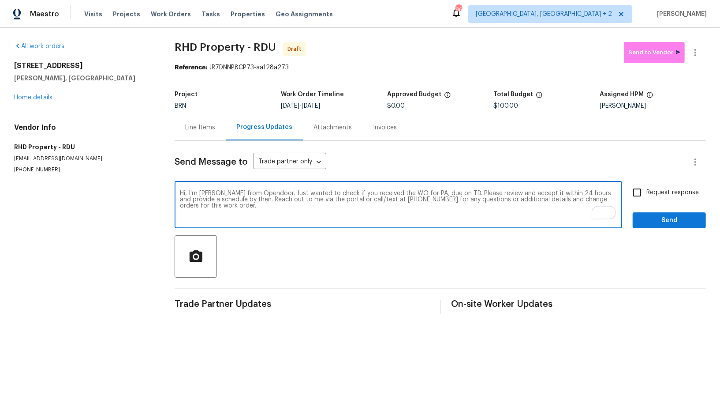
click at [430, 194] on textarea "Hi, I'm Padmapriya from Opendoor. Just wanted to check if you received the WO f…" at bounding box center [398, 205] width 437 height 31
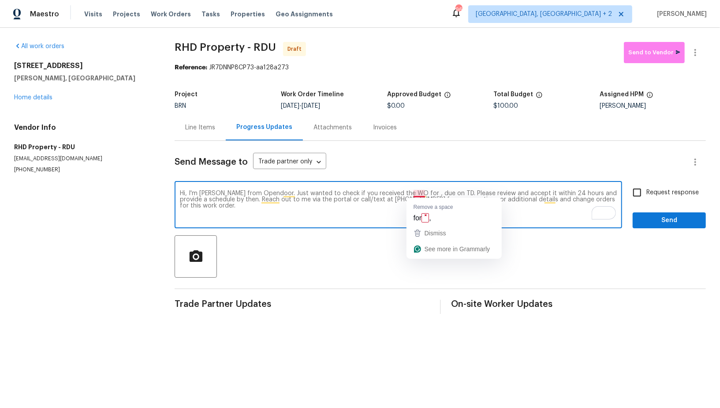
click at [423, 192] on textarea "Hi, I'm Padmapriya from Opendoor. Just wanted to check if you received the WO f…" at bounding box center [398, 205] width 437 height 31
paste textarea "4700 Linaria Ln, Fuquay Varina, NC 27526"
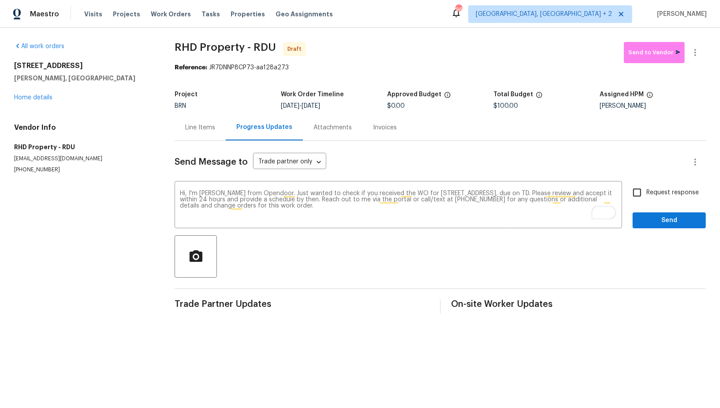
drag, startPoint x: 315, startPoint y: 105, endPoint x: 368, endPoint y: 105, distance: 53.8
click at [368, 105] on div "10/9/2025 - 10/10/2025" at bounding box center [334, 106] width 106 height 6
drag, startPoint x: 315, startPoint y: 105, endPoint x: 367, endPoint y: 105, distance: 52.1
click at [367, 105] on div "10/9/2025 - 10/10/2025" at bounding box center [334, 106] width 106 height 6
copy span "10/10/2025"
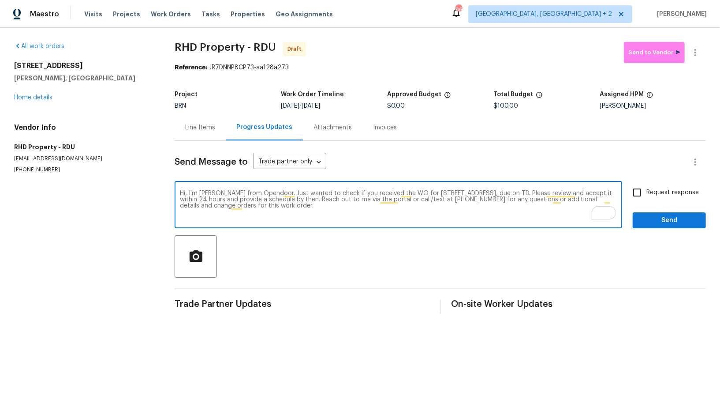
click at [576, 192] on textarea "Hi, I'm Padmapriya from Opendoor. Just wanted to check if you received the WO f…" at bounding box center [398, 205] width 437 height 31
paste textarea "10/10/2025"
type textarea "Hi, I'm Padmapriya from Opendoor. Just wanted to check if you received the WO f…"
click at [633, 200] on input "Request response" at bounding box center [637, 192] width 19 height 19
checkbox input "true"
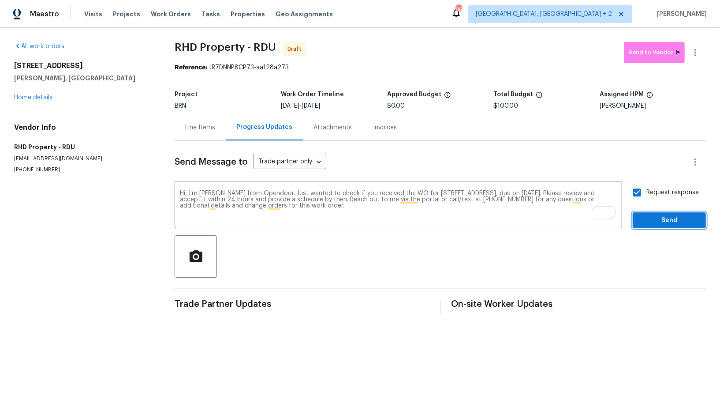
click at [652, 226] on button "Send" at bounding box center [669, 220] width 73 height 16
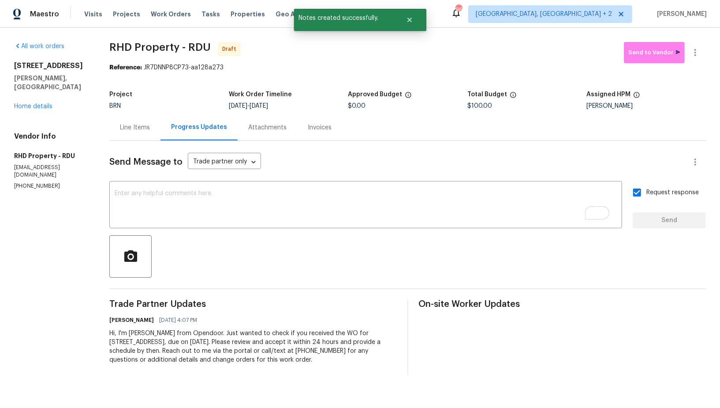
click at [118, 133] on div "Line Items" at bounding box center [134, 127] width 51 height 26
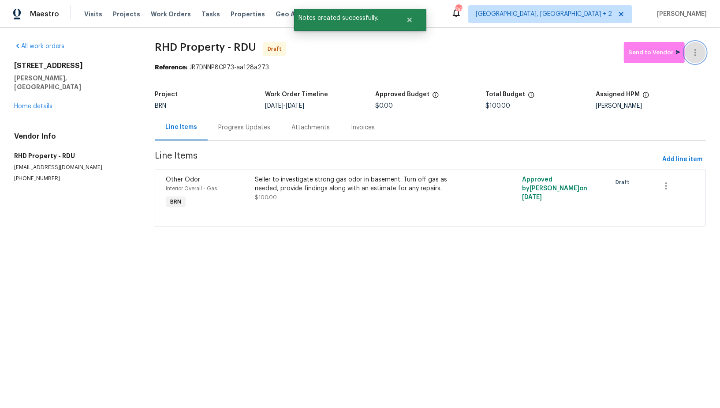
click at [704, 50] on button "button" at bounding box center [695, 52] width 21 height 21
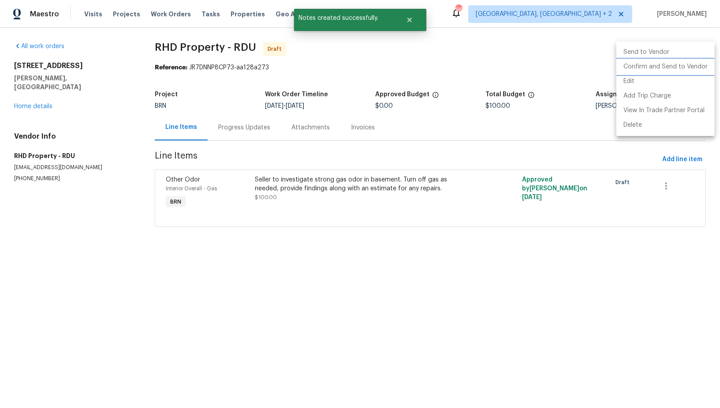
click at [686, 70] on li "Confirm and Send to Vendor" at bounding box center [666, 67] width 98 height 15
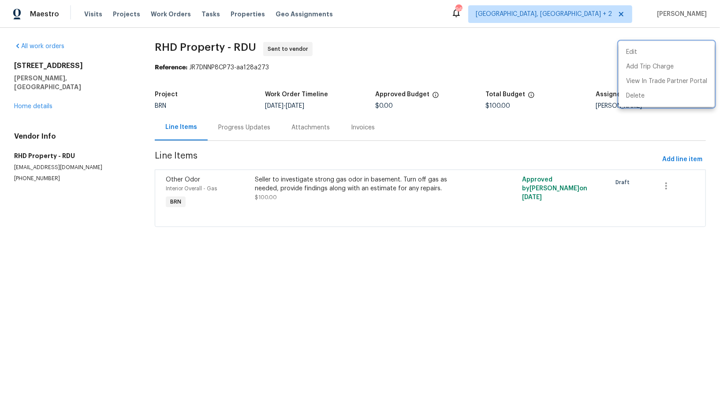
drag, startPoint x: 1, startPoint y: 154, endPoint x: 54, endPoint y: 151, distance: 53.4
click at [54, 151] on div at bounding box center [360, 204] width 720 height 408
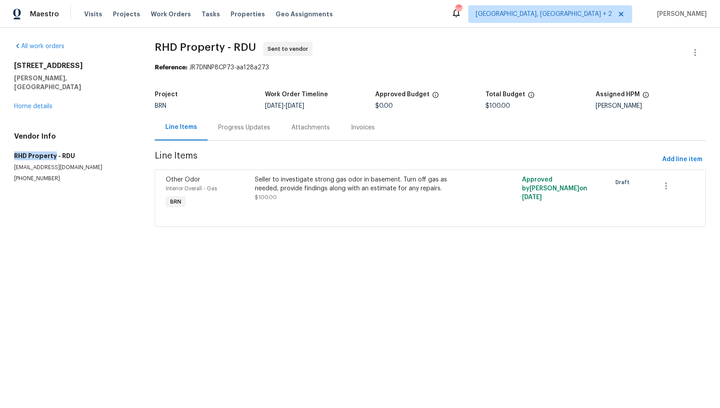
drag, startPoint x: 54, startPoint y: 147, endPoint x: 0, endPoint y: 146, distance: 54.3
click at [0, 146] on div "All work orders 4700 Linaria Ln Fuquay Varina, NC 27526 Home details Vendor Inf…" at bounding box center [360, 140] width 720 height 224
copy h5 "RHD Property"
click at [241, 115] on div "Progress Updates" at bounding box center [244, 127] width 73 height 26
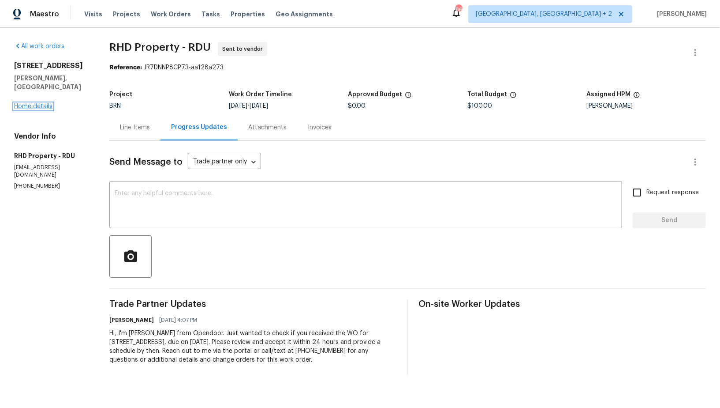
click at [46, 103] on link "Home details" at bounding box center [33, 106] width 38 height 6
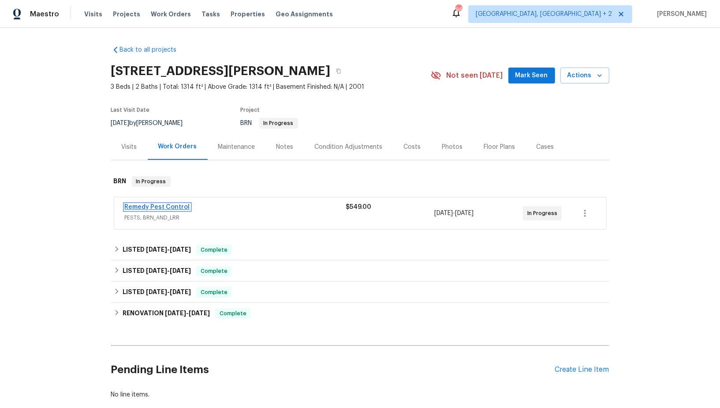
click at [172, 206] on link "Remedy Pest Control" at bounding box center [157, 207] width 65 height 6
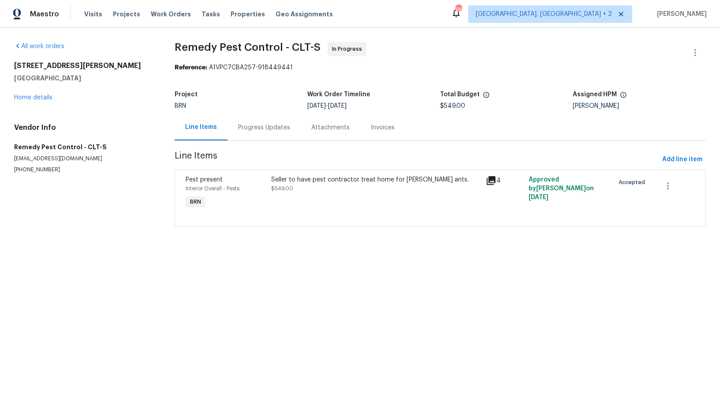
click at [281, 194] on div "Seller to have pest contractor treat home for carpenter ants. $549.00" at bounding box center [376, 192] width 214 height 41
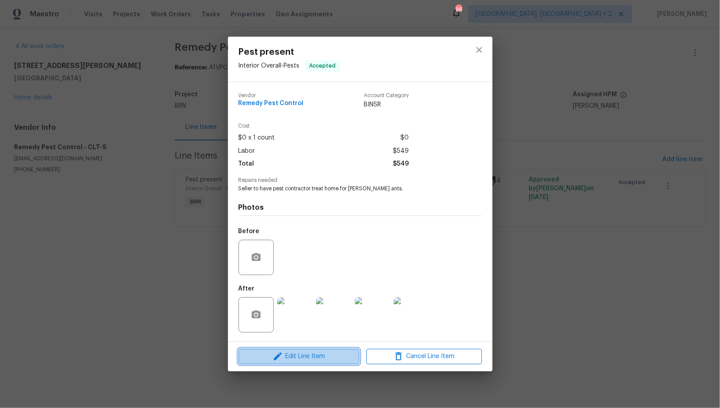
click at [298, 356] on span "Edit Line Item" at bounding box center [299, 356] width 116 height 11
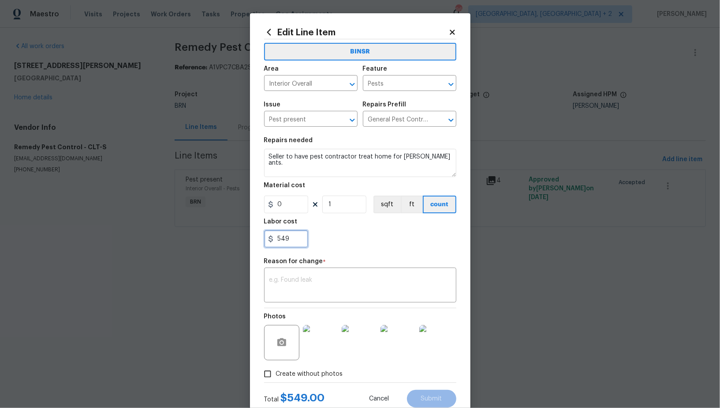
click at [293, 239] on input "549" at bounding box center [286, 239] width 44 height 18
paste input "818"
type input "818"
click at [320, 276] on div "x ​" at bounding box center [360, 286] width 192 height 33
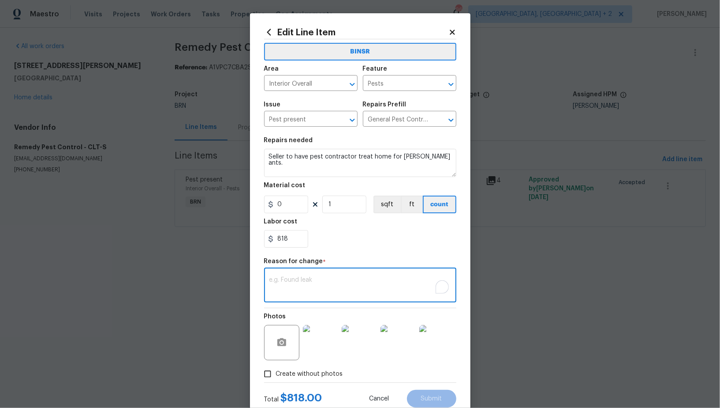
paste textarea "(PR) Updated cost per BR team’s approval."
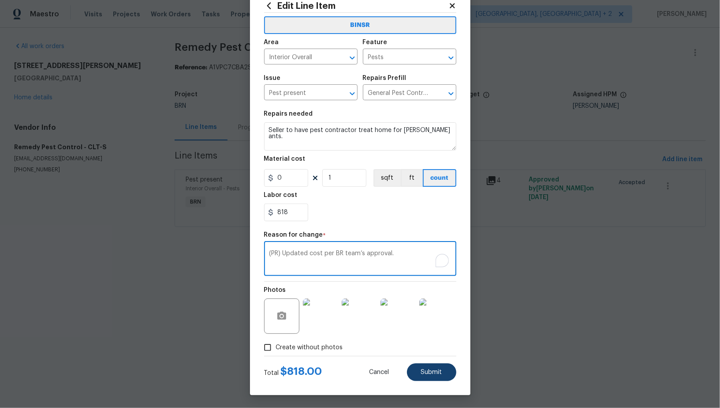
type textarea "(PR) Updated cost per BR team’s approval."
click at [424, 366] on button "Submit" at bounding box center [431, 372] width 49 height 18
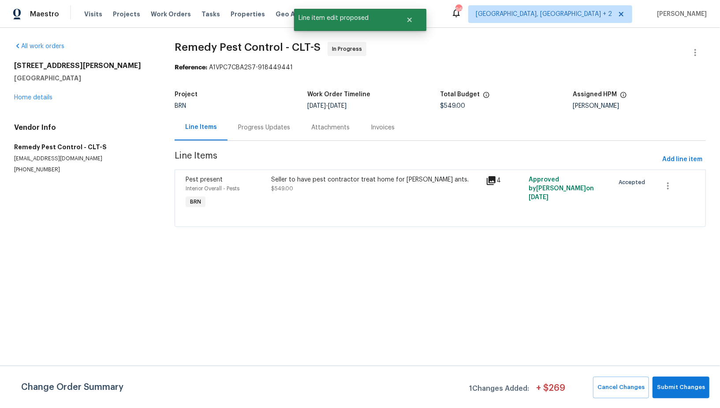
scroll to position [0, 0]
click at [668, 395] on button "Submit Changes" at bounding box center [681, 387] width 57 height 22
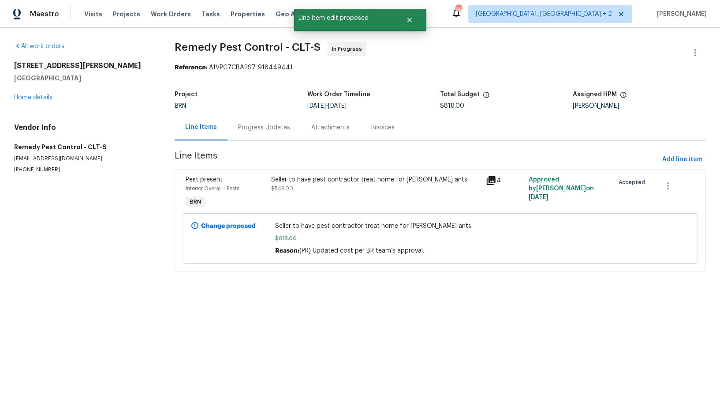
click at [254, 122] on div "Progress Updates" at bounding box center [264, 127] width 73 height 26
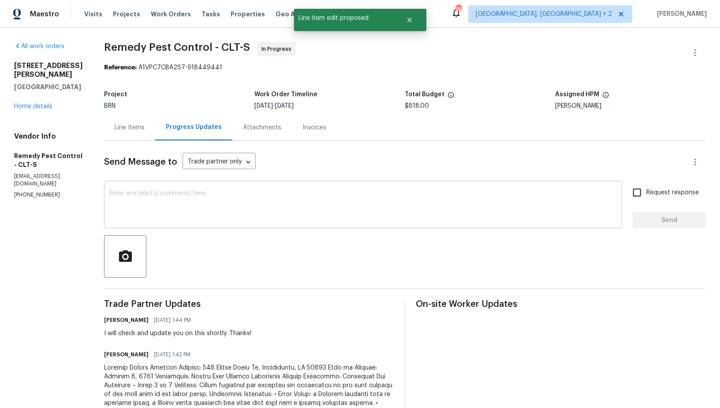
click at [237, 193] on textarea at bounding box center [363, 205] width 508 height 31
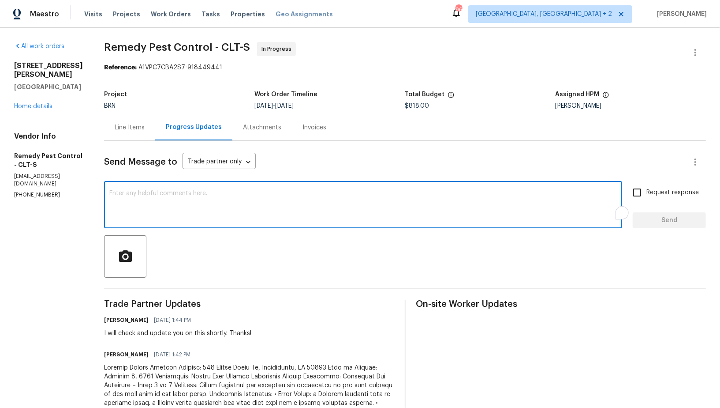
scroll to position [81, 0]
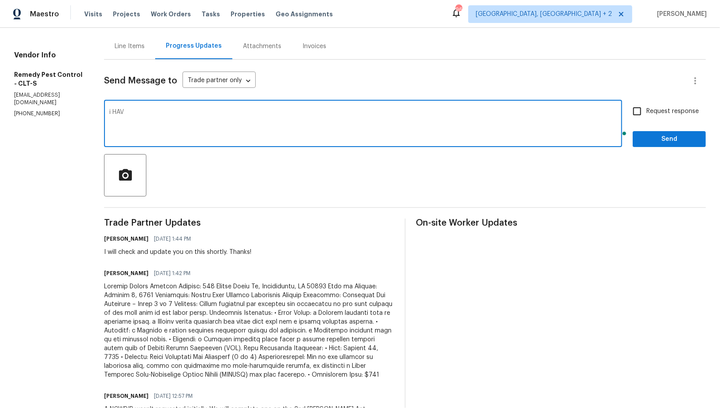
type textarea "i HAVE"
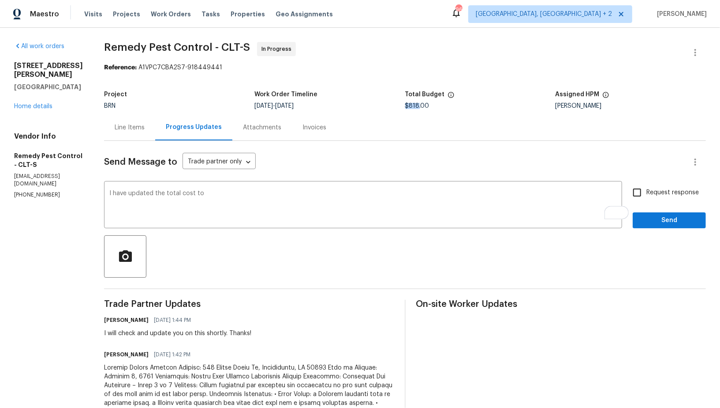
drag, startPoint x: 411, startPoint y: 105, endPoint x: 398, endPoint y: 105, distance: 12.4
click at [405, 105] on span "$818.00" at bounding box center [417, 106] width 24 height 6
copy span "$818"
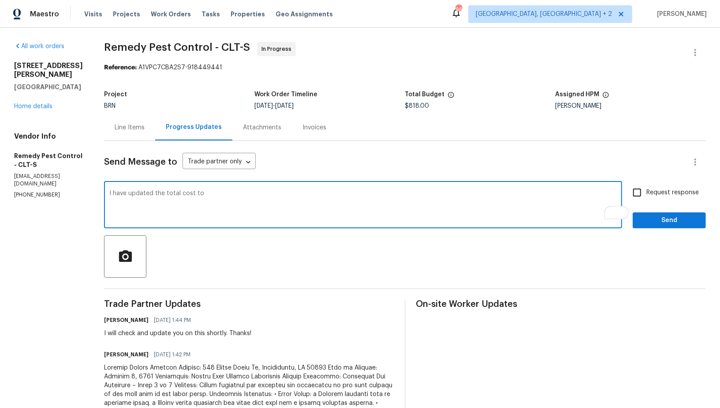
click at [229, 198] on textarea "I have updated the total cost to" at bounding box center [363, 205] width 508 height 31
paste textarea "$818"
type textarea "I have updated the total cost to $818. Thanks!"
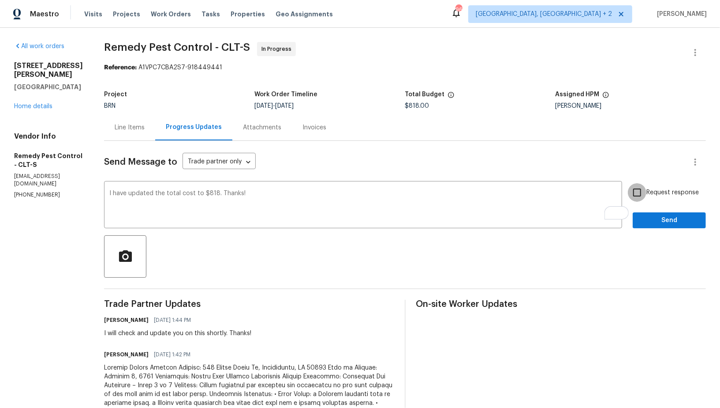
click at [639, 189] on input "Request response" at bounding box center [637, 192] width 19 height 19
checkbox input "true"
click at [655, 215] on span "Send" at bounding box center [669, 220] width 59 height 11
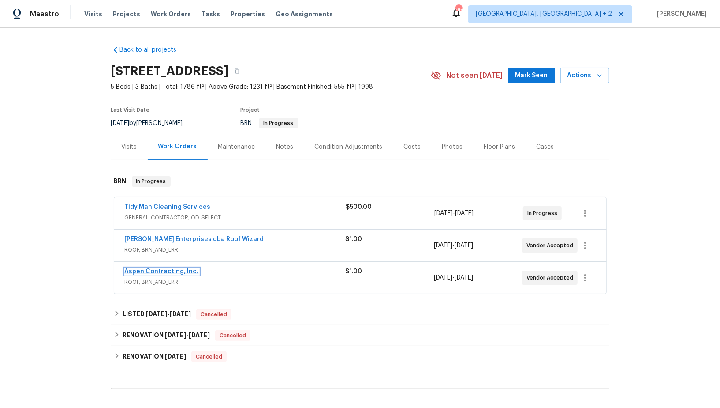
click at [154, 268] on link "Aspen Contracting, Inc." at bounding box center [162, 271] width 74 height 6
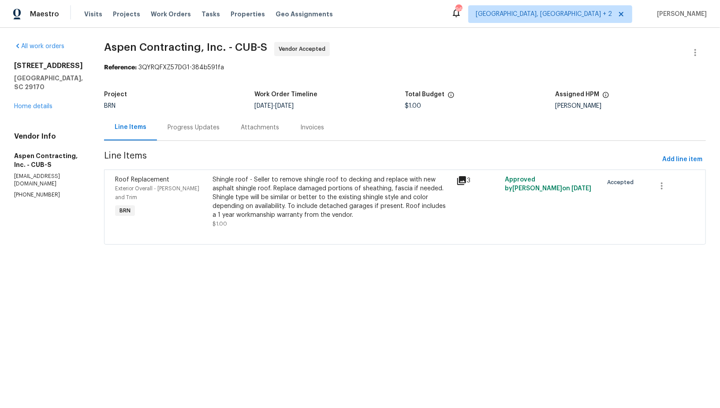
click at [287, 187] on div "Shingle roof - Seller to remove shingle roof to decking and replace with new as…" at bounding box center [332, 197] width 239 height 44
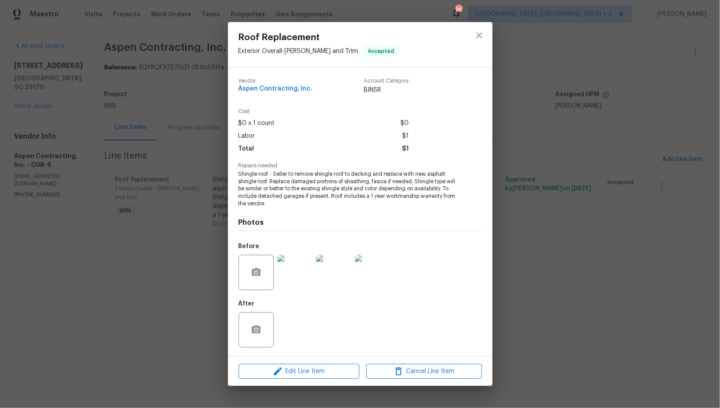
click at [297, 379] on div "Edit Line Item Cancel Line Item" at bounding box center [360, 371] width 265 height 30
click at [296, 370] on span "Edit Line Item" at bounding box center [299, 371] width 116 height 11
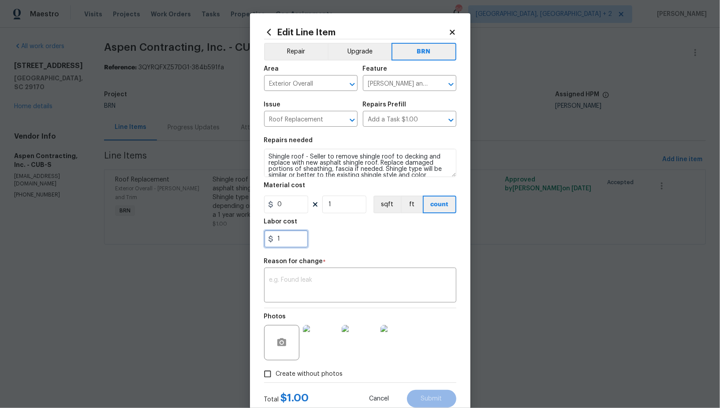
click at [287, 236] on input "1" at bounding box center [286, 239] width 44 height 18
paste input "6500"
type input "6500"
click at [354, 279] on textarea at bounding box center [361, 286] width 182 height 19
paste textarea "(PR) Updated cost per BR team’s approval."
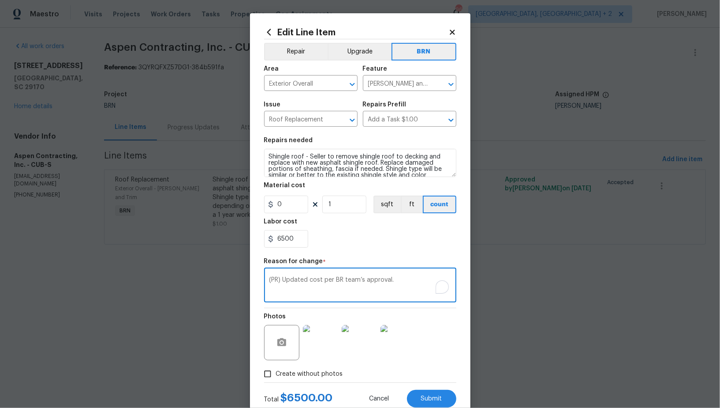
scroll to position [26, 0]
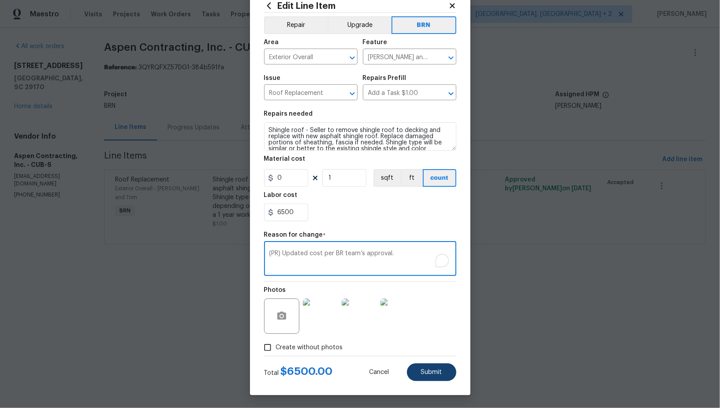
type textarea "(PR) Updated cost per BR team’s approval."
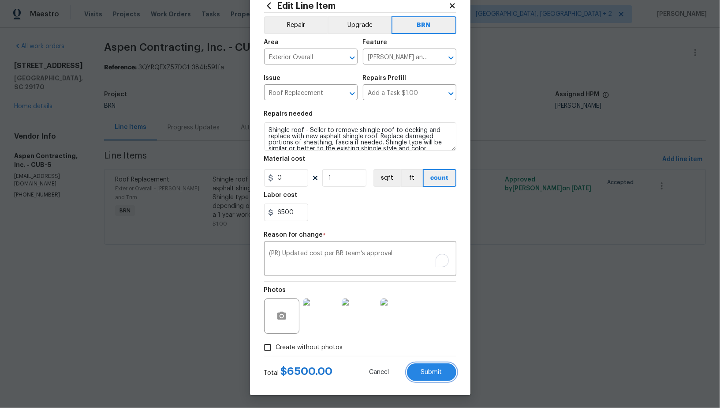
drag, startPoint x: 421, startPoint y: 367, endPoint x: 585, endPoint y: 337, distance: 166.7
click at [421, 367] on button "Submit" at bounding box center [431, 372] width 49 height 18
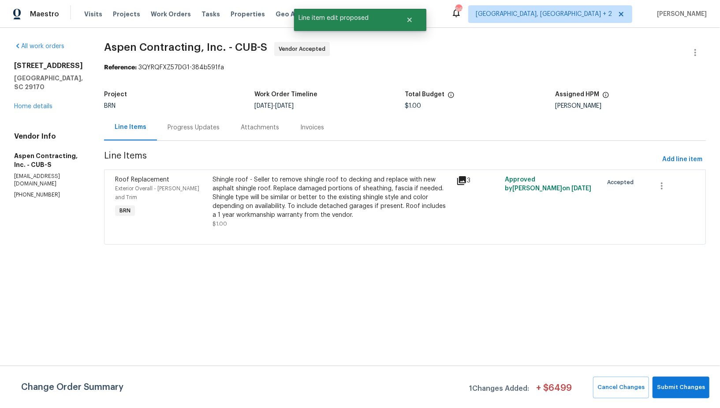
scroll to position [0, 0]
click at [690, 385] on span "Submit Changes" at bounding box center [681, 387] width 48 height 10
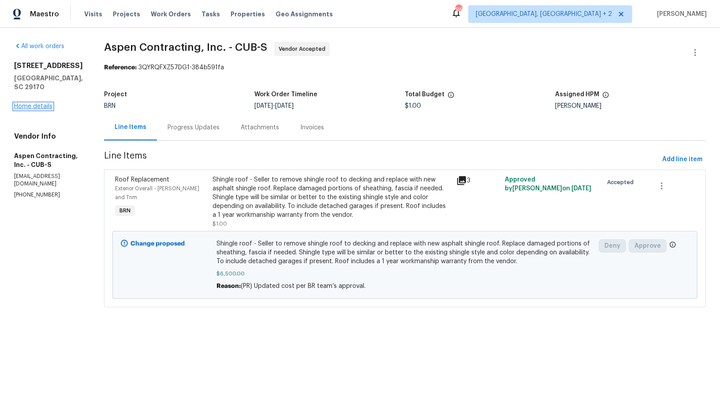
click at [44, 109] on link "Home details" at bounding box center [33, 106] width 38 height 6
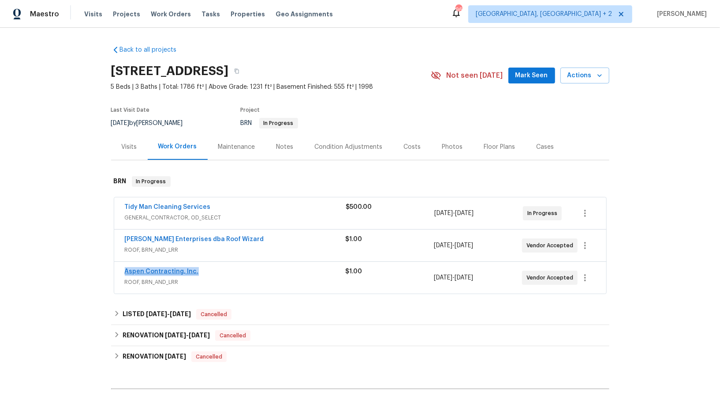
drag, startPoint x: 206, startPoint y: 268, endPoint x: 126, endPoint y: 270, distance: 80.3
click at [126, 270] on div "Aspen Contracting, Inc." at bounding box center [235, 272] width 221 height 11
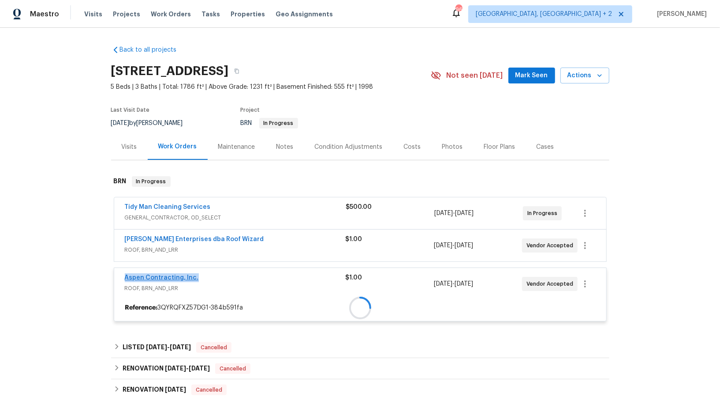
copy link "Aspen Contracting, Inc."
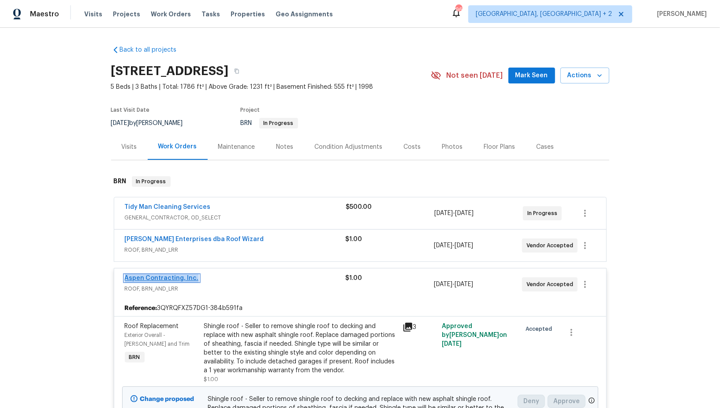
click at [173, 279] on link "Aspen Contracting, Inc." at bounding box center [162, 278] width 74 height 6
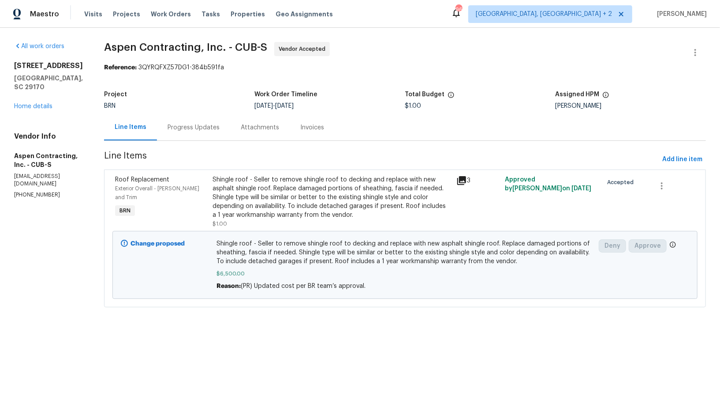
click at [219, 125] on div "Progress Updates" at bounding box center [194, 127] width 52 height 9
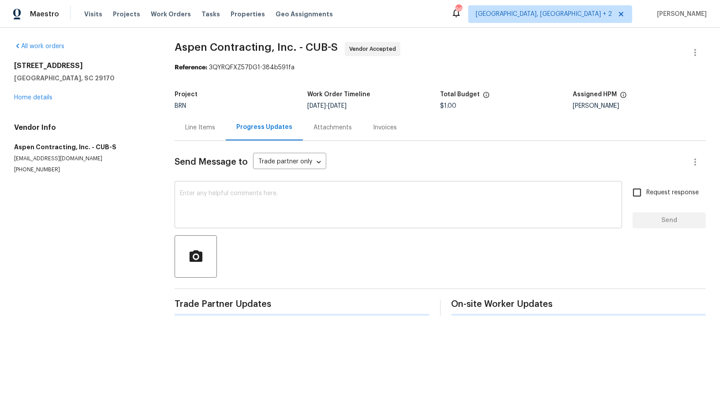
click at [257, 211] on textarea at bounding box center [398, 205] width 437 height 31
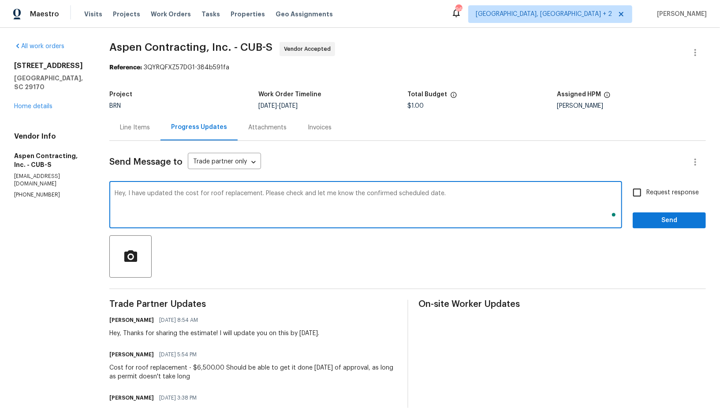
type textarea "Hey, I have updated the cost for roof replacement. Please check and let me know…"
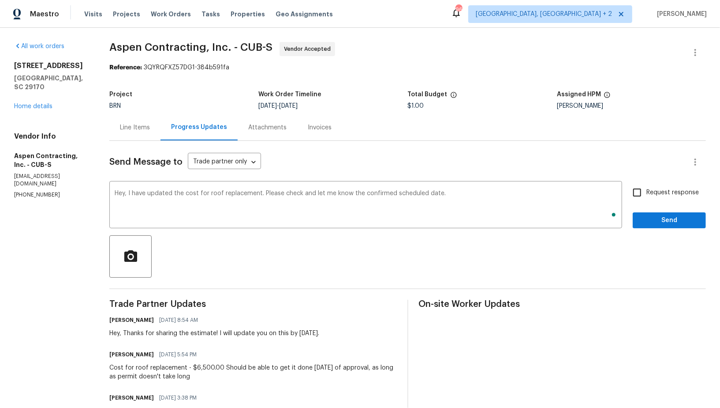
click at [625, 196] on div "Hey, I have updated the cost for roof replacement. Please check and let me know…" at bounding box center [407, 205] width 597 height 45
click at [635, 196] on input "Request response" at bounding box center [637, 192] width 19 height 19
checkbox input "true"
click at [665, 230] on div "Send Message to Trade partner only Trade partner only ​ Hey, I have updated the…" at bounding box center [407, 318] width 597 height 355
click at [657, 224] on span "Send" at bounding box center [669, 220] width 59 height 11
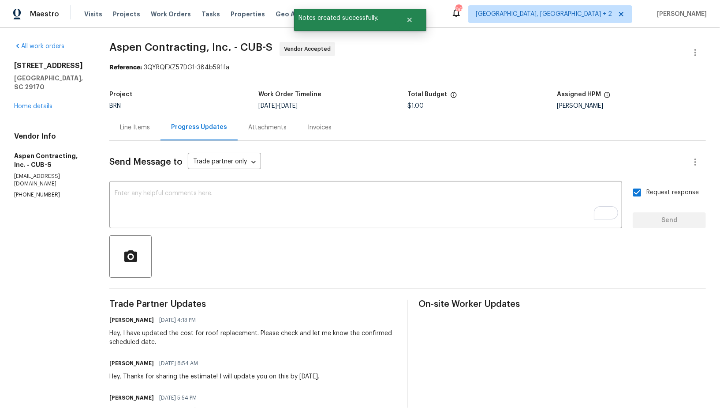
click at [139, 130] on div "Line Items" at bounding box center [135, 127] width 30 height 9
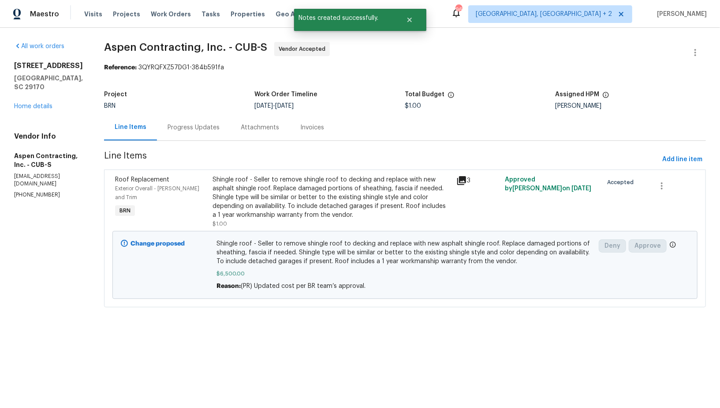
click at [44, 100] on div "179 Cherry Grove Dr West Columbia, SC 29170 Home details" at bounding box center [48, 85] width 69 height 49
click at [44, 105] on link "Home details" at bounding box center [33, 106] width 38 height 6
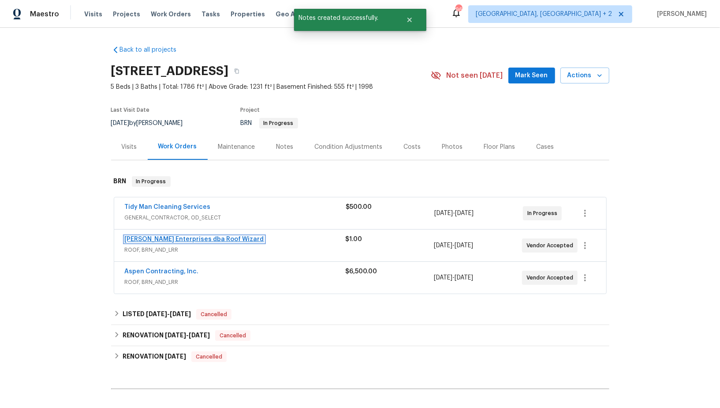
click at [194, 241] on link "[PERSON_NAME] Enterprises dba Roof Wizard" at bounding box center [194, 239] width 139 height 6
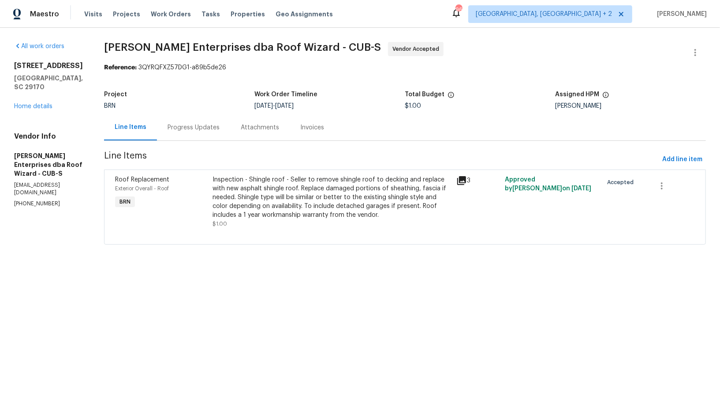
click at [230, 131] on div "Attachments" at bounding box center [260, 127] width 60 height 26
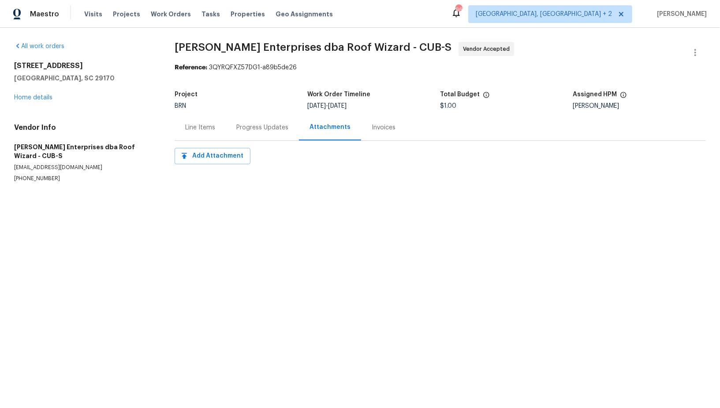
click at [226, 131] on div "Progress Updates" at bounding box center [262, 127] width 73 height 26
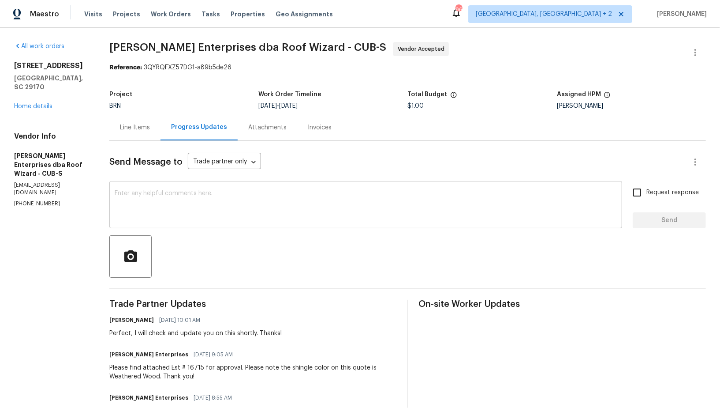
click at [232, 191] on textarea at bounding box center [366, 205] width 502 height 31
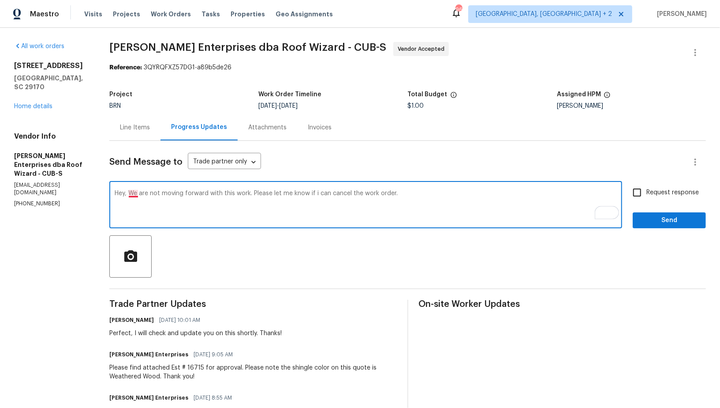
click at [131, 193] on textarea "Hey, We are not moving forward with this work. Please let me know if i can canc…" at bounding box center [366, 205] width 502 height 31
type textarea "Hey, we are not moving forward with this work. Please let me know if i can canc…"
click at [641, 195] on input "Request response" at bounding box center [637, 192] width 19 height 19
checkbox input "true"
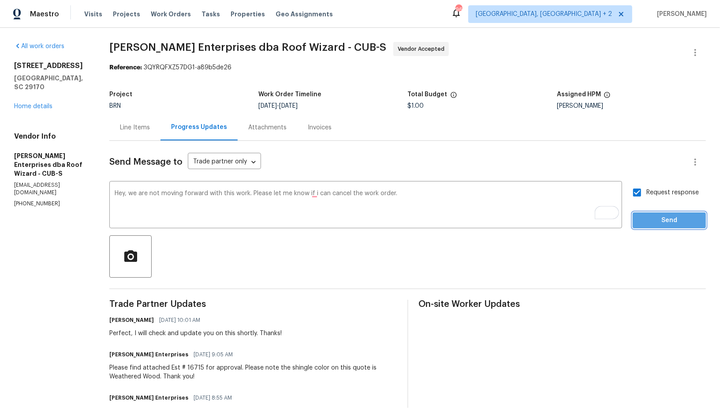
click at [649, 227] on button "Send" at bounding box center [669, 220] width 73 height 16
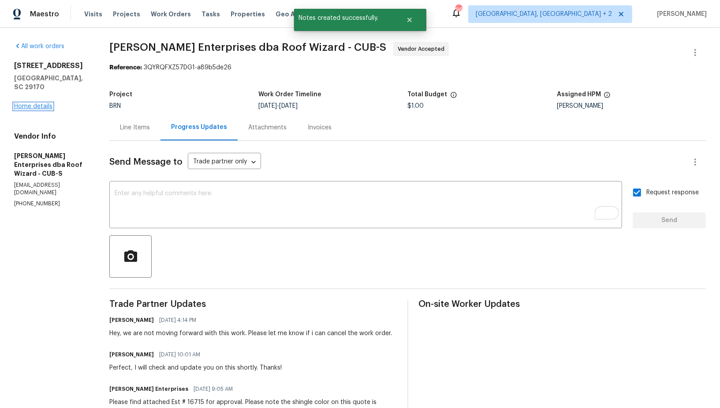
click at [44, 106] on link "Home details" at bounding box center [33, 106] width 38 height 6
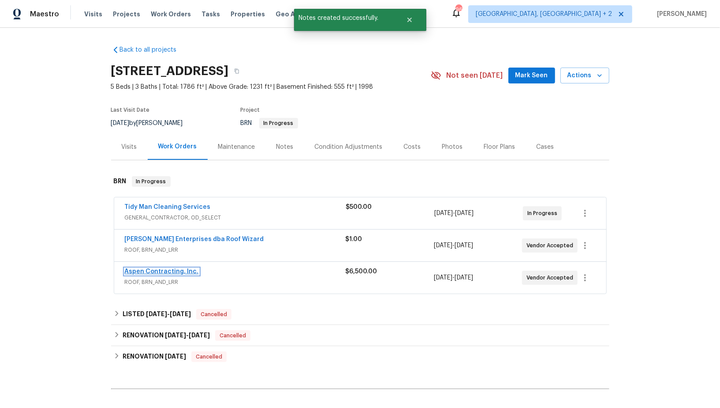
click at [166, 268] on link "Aspen Contracting, Inc." at bounding box center [162, 271] width 74 height 6
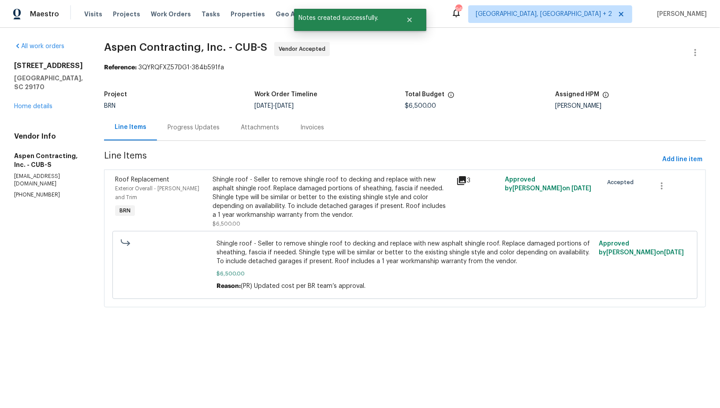
click at [207, 137] on div "Progress Updates" at bounding box center [193, 127] width 73 height 26
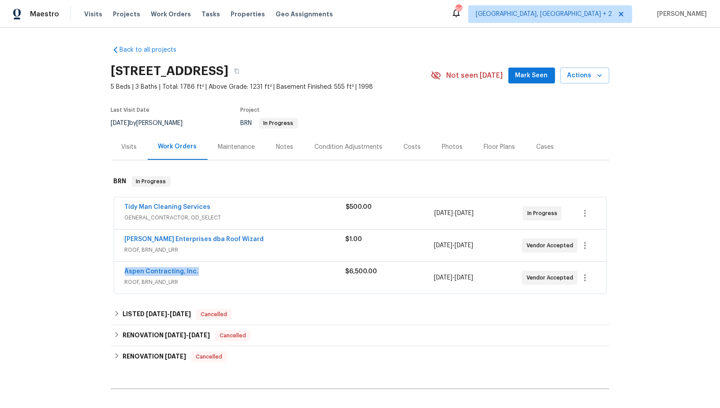
drag, startPoint x: 210, startPoint y: 267, endPoint x: 117, endPoint y: 268, distance: 92.2
click at [117, 268] on div "Aspen Contracting, Inc. ROOF, BRN_AND_LRR $6,500.00 [DATE] - [DATE] Vendor Acce…" at bounding box center [360, 278] width 492 height 32
copy link "Aspen Contracting, Inc."
